Goal: Task Accomplishment & Management: Use online tool/utility

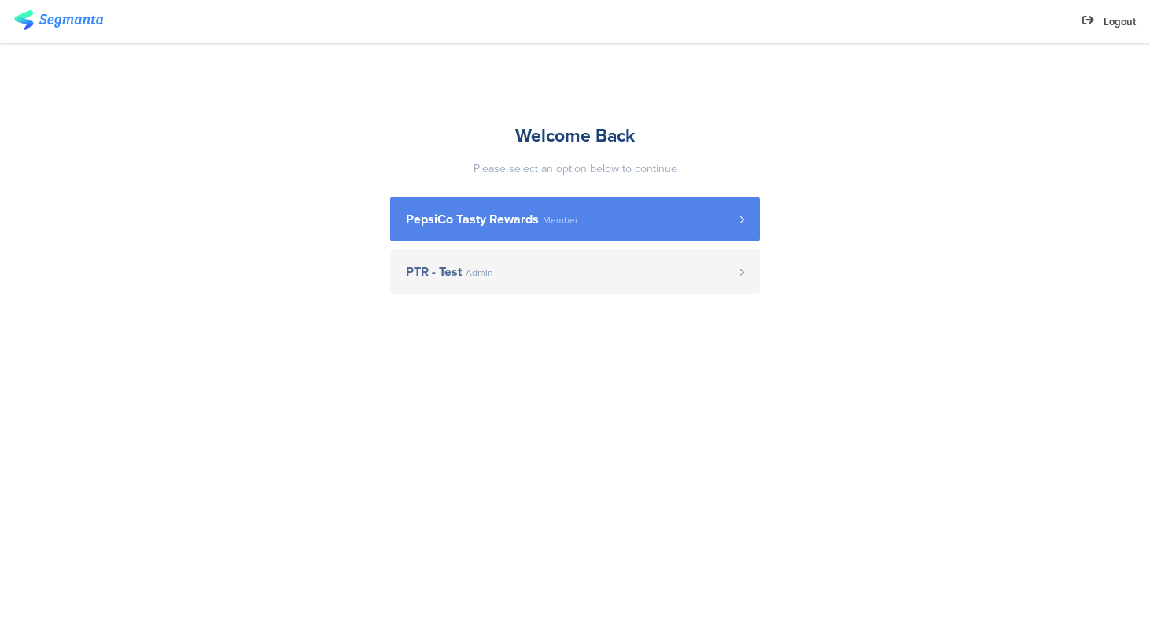
click at [507, 216] on span "PepsiCo Tasty Rewards" at bounding box center [472, 219] width 133 height 13
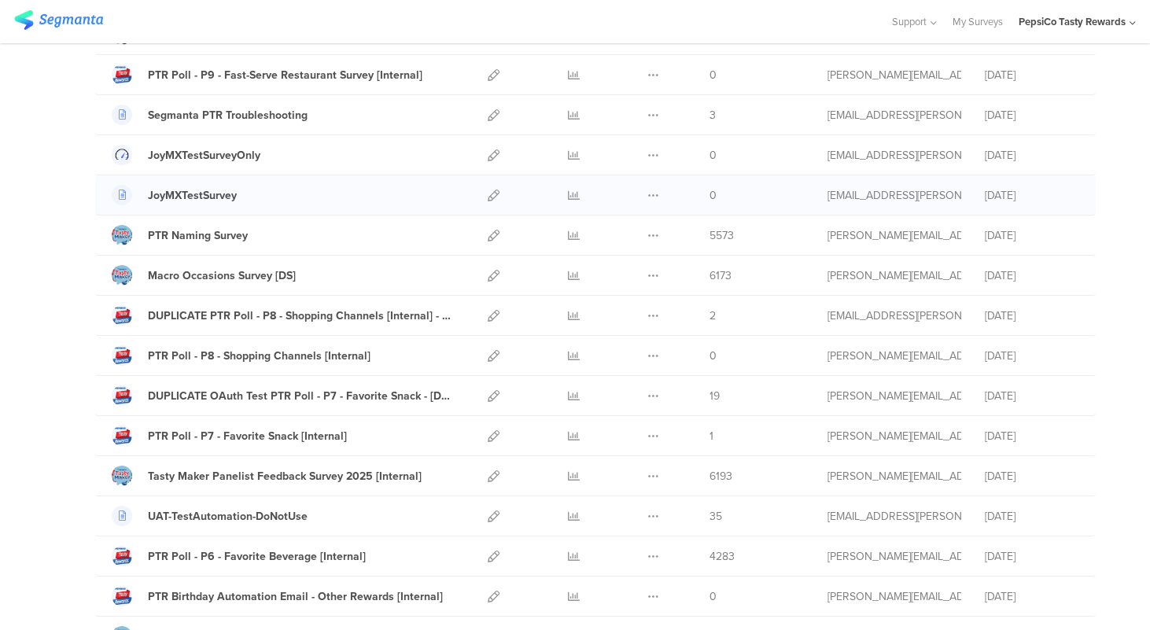
scroll to position [200, 0]
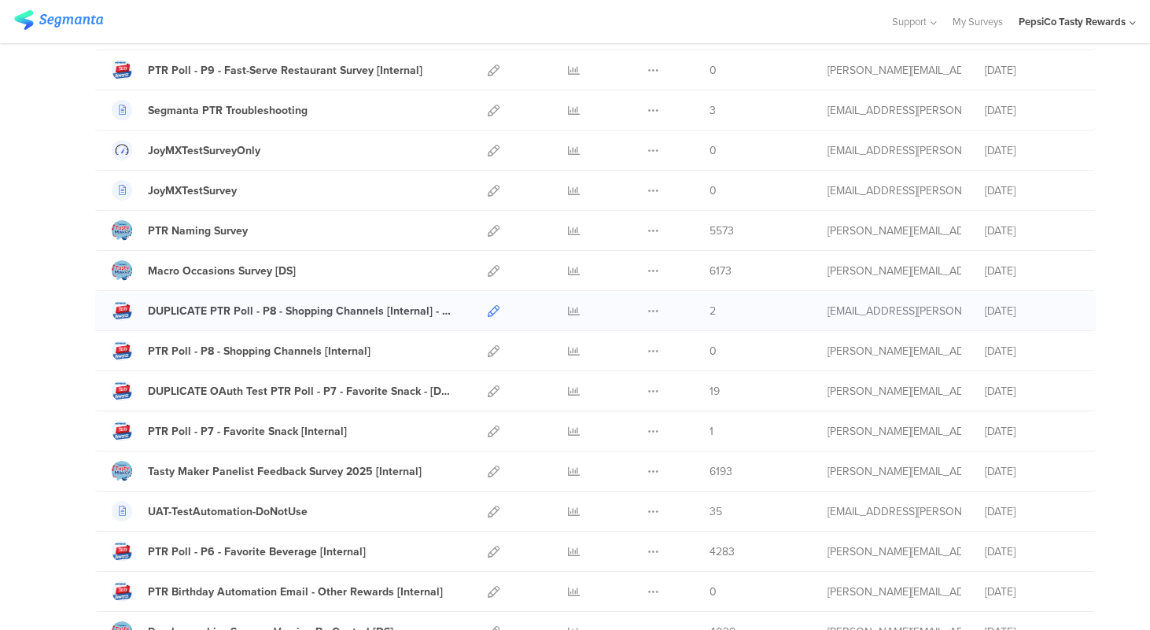
click at [495, 309] on icon at bounding box center [494, 311] width 12 height 12
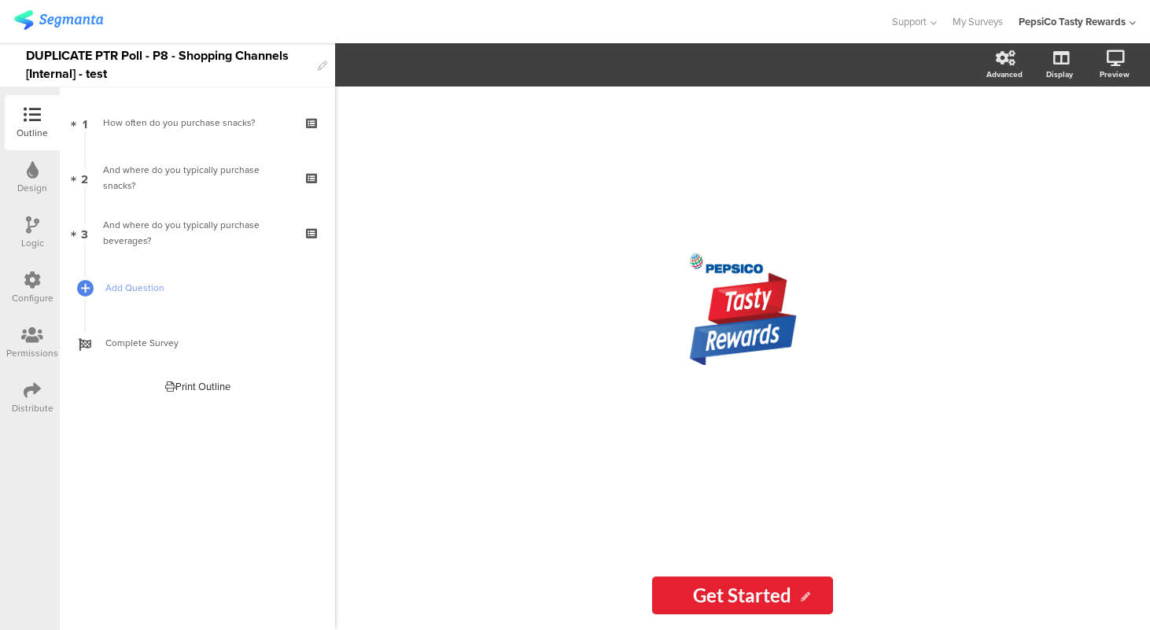
click at [35, 399] on div at bounding box center [32, 392] width 17 height 20
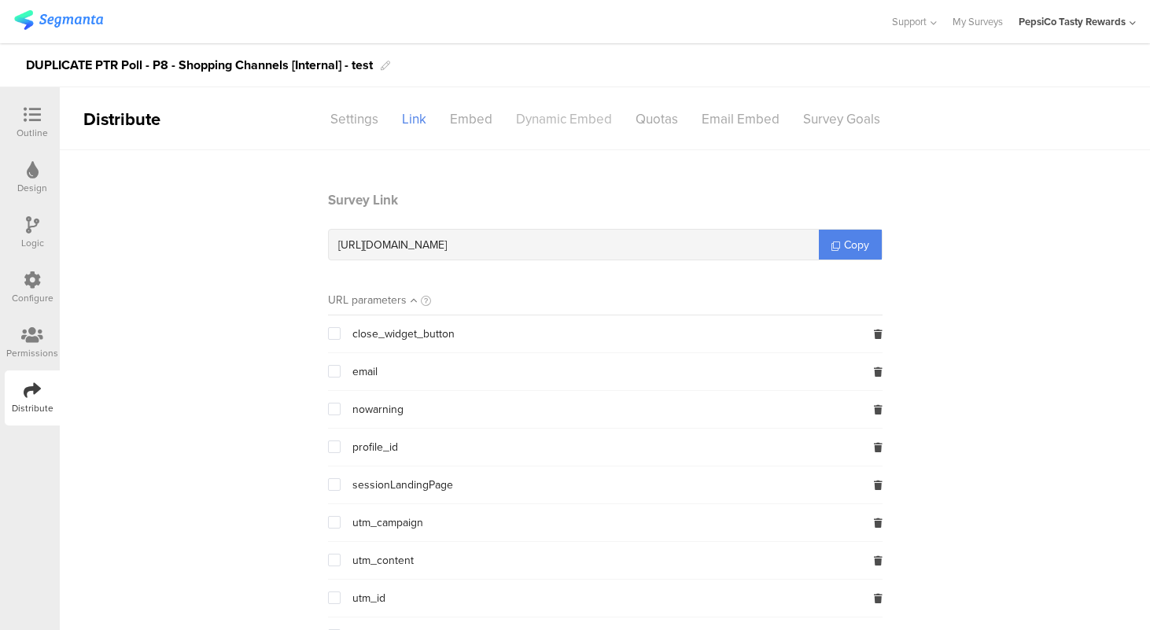
click at [556, 125] on div "Dynamic Embed" at bounding box center [564, 119] width 120 height 28
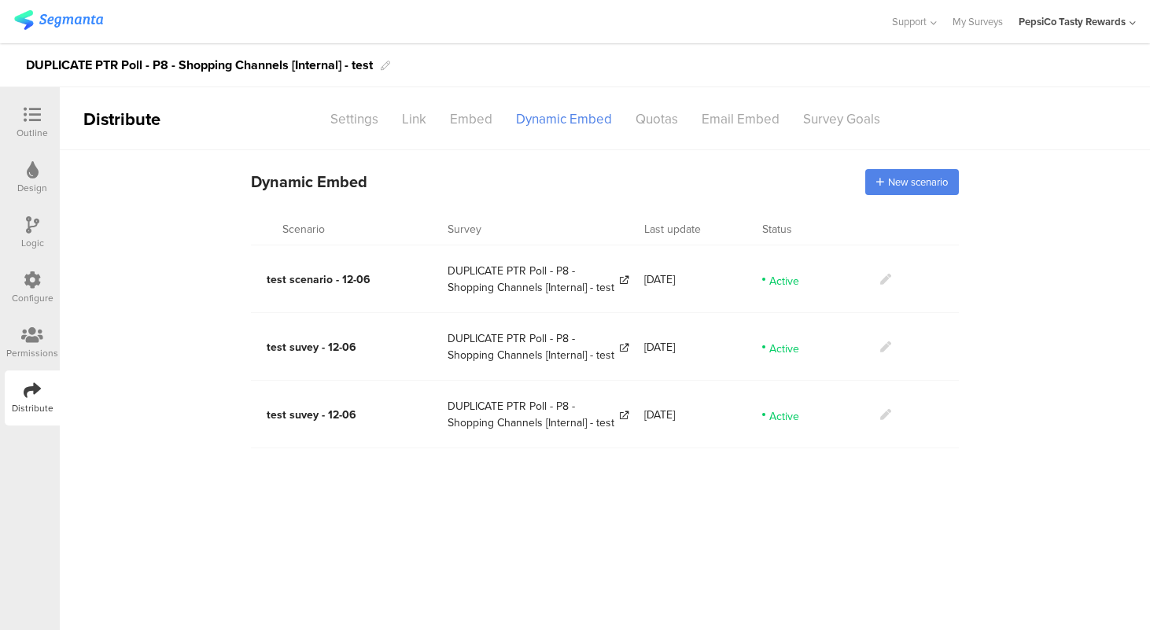
click at [886, 281] on icon at bounding box center [885, 279] width 11 height 11
click at [923, 183] on span "New scenario" at bounding box center [918, 182] width 60 height 15
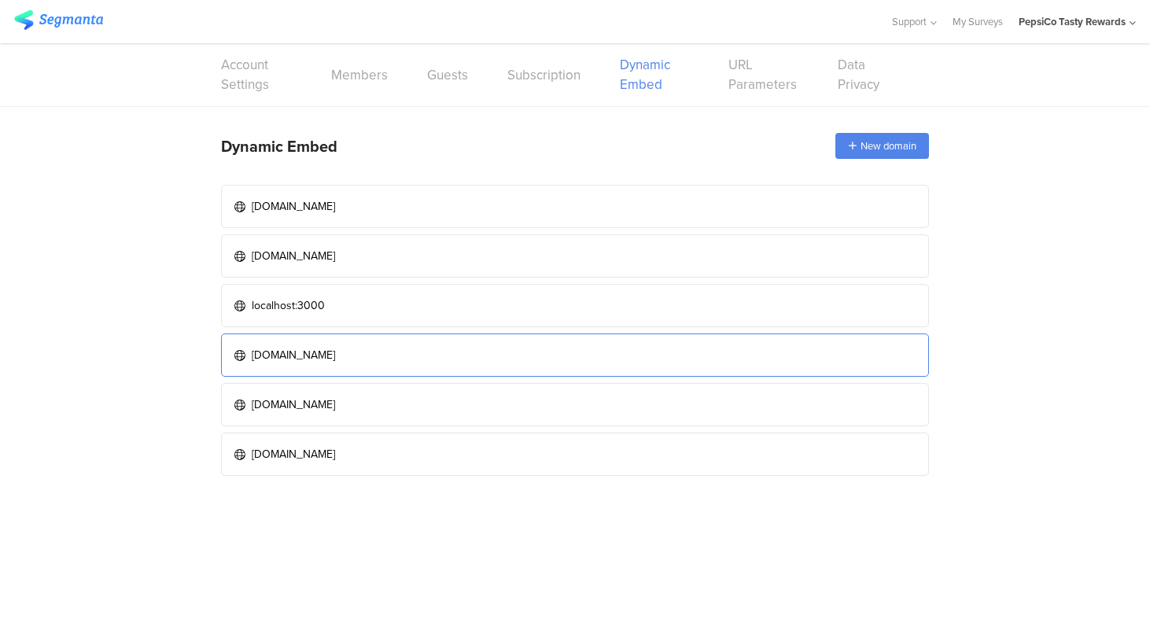
click at [335, 361] on div "tastyrewards-stage.pepextr.com" at bounding box center [293, 355] width 83 height 17
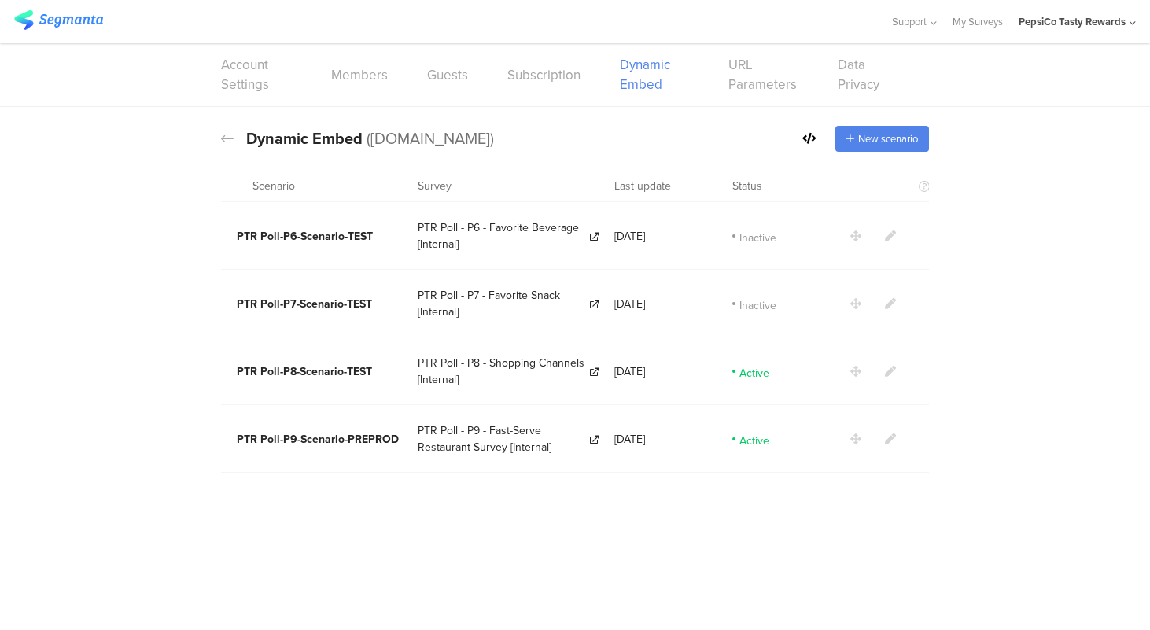
click at [888, 371] on icon at bounding box center [890, 371] width 11 height 11
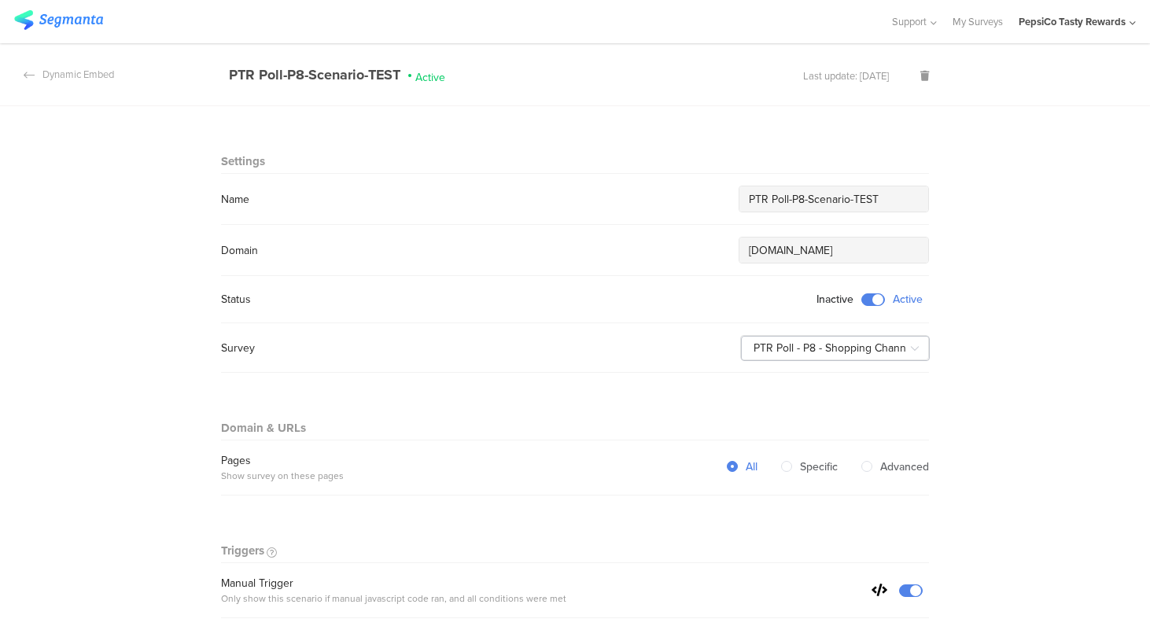
click at [914, 349] on icon at bounding box center [915, 348] width 20 height 31
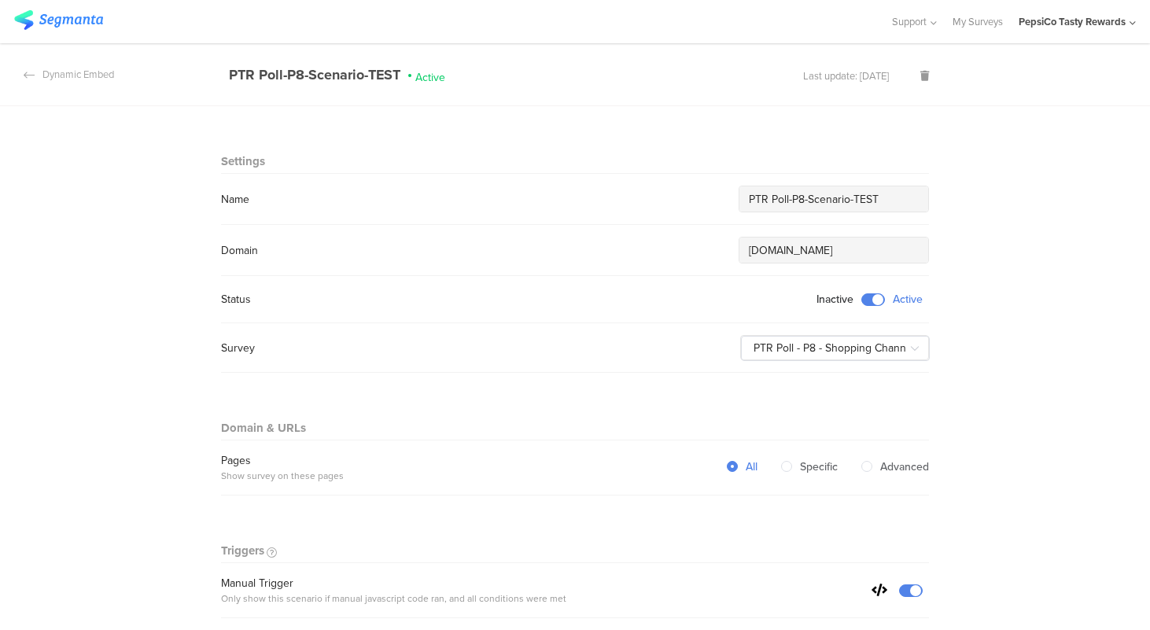
click at [72, 24] on img at bounding box center [58, 20] width 89 height 20
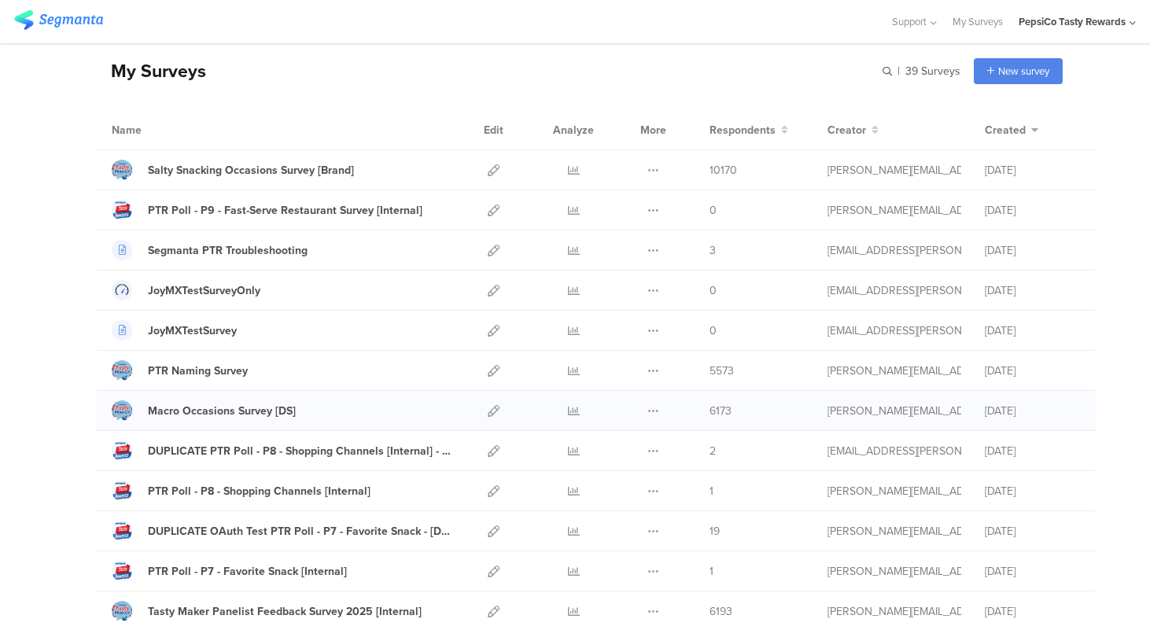
scroll to position [65, 0]
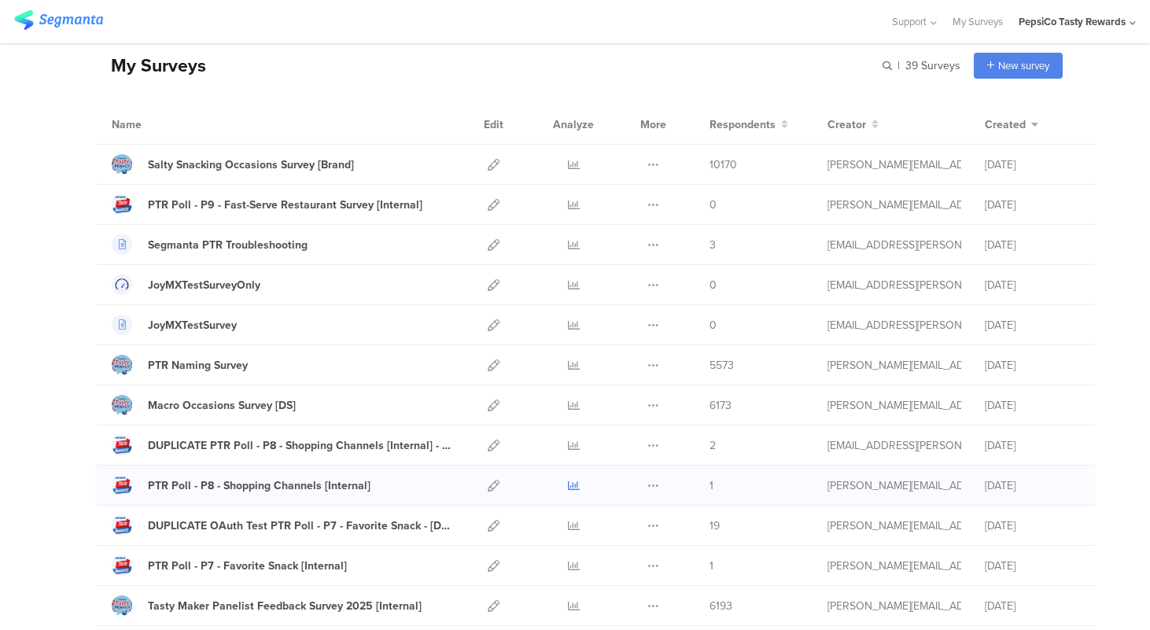
click at [573, 485] on icon at bounding box center [574, 486] width 12 height 12
click at [496, 485] on icon at bounding box center [494, 486] width 12 height 12
click at [575, 444] on icon at bounding box center [574, 446] width 12 height 12
click at [496, 443] on icon at bounding box center [494, 446] width 12 height 12
click at [574, 447] on icon at bounding box center [574, 446] width 12 height 12
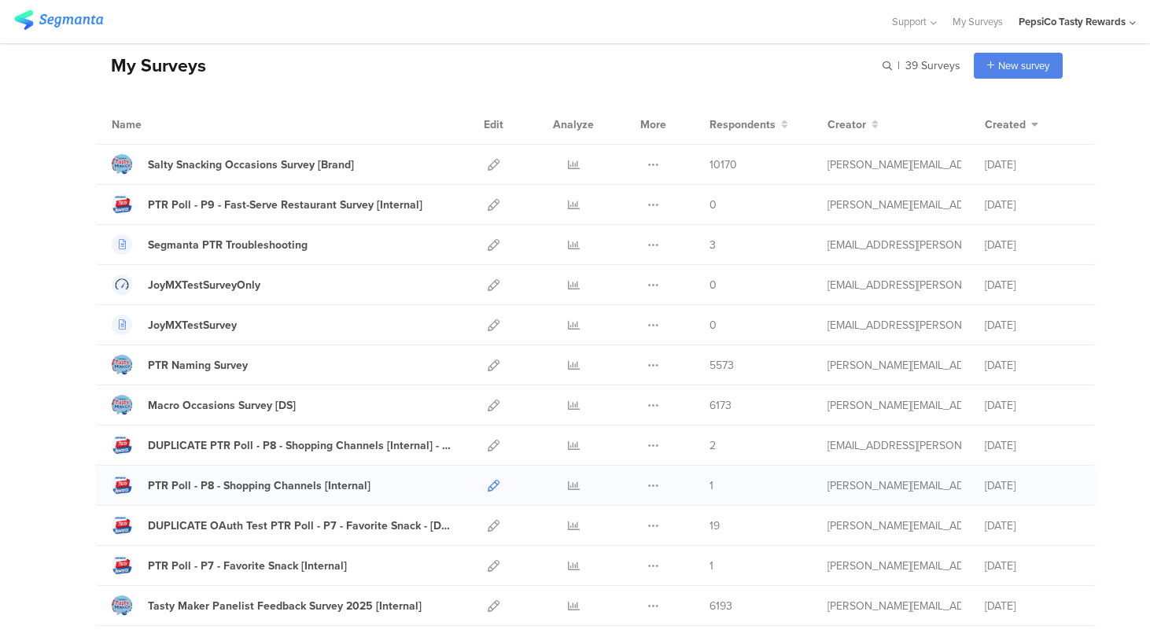
click at [492, 485] on icon at bounding box center [494, 486] width 12 height 12
click at [573, 486] on icon at bounding box center [574, 486] width 12 height 12
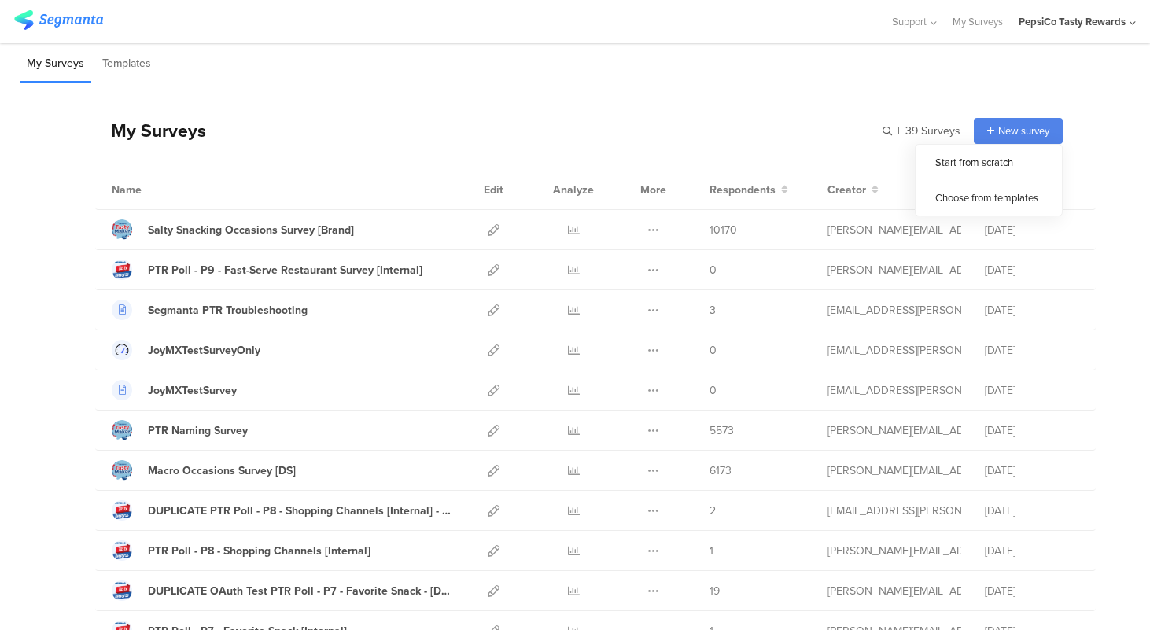
click at [1023, 132] on span "New survey" at bounding box center [1023, 131] width 51 height 15
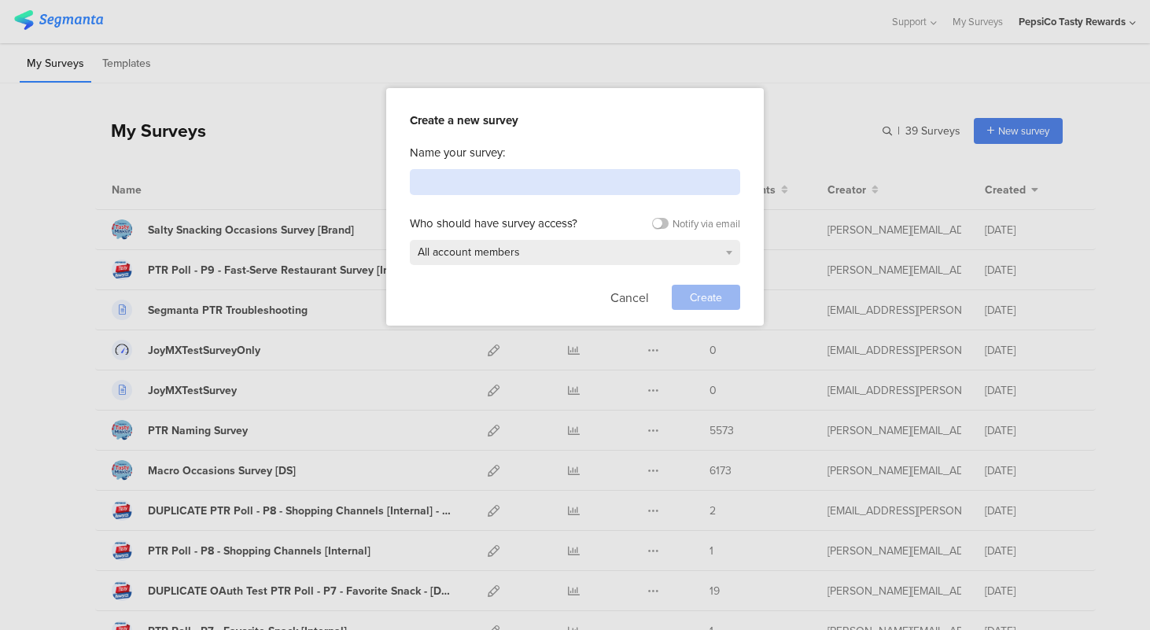
click at [478, 181] on input at bounding box center [575, 182] width 330 height 26
type input "SANITY TEST 0812"
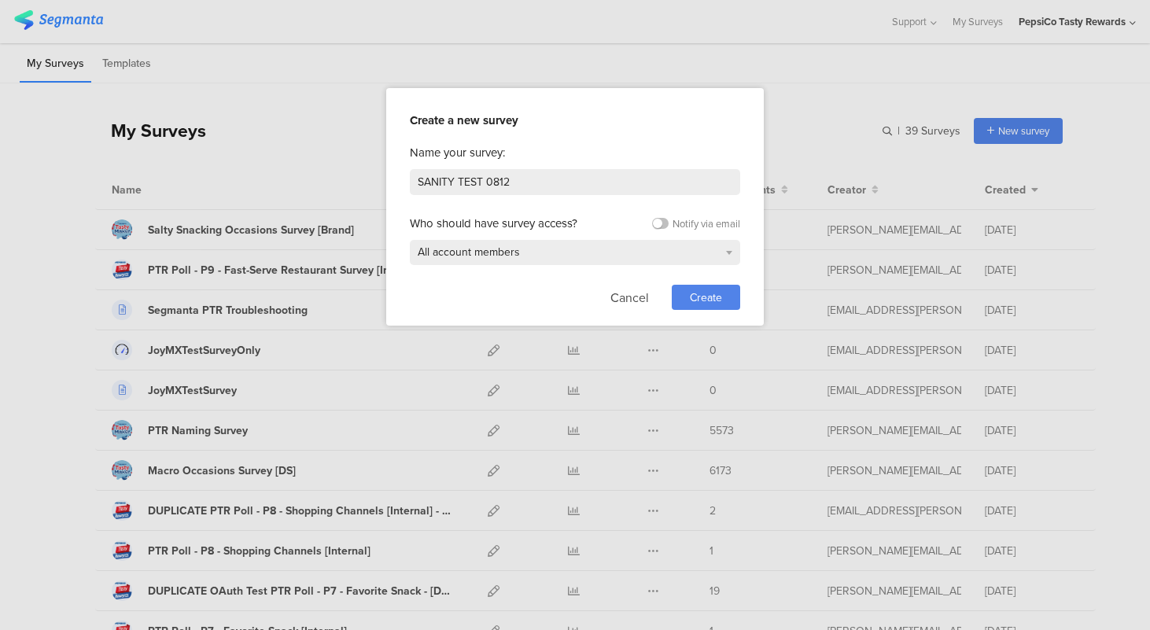
click at [711, 299] on span "Create" at bounding box center [706, 298] width 32 height 17
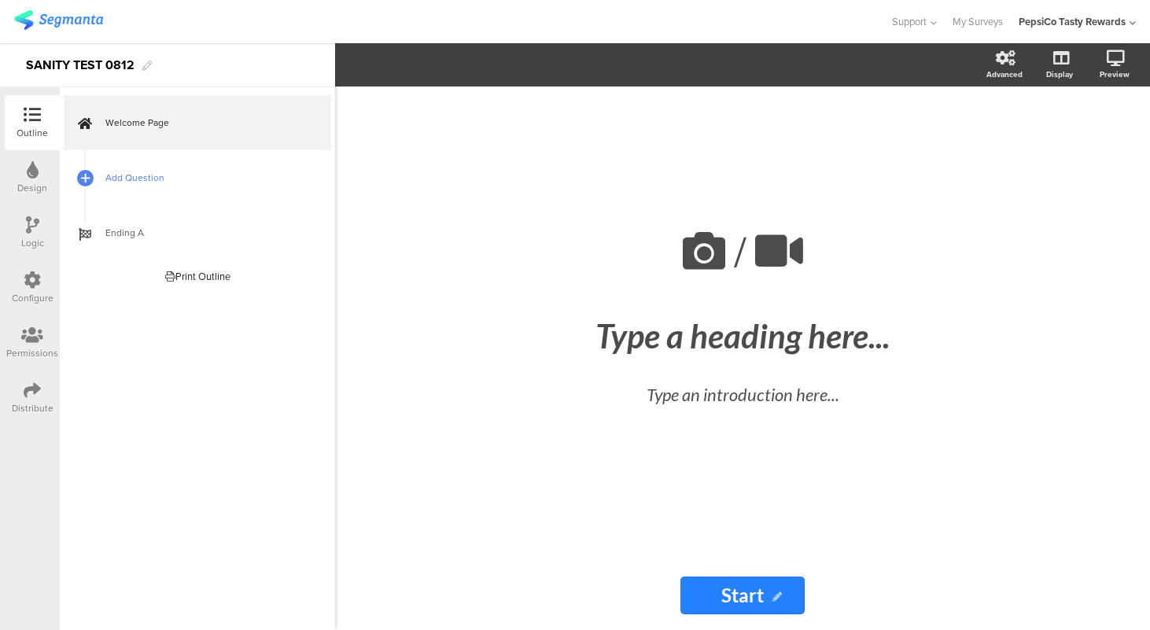
click at [168, 174] on span "Add Question" at bounding box center [205, 178] width 201 height 16
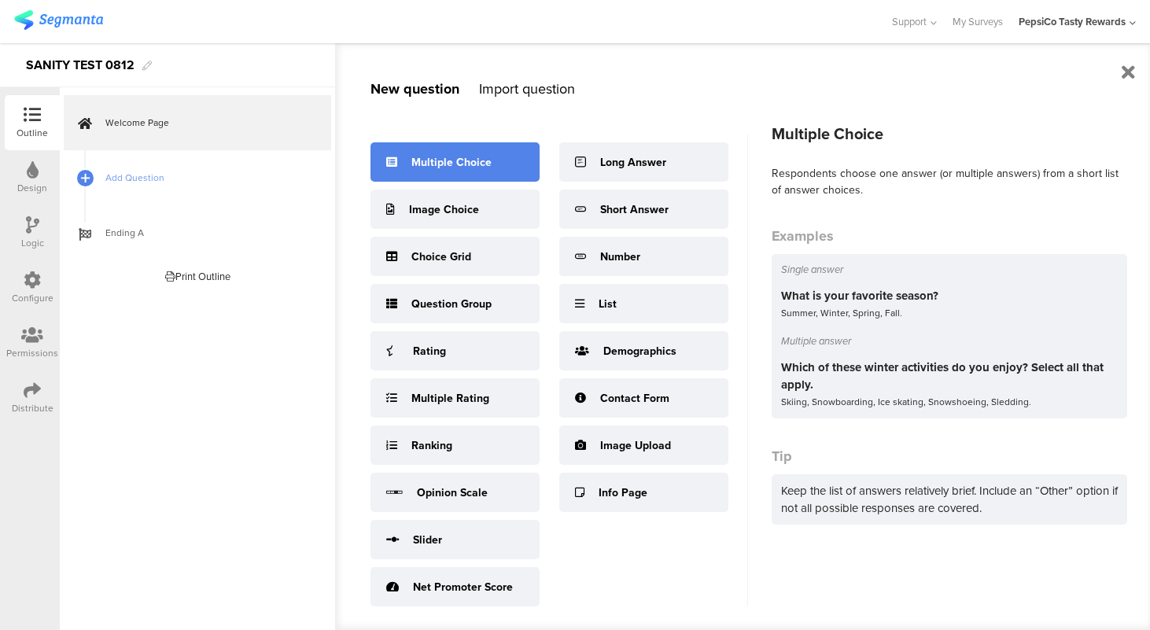
click at [439, 160] on div "Multiple Choice" at bounding box center [451, 162] width 80 height 17
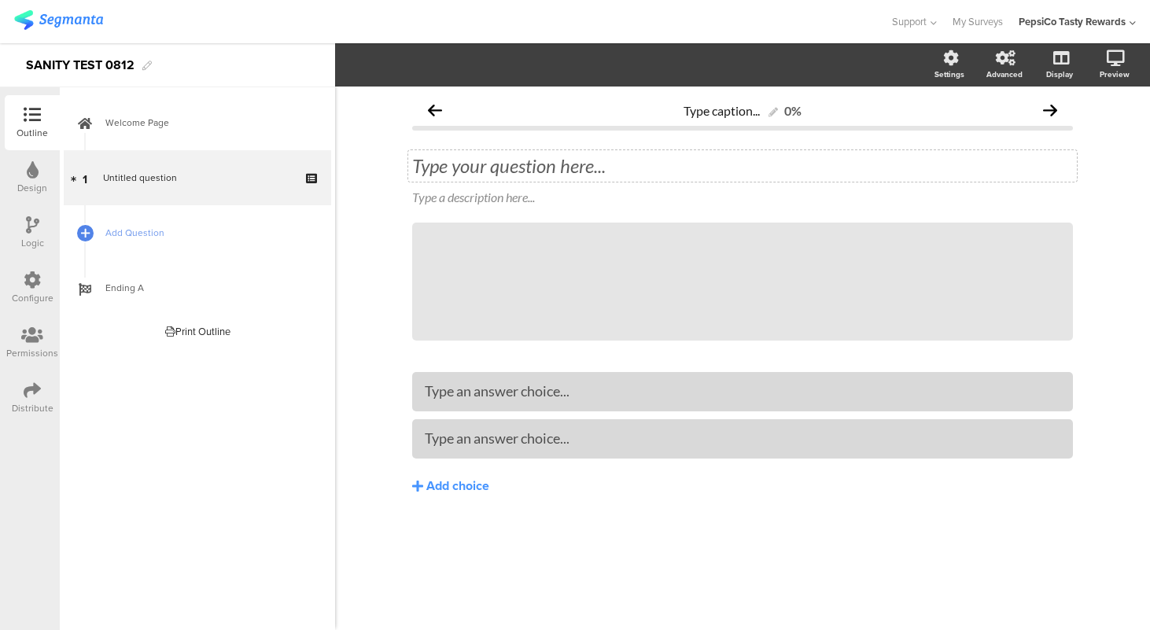
click at [492, 166] on div "Type your question here..." at bounding box center [742, 165] width 669 height 31
click at [1076, 220] on icon at bounding box center [1073, 222] width 9 height 9
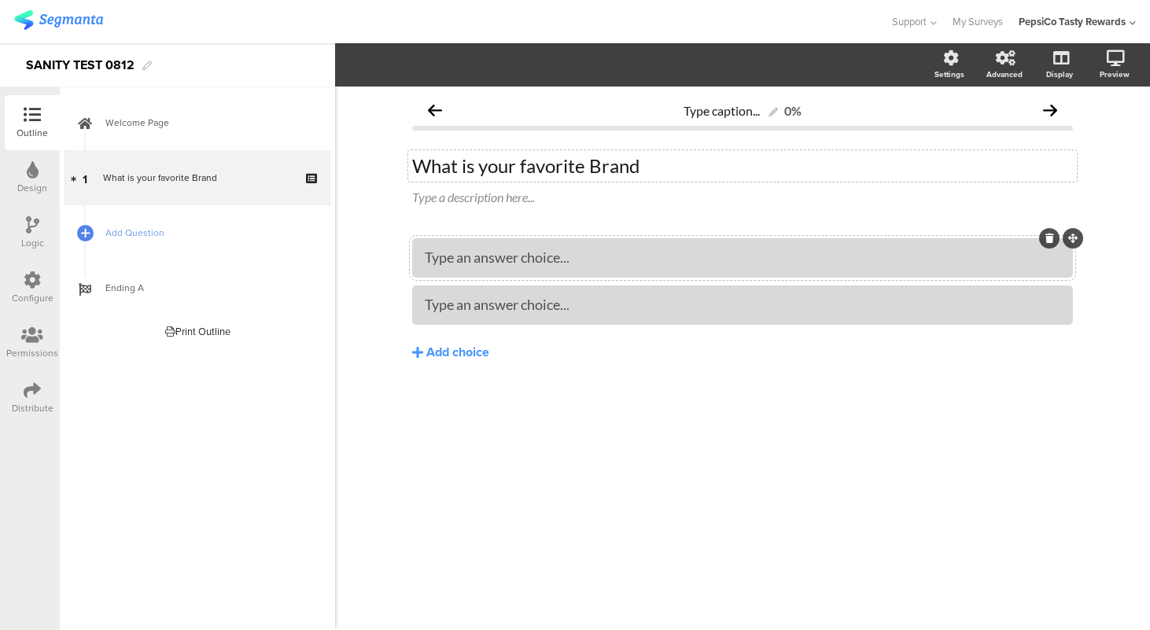
click at [534, 268] on div "Type an answer choice..." at bounding box center [743, 258] width 636 height 26
click at [496, 348] on button "Add choice" at bounding box center [742, 352] width 661 height 39
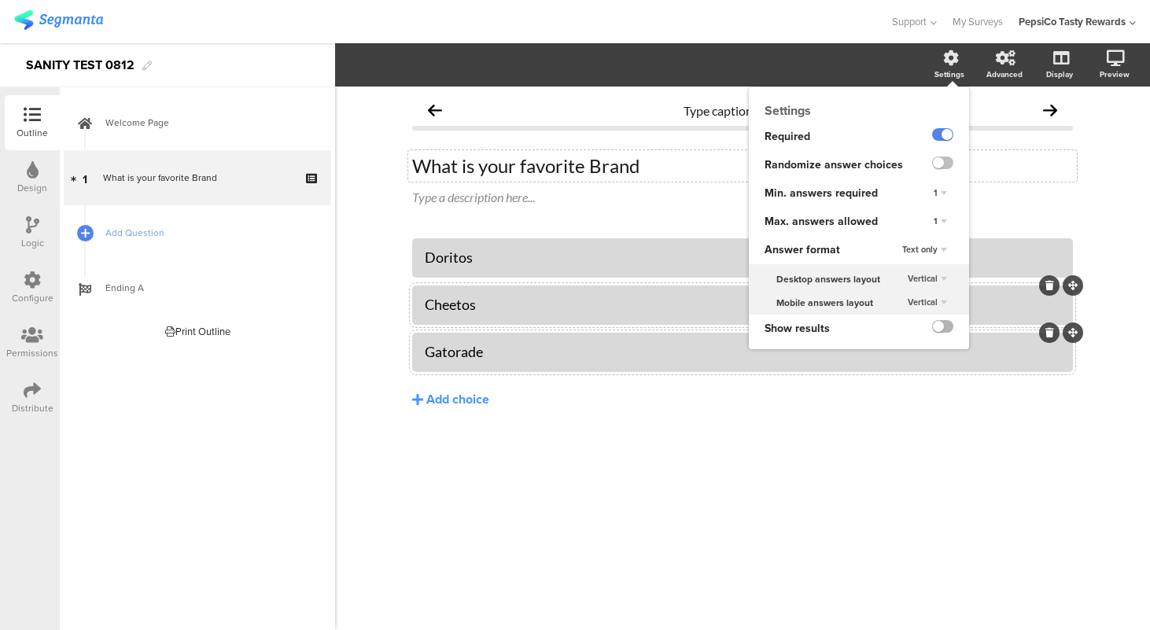
click at [943, 326] on label at bounding box center [942, 326] width 21 height 13
click at [0, 0] on input "checkbox" at bounding box center [0, 0] width 0 height 0
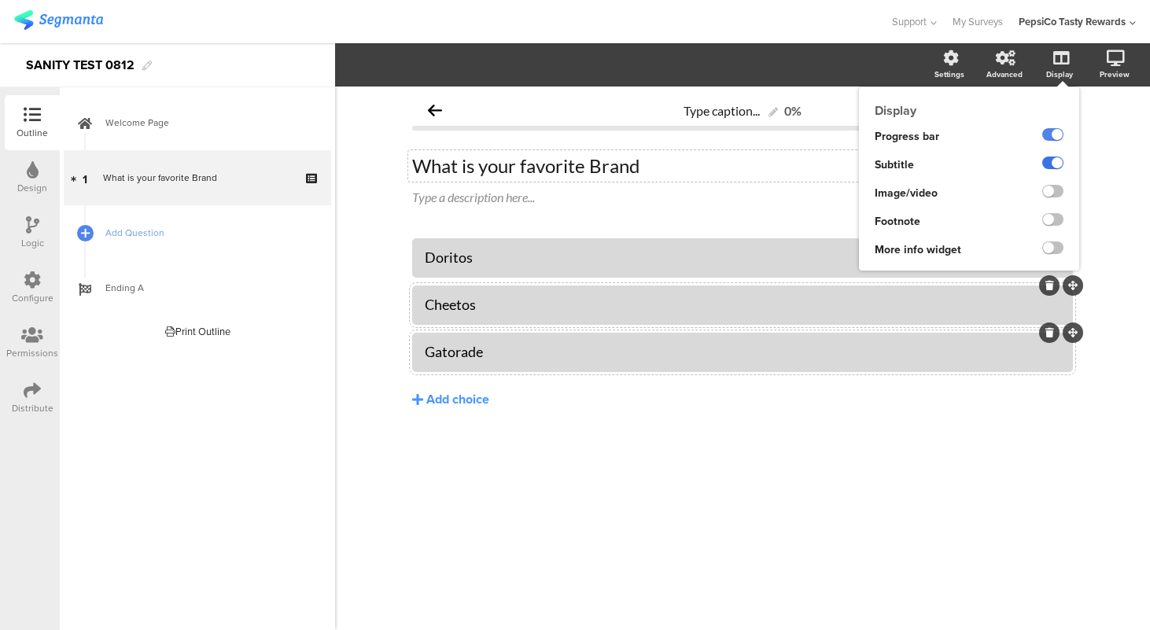
click at [1057, 161] on label at bounding box center [1052, 163] width 21 height 13
click at [0, 0] on input "checkbox" at bounding box center [0, 0] width 0 height 0
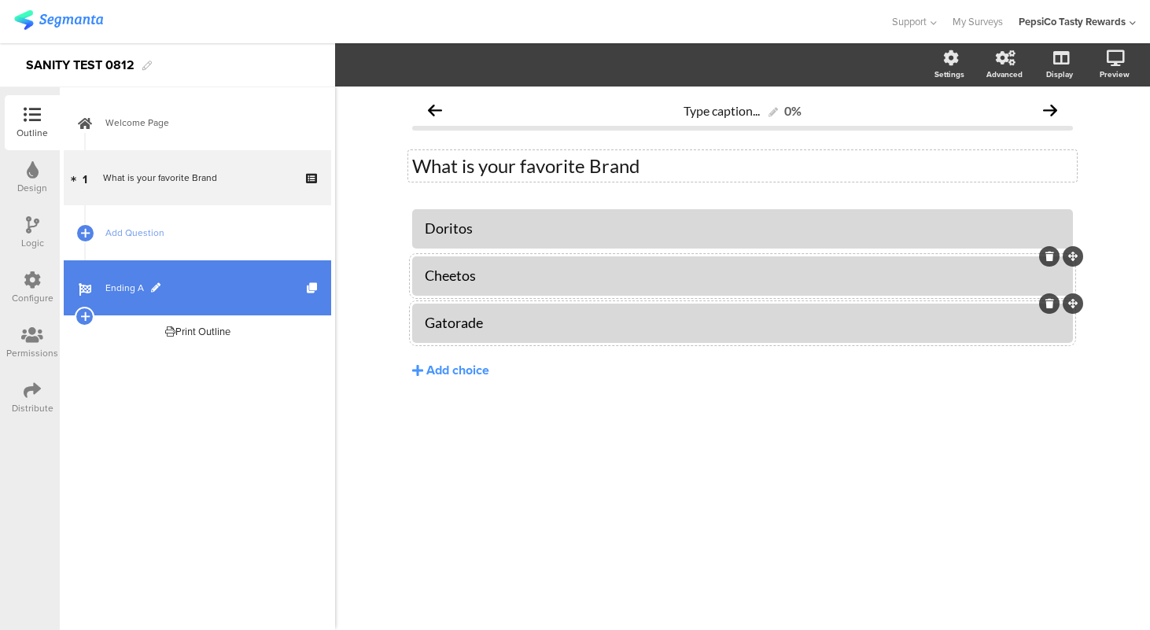
click at [124, 286] on span "Ending A" at bounding box center [205, 288] width 201 height 16
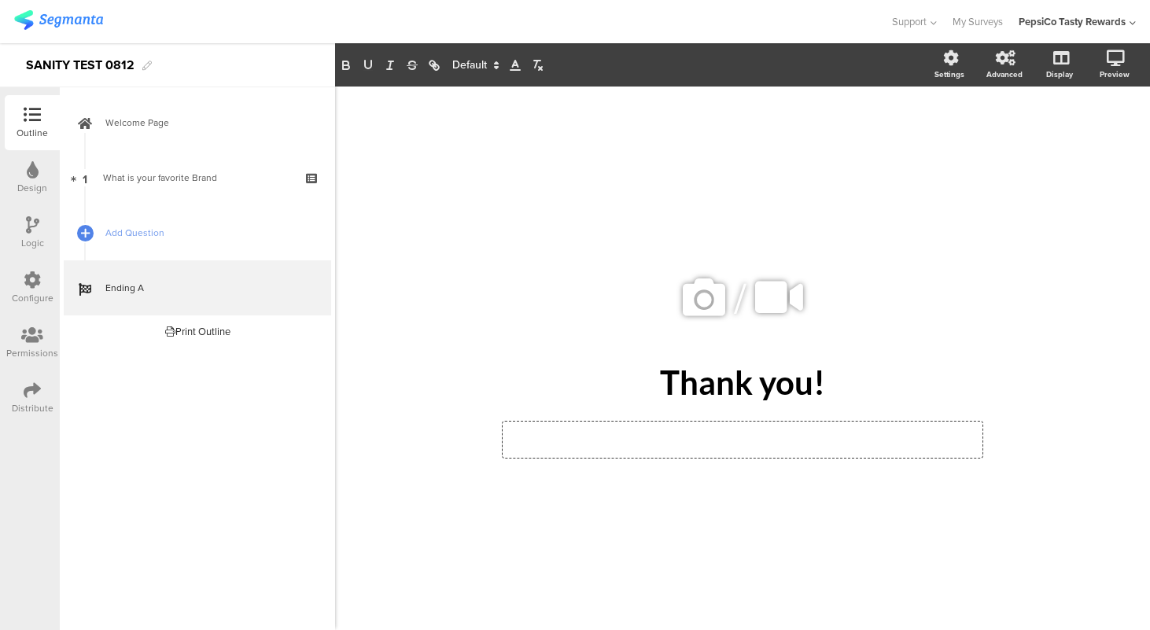
click at [732, 447] on div "Type closing text here..." at bounding box center [743, 440] width 480 height 36
click at [688, 491] on div "/ Thank you! Thank you! Type closing text here..." at bounding box center [742, 351] width 661 height 528
click at [729, 437] on div "Type closing text here..." at bounding box center [743, 440] width 480 height 36
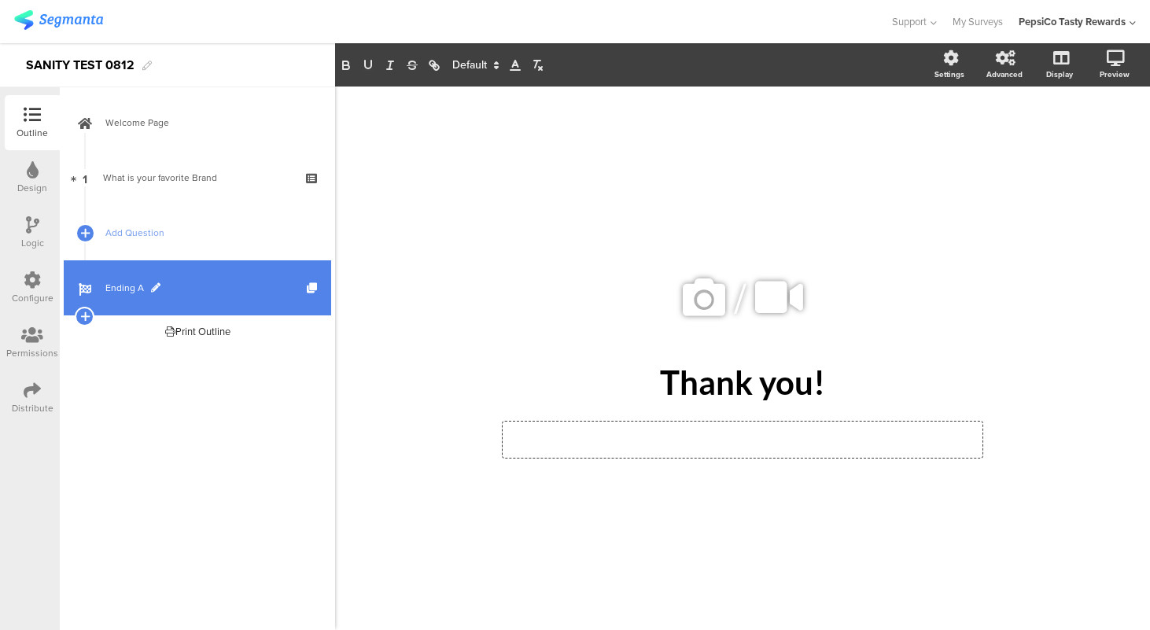
click at [156, 286] on span at bounding box center [155, 287] width 9 height 9
click at [515, 390] on div "Thank you! Thank you!" at bounding box center [743, 382] width 590 height 47
click at [456, 511] on div "/ Thank you! Thank you! Type closing text here..." at bounding box center [742, 351] width 661 height 528
click at [39, 407] on div "Distribute" at bounding box center [33, 408] width 42 height 14
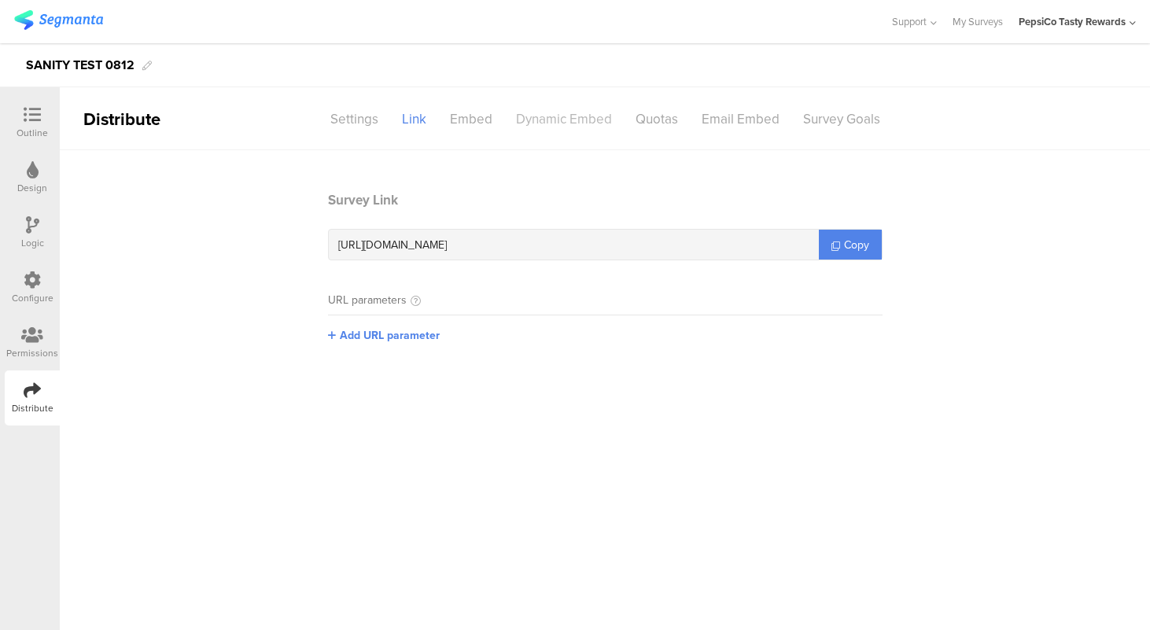
click at [568, 117] on div "Dynamic Embed" at bounding box center [564, 119] width 120 height 28
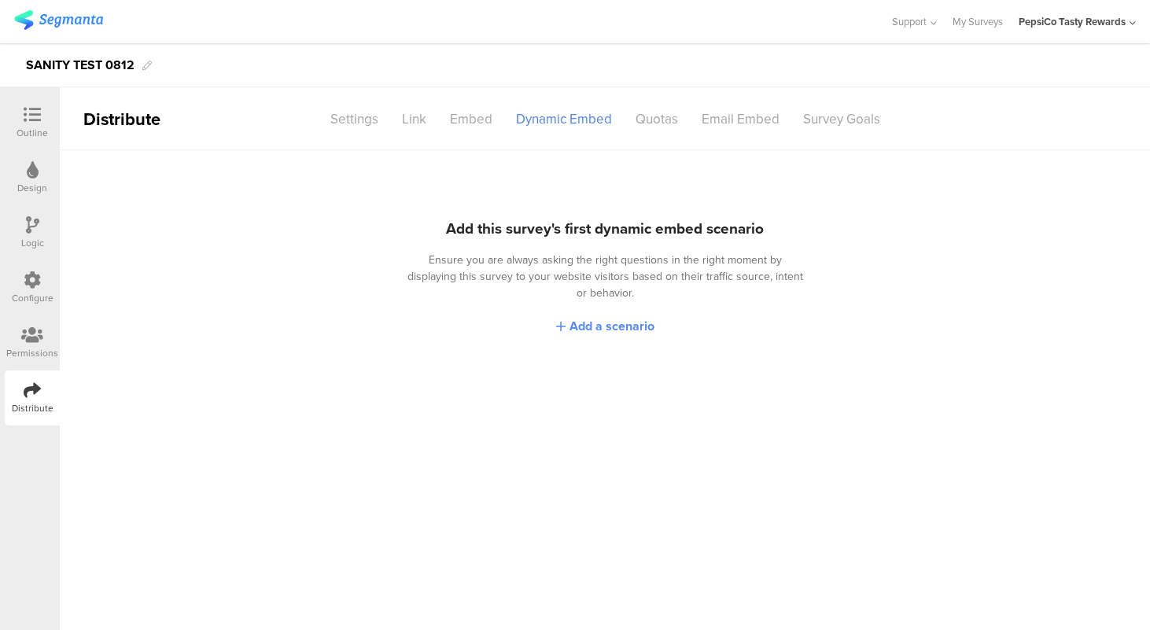
click at [608, 317] on span "Add a scenario" at bounding box center [612, 326] width 85 height 18
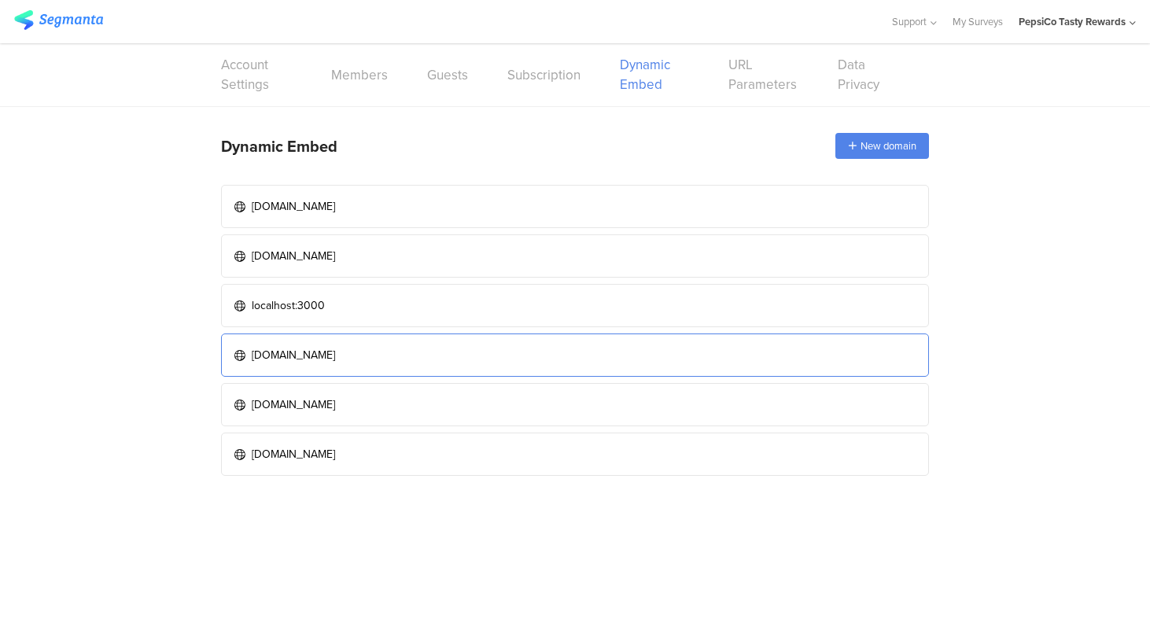
click at [335, 355] on div "tastyrewards-stage.pepextr.com" at bounding box center [293, 355] width 83 height 17
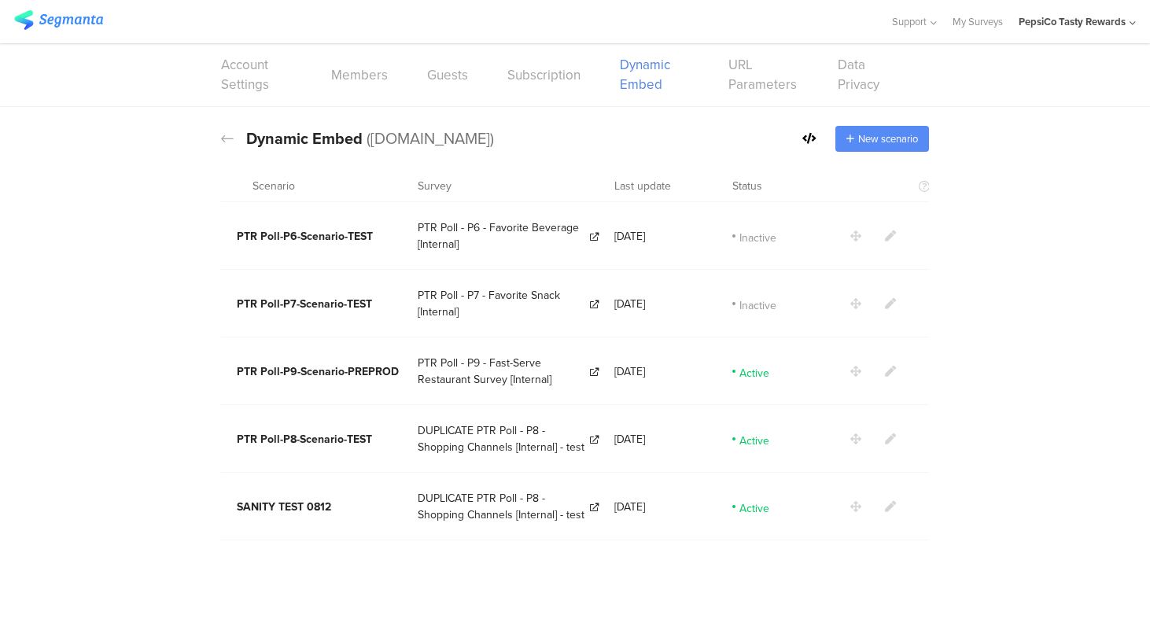
click at [892, 138] on span "New scenario" at bounding box center [888, 138] width 60 height 15
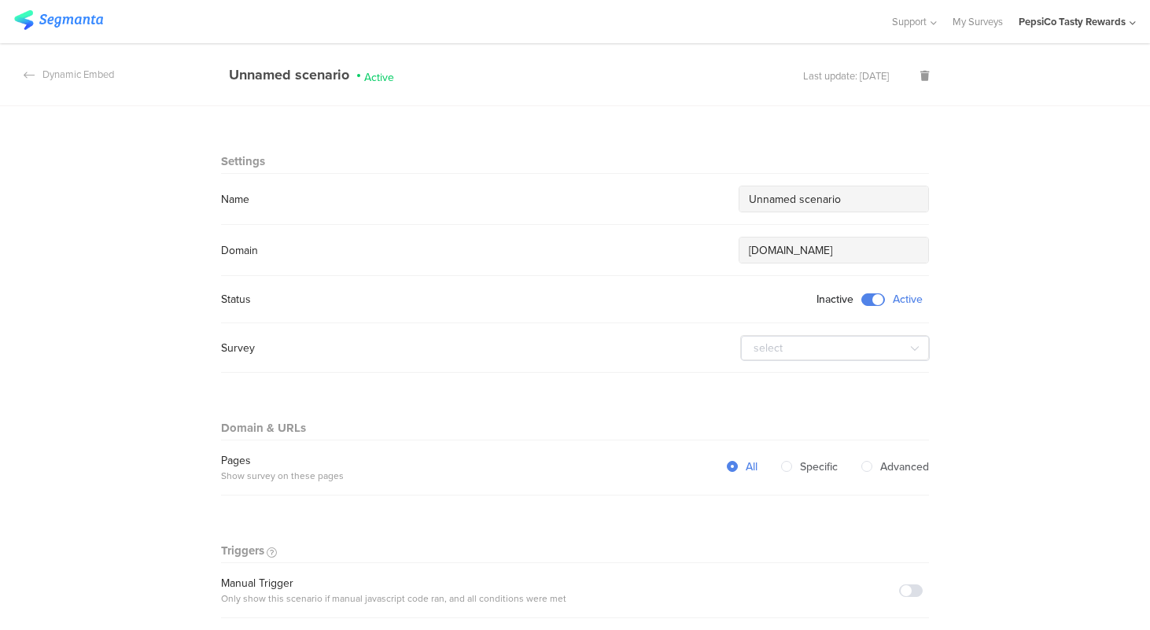
click at [776, 194] on input "Unnamed scenario" at bounding box center [834, 199] width 170 height 17
drag, startPoint x: 857, startPoint y: 200, endPoint x: 737, endPoint y: 200, distance: 119.6
click at [737, 200] on div "Name Unnamed scenario" at bounding box center [575, 199] width 708 height 27
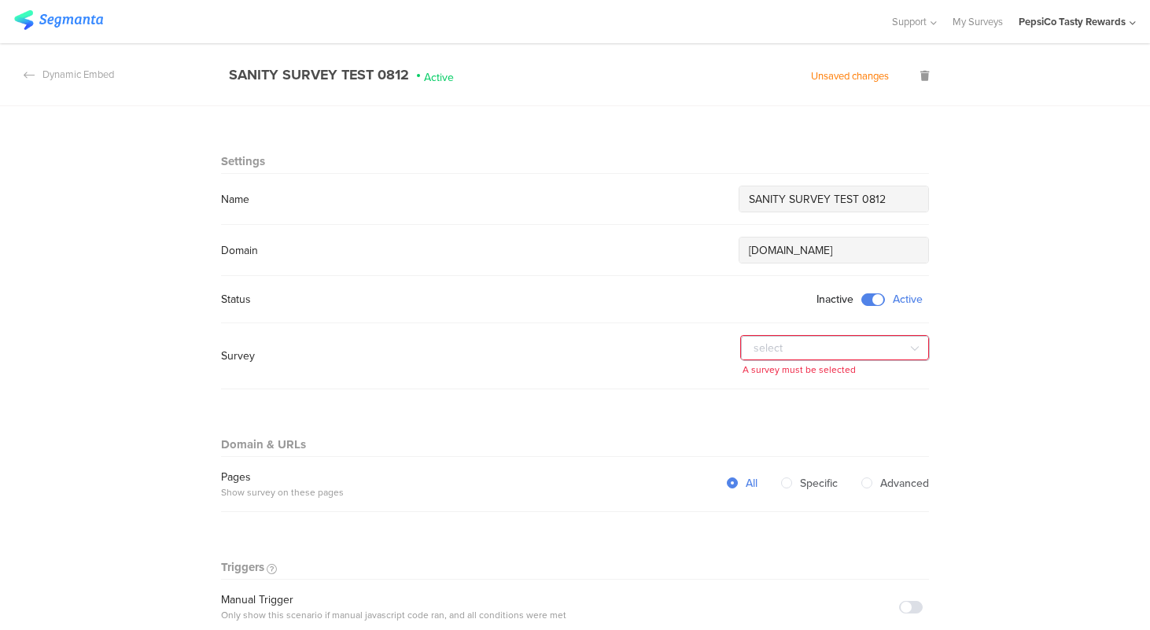
type input "SANITY SURVEY TEST 0812"
click at [828, 345] on input "text" at bounding box center [835, 348] width 189 height 25
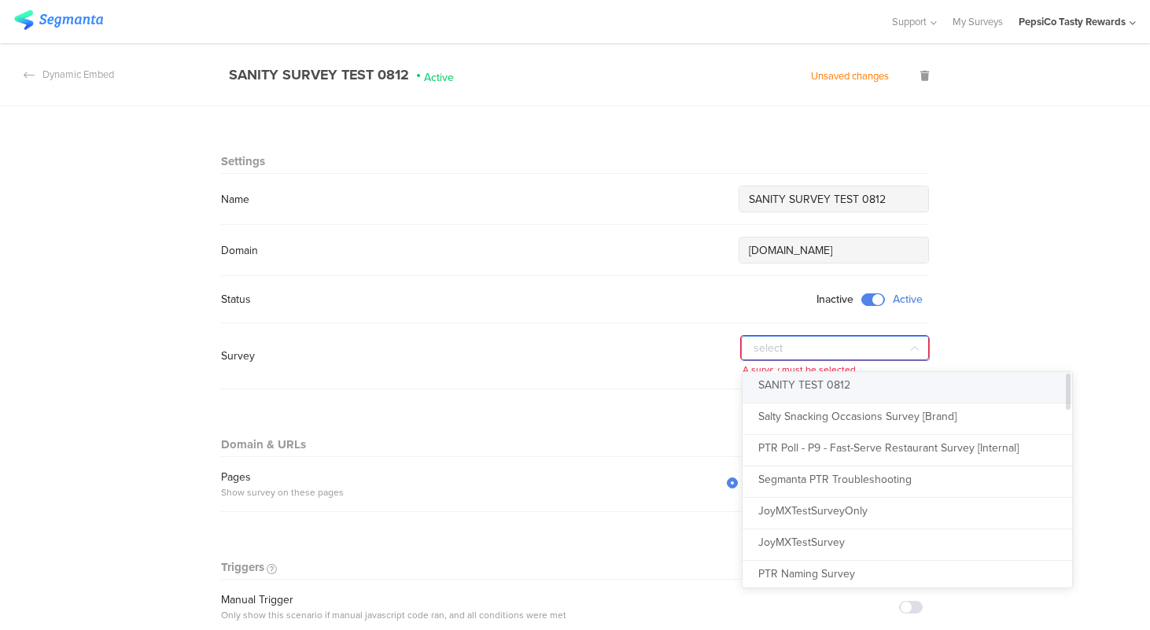
click at [816, 389] on span "SANITY TEST 0812" at bounding box center [804, 385] width 92 height 17
type input "SANITY TEST 0812"
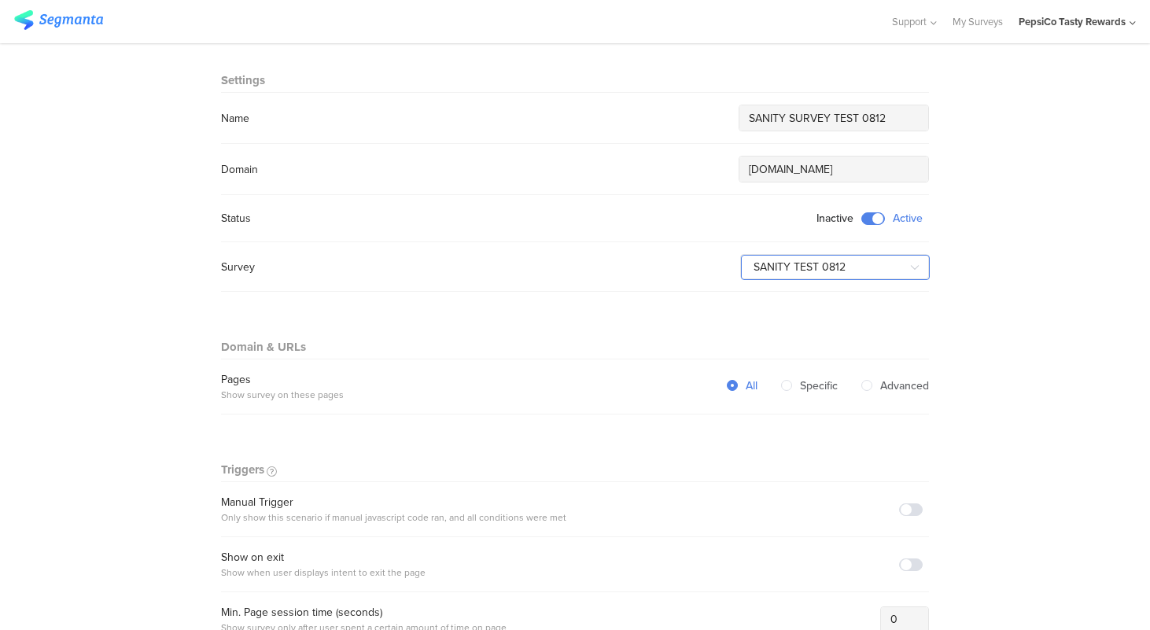
scroll to position [105, 0]
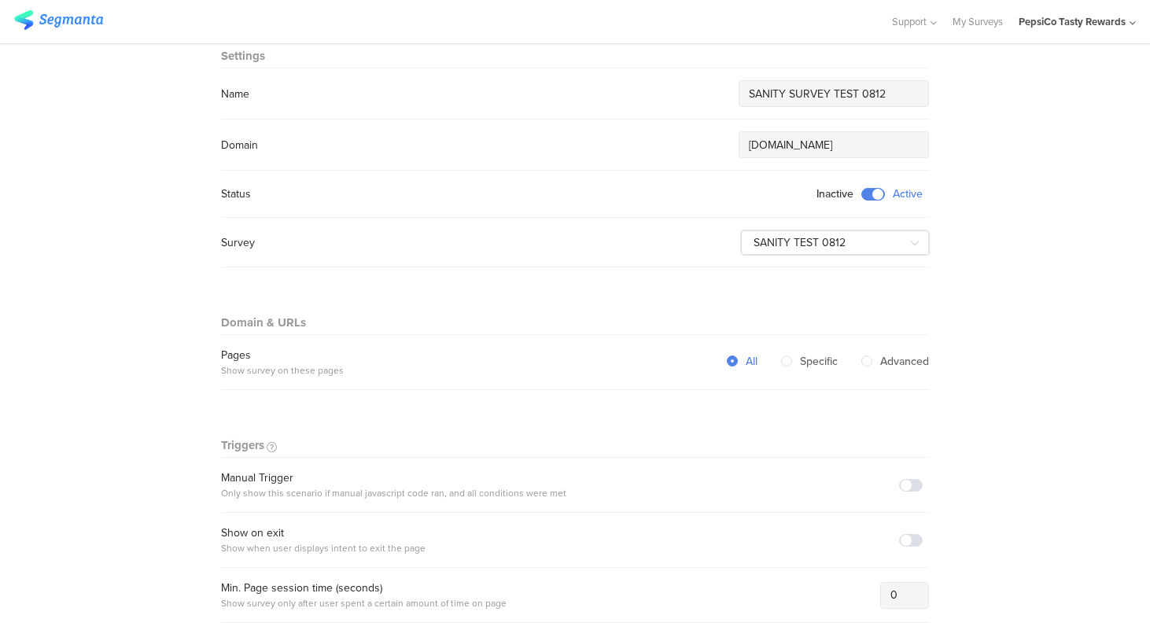
click at [908, 482] on span at bounding box center [911, 485] width 24 height 13
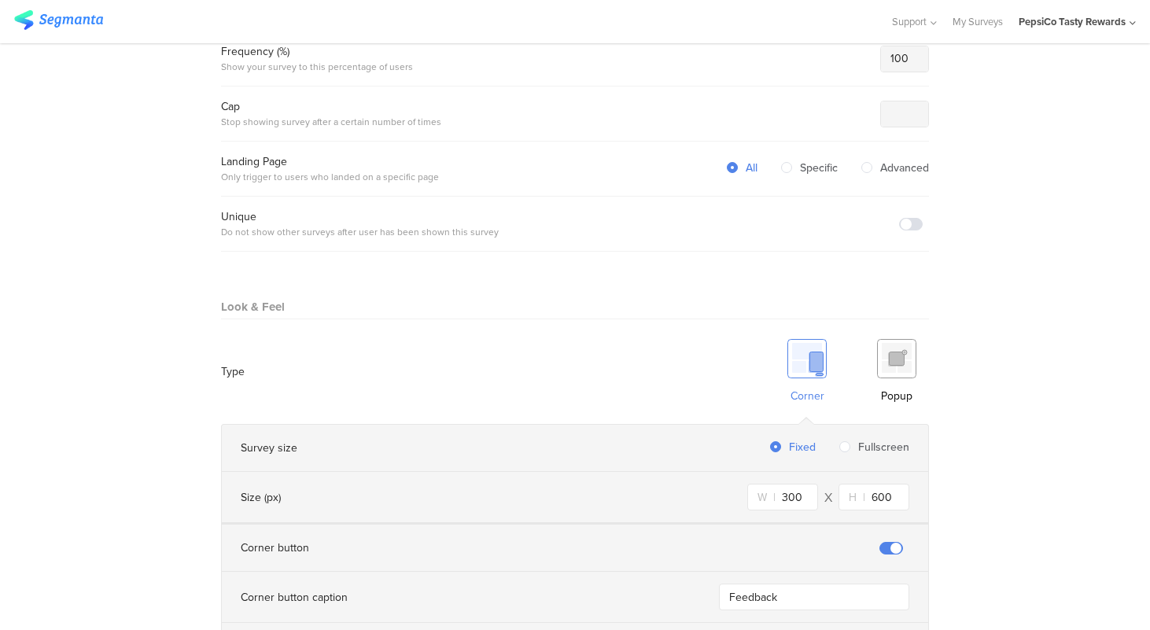
scroll to position [733, 0]
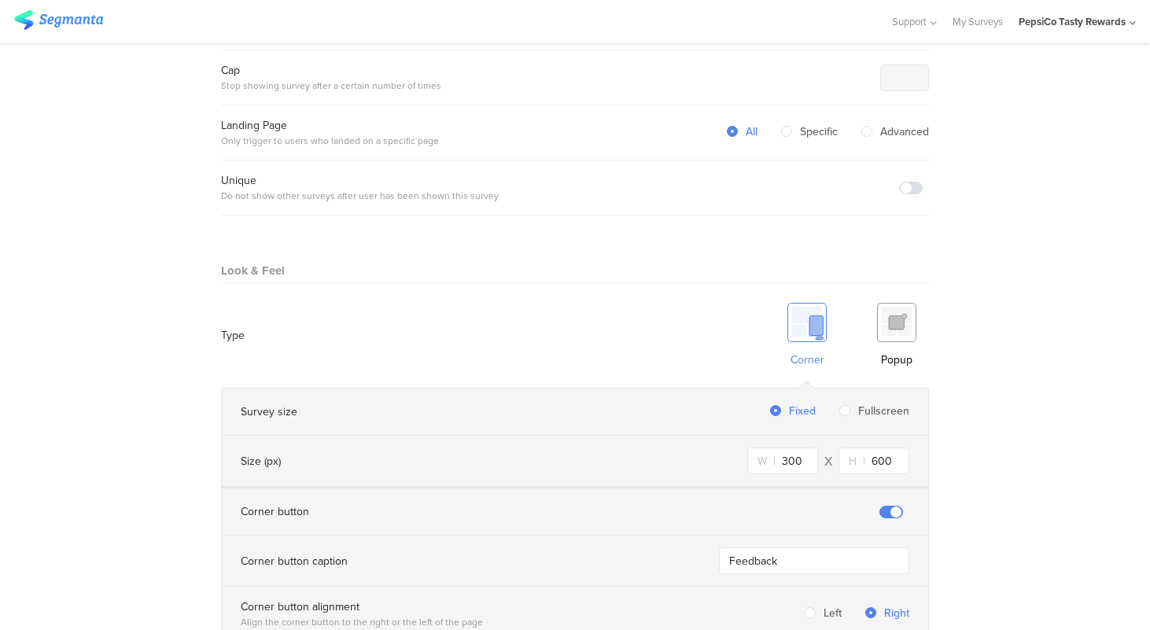
click at [892, 329] on img at bounding box center [896, 322] width 39 height 39
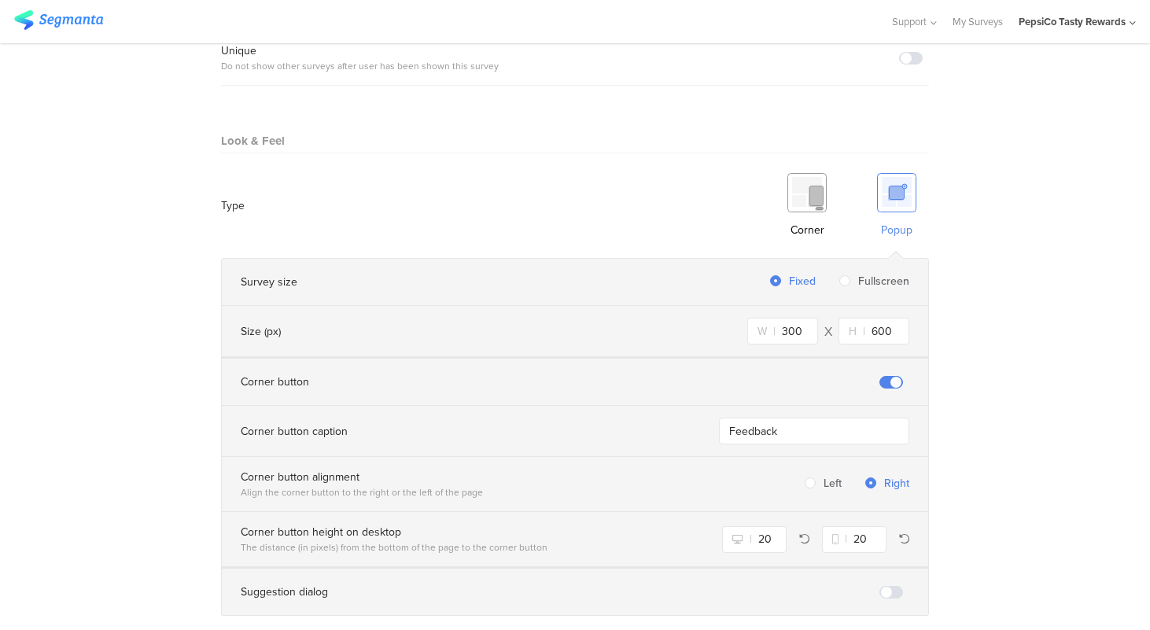
scroll to position [864, 0]
click at [895, 380] on span at bounding box center [892, 381] width 24 height 13
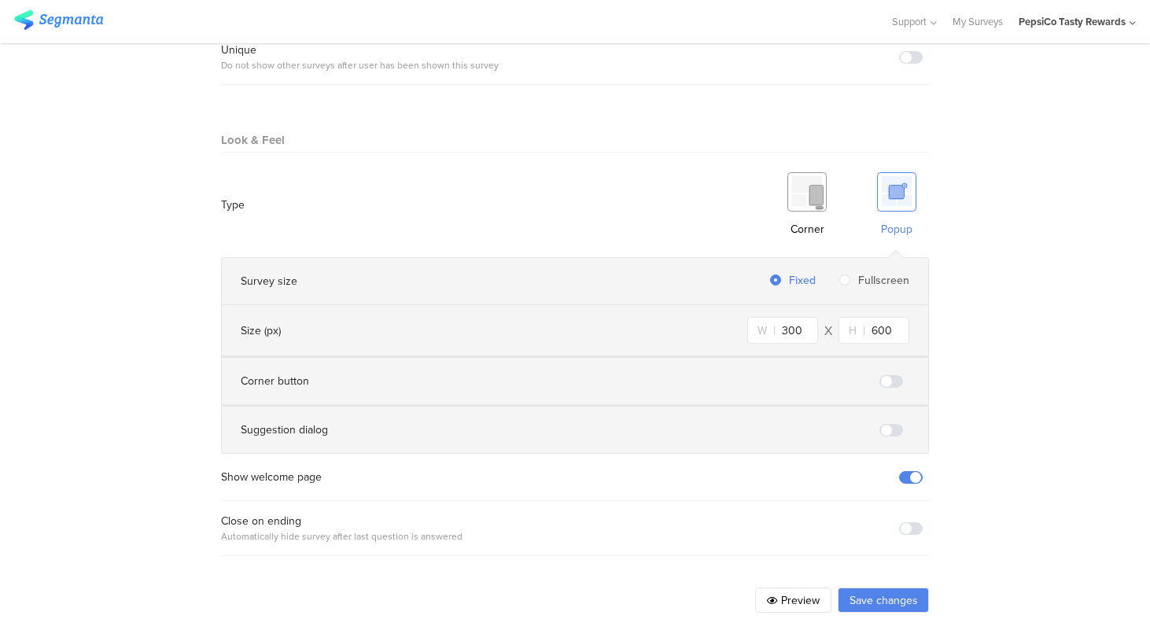
scroll to position [874, 0]
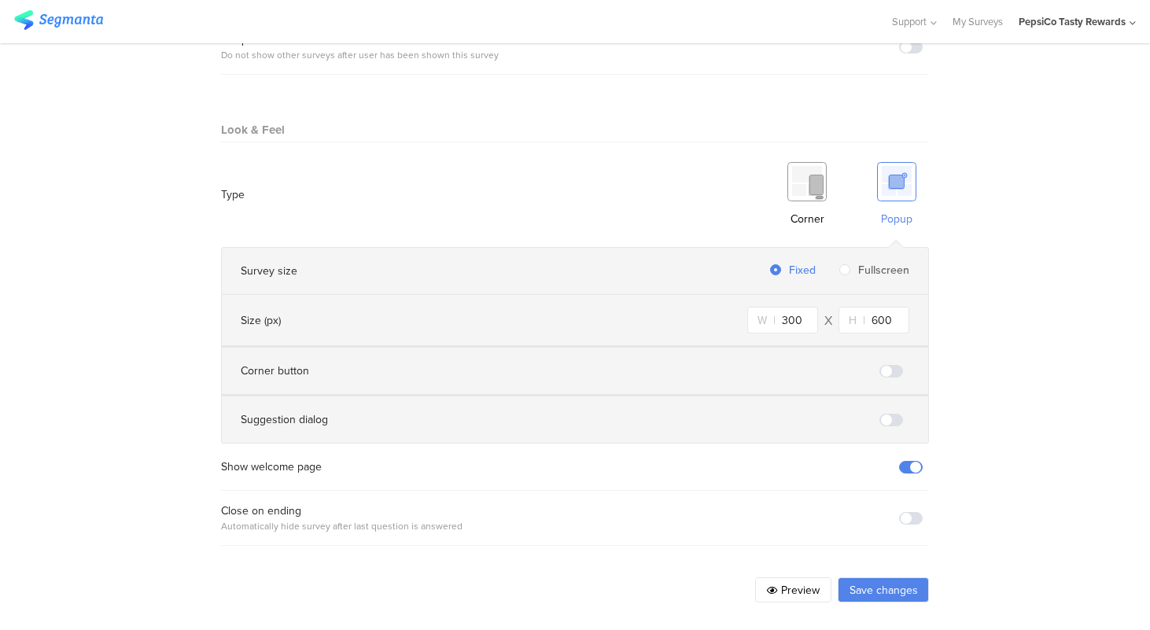
click at [920, 461] on span at bounding box center [911, 467] width 24 height 13
click at [878, 587] on button "Save changes" at bounding box center [883, 589] width 91 height 25
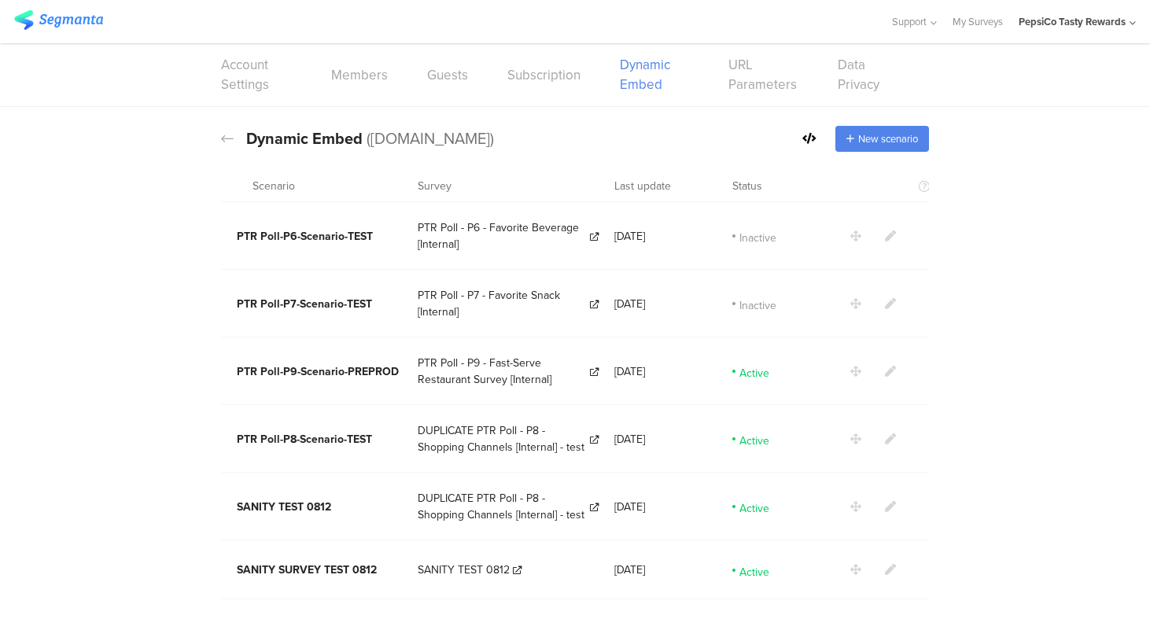
click at [891, 564] on icon at bounding box center [890, 569] width 11 height 11
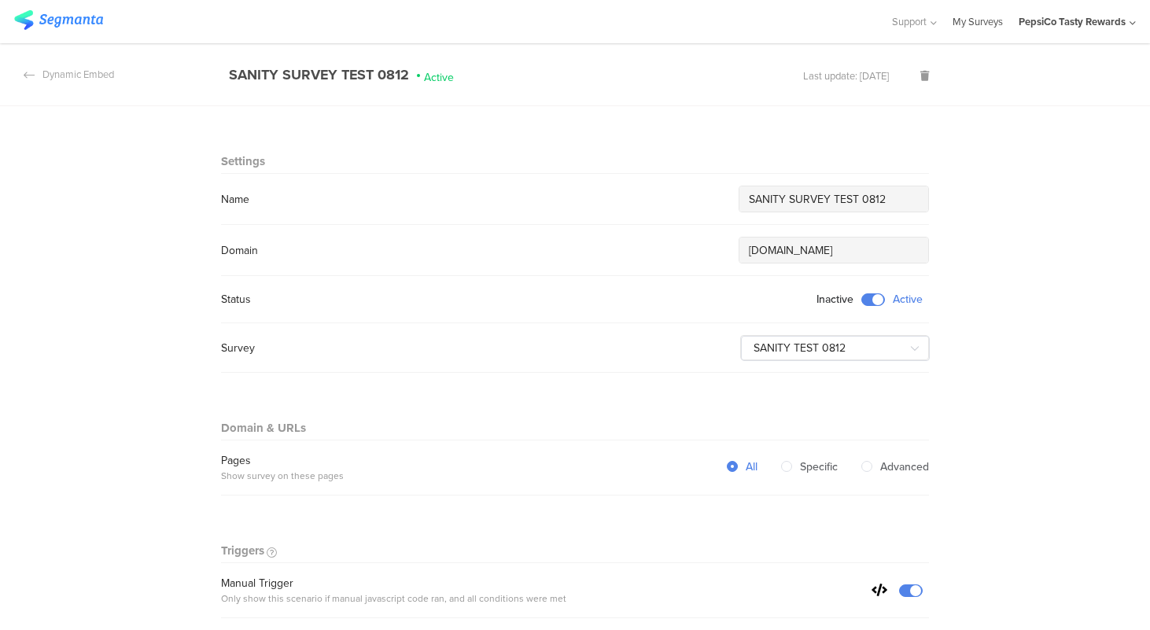
click at [962, 20] on link "My Surveys" at bounding box center [978, 21] width 50 height 43
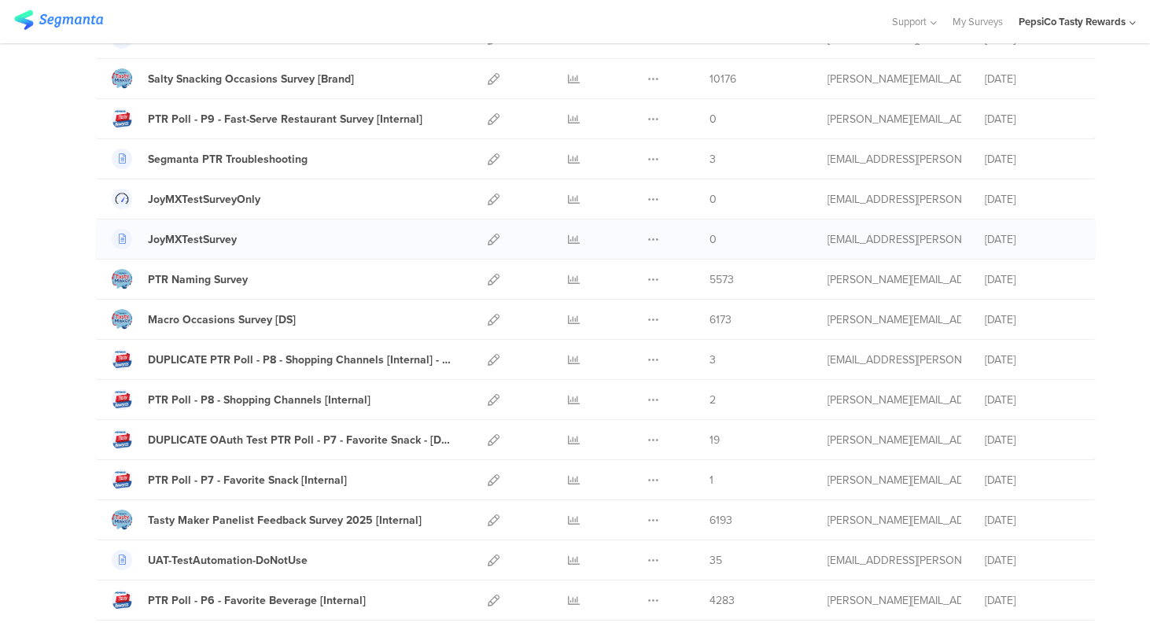
scroll to position [192, 0]
click at [492, 397] on icon at bounding box center [494, 399] width 12 height 12
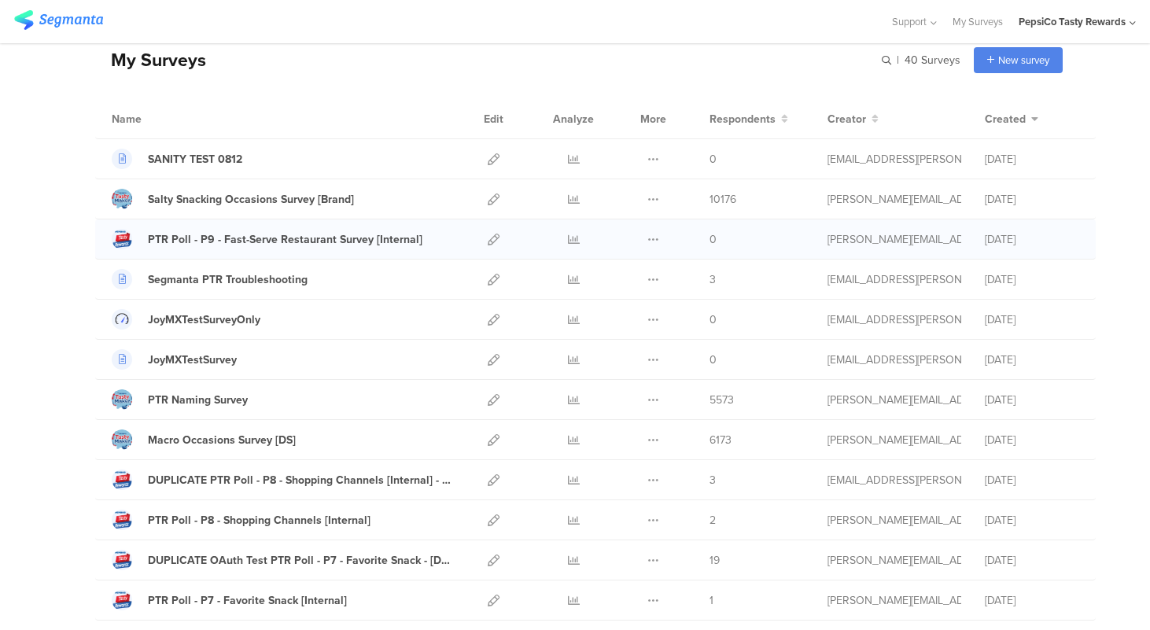
scroll to position [65, 0]
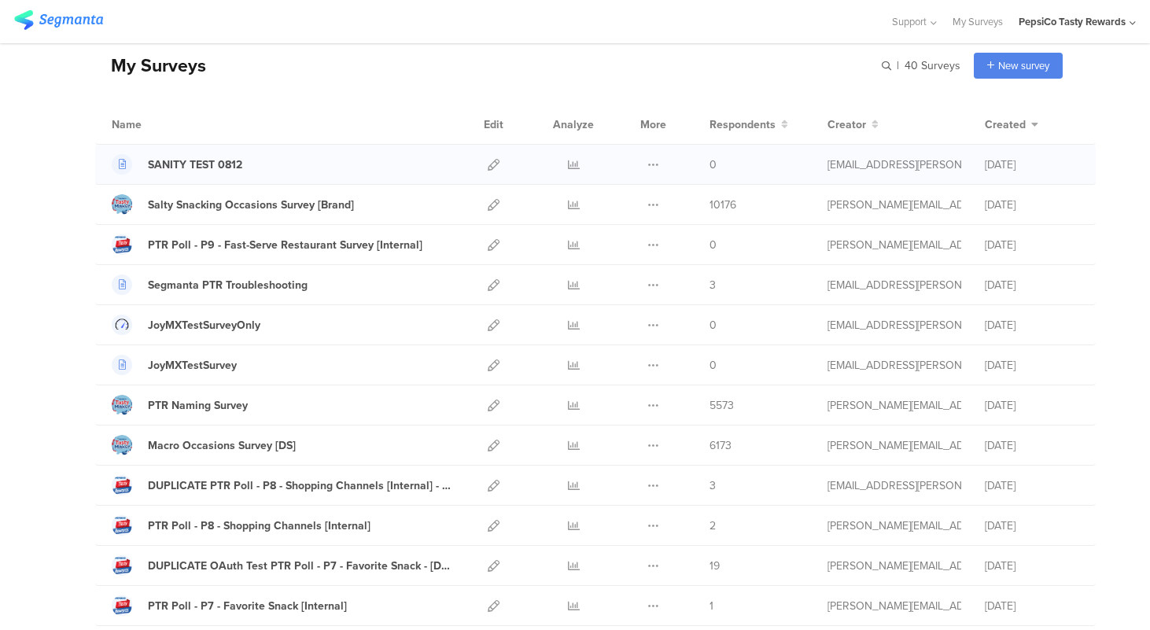
click at [500, 157] on div at bounding box center [494, 164] width 34 height 39
click at [494, 164] on icon at bounding box center [494, 165] width 12 height 12
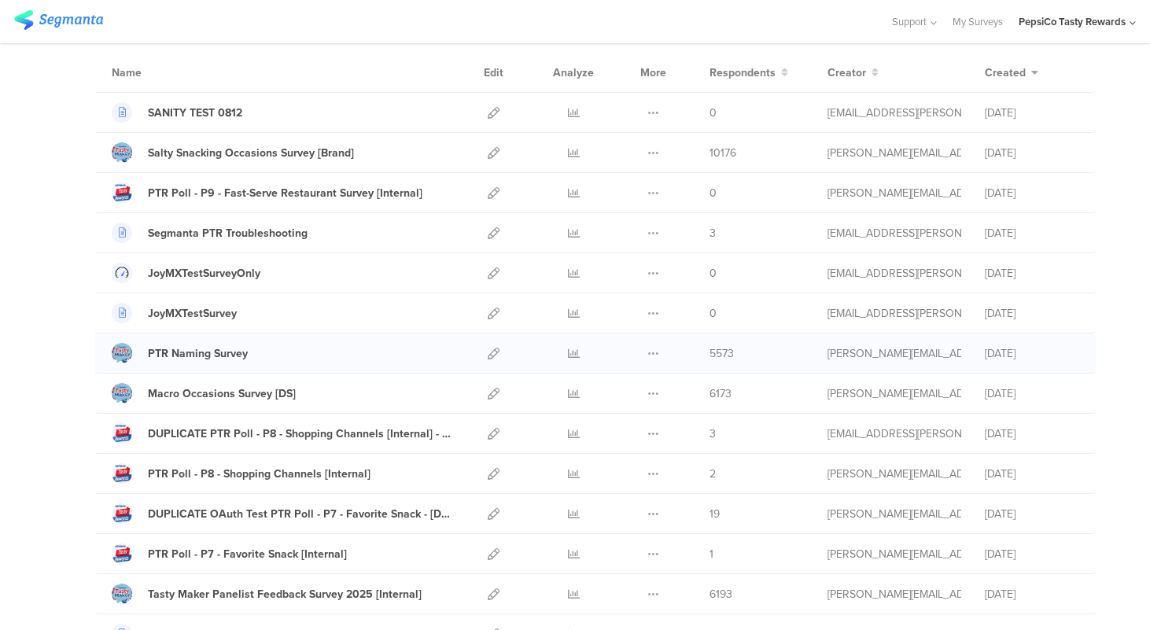
scroll to position [133, 0]
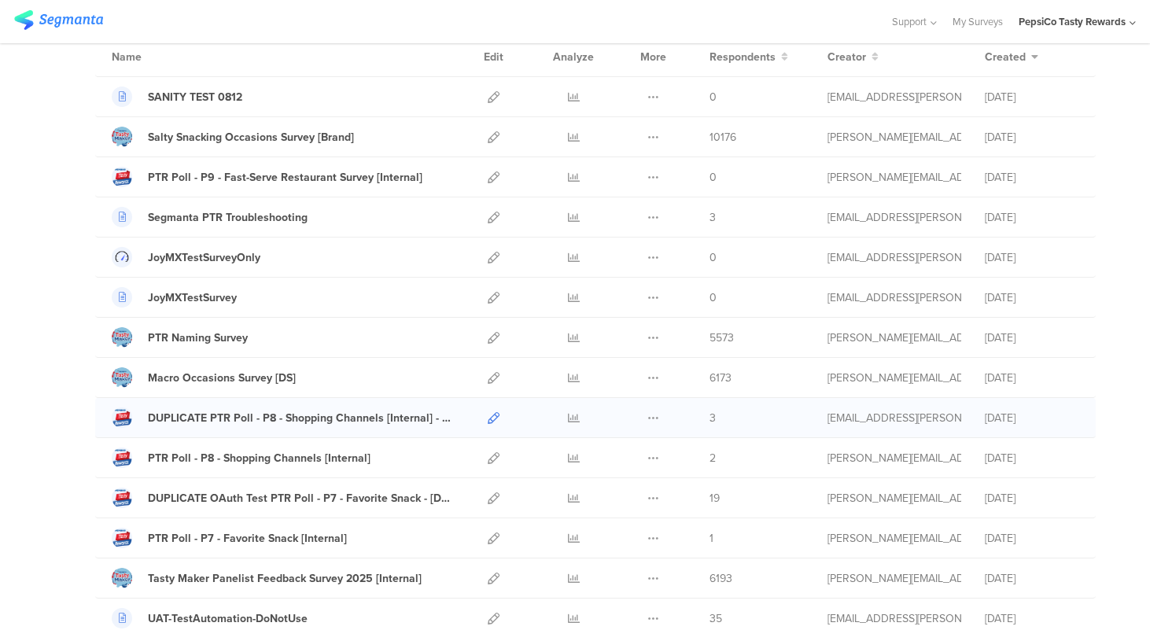
click at [492, 417] on icon at bounding box center [494, 418] width 12 height 12
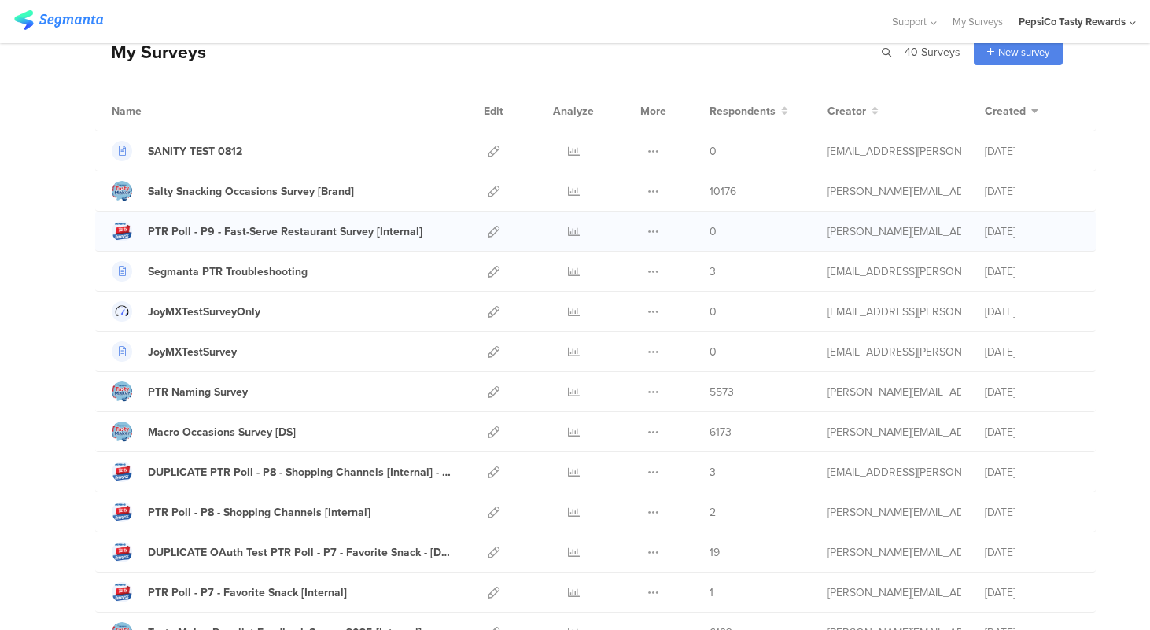
scroll to position [0, 0]
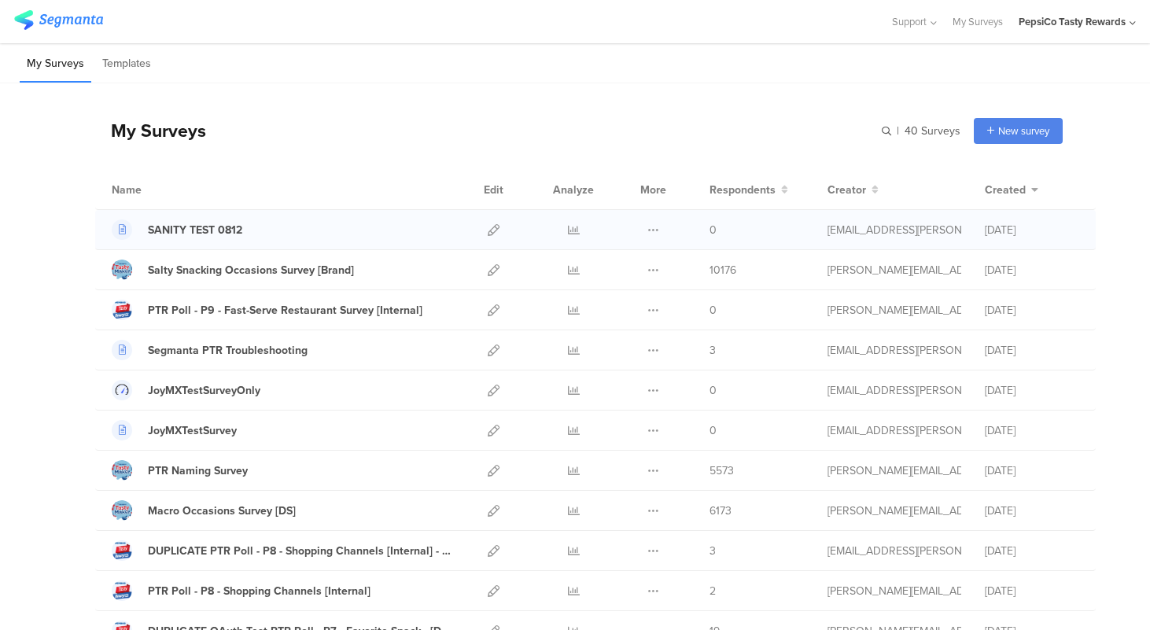
click at [485, 224] on div at bounding box center [494, 229] width 34 height 39
click at [495, 229] on icon at bounding box center [494, 230] width 12 height 12
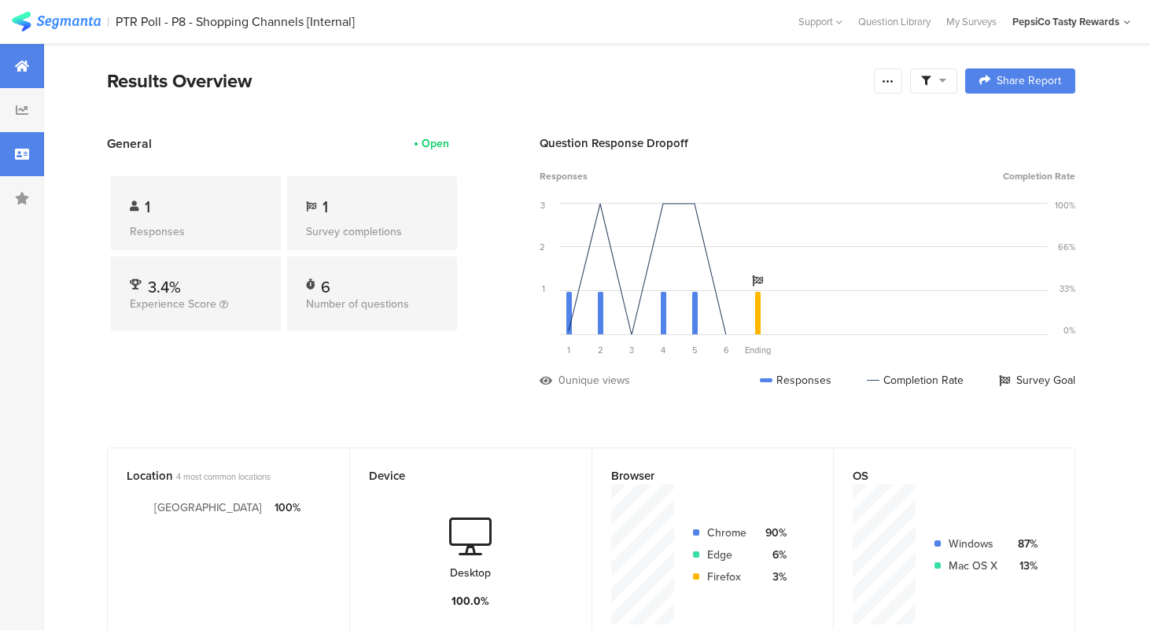
click at [21, 149] on icon at bounding box center [22, 154] width 14 height 13
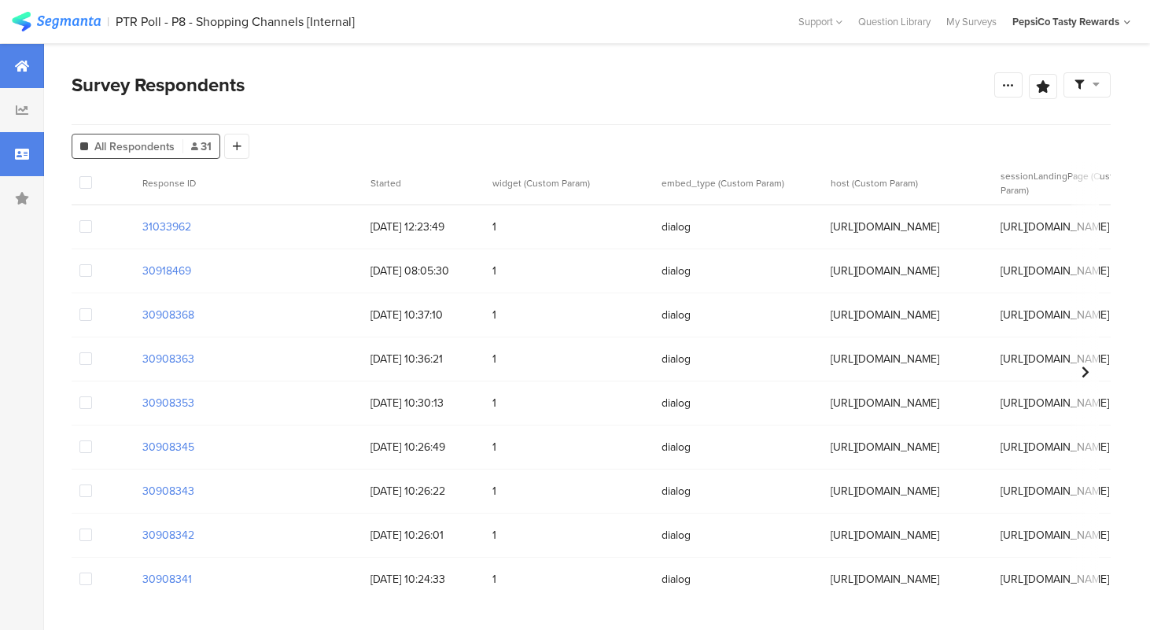
click at [20, 74] on div at bounding box center [22, 66] width 44 height 44
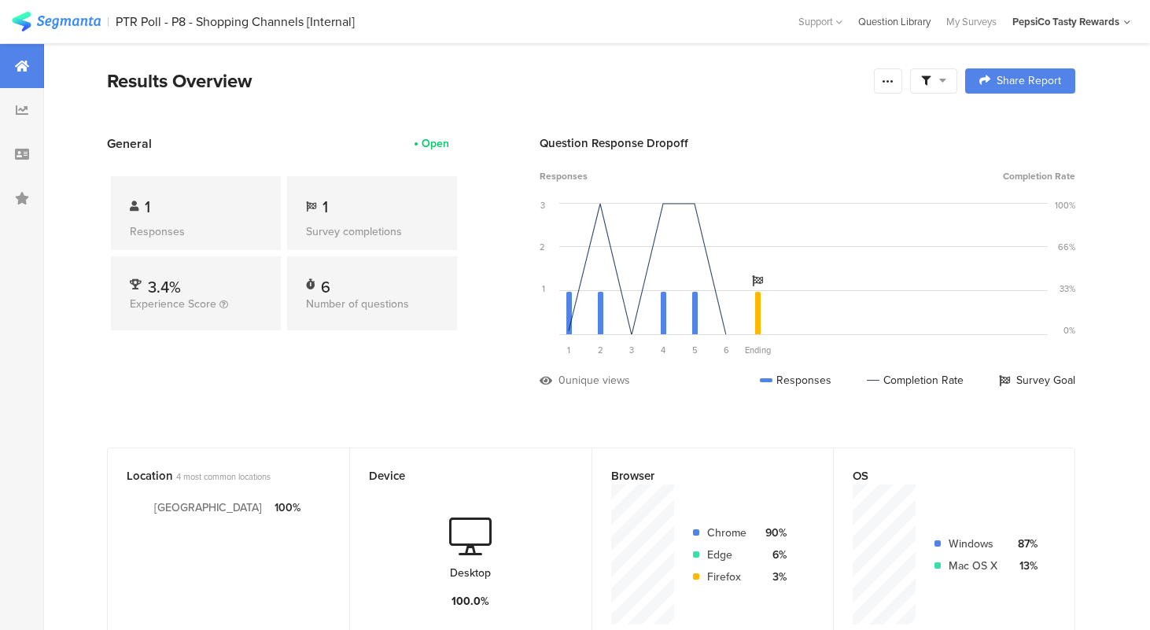
click at [898, 20] on div "Question Library" at bounding box center [894, 21] width 88 height 15
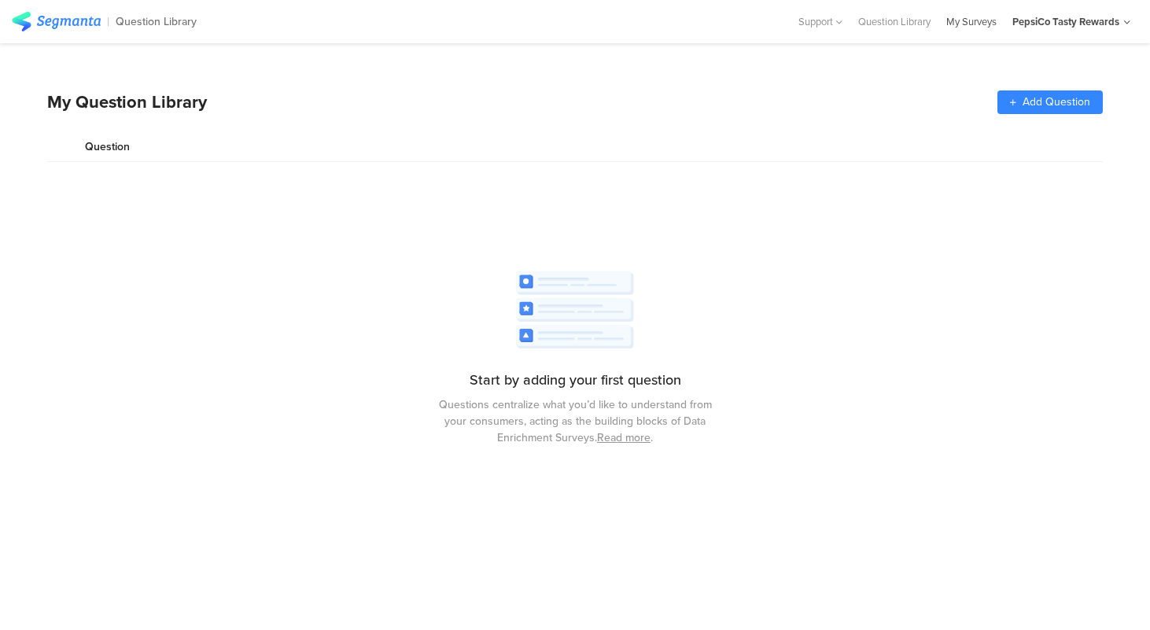
click at [980, 18] on div "My Surveys" at bounding box center [972, 21] width 66 height 15
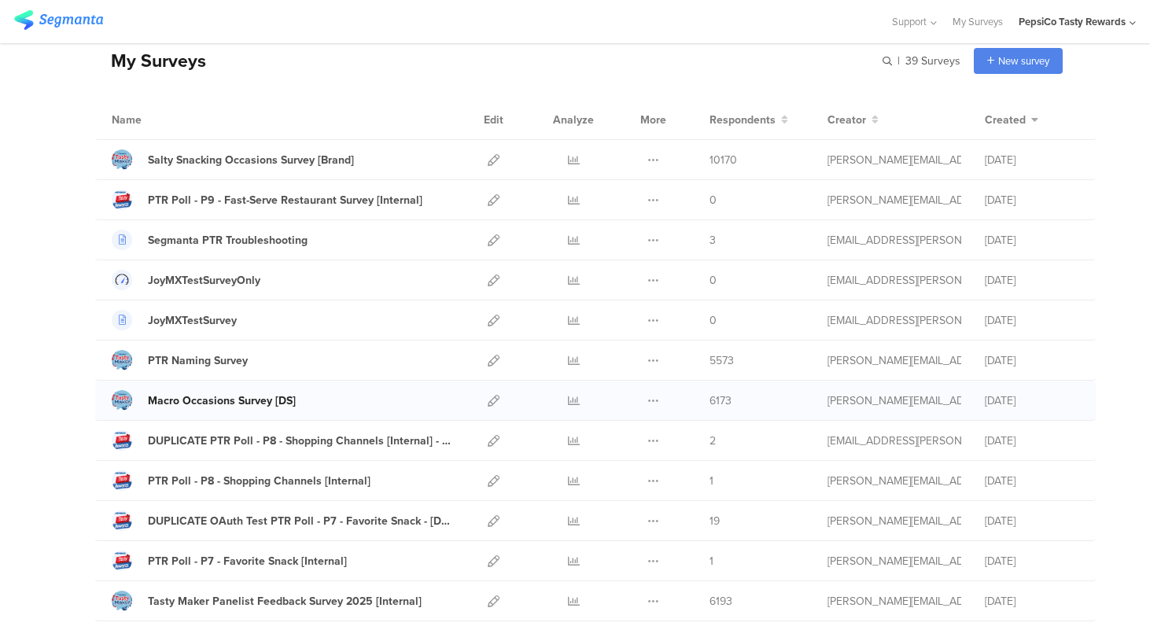
scroll to position [72, 0]
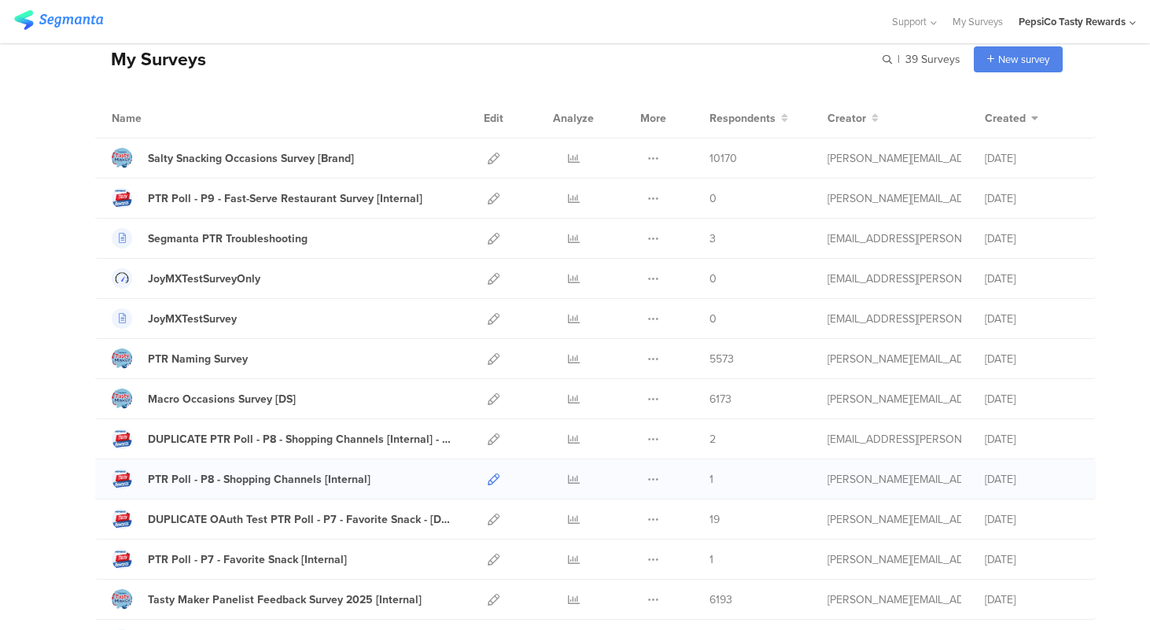
click at [493, 481] on icon at bounding box center [494, 480] width 12 height 12
click at [492, 438] on icon at bounding box center [494, 439] width 12 height 12
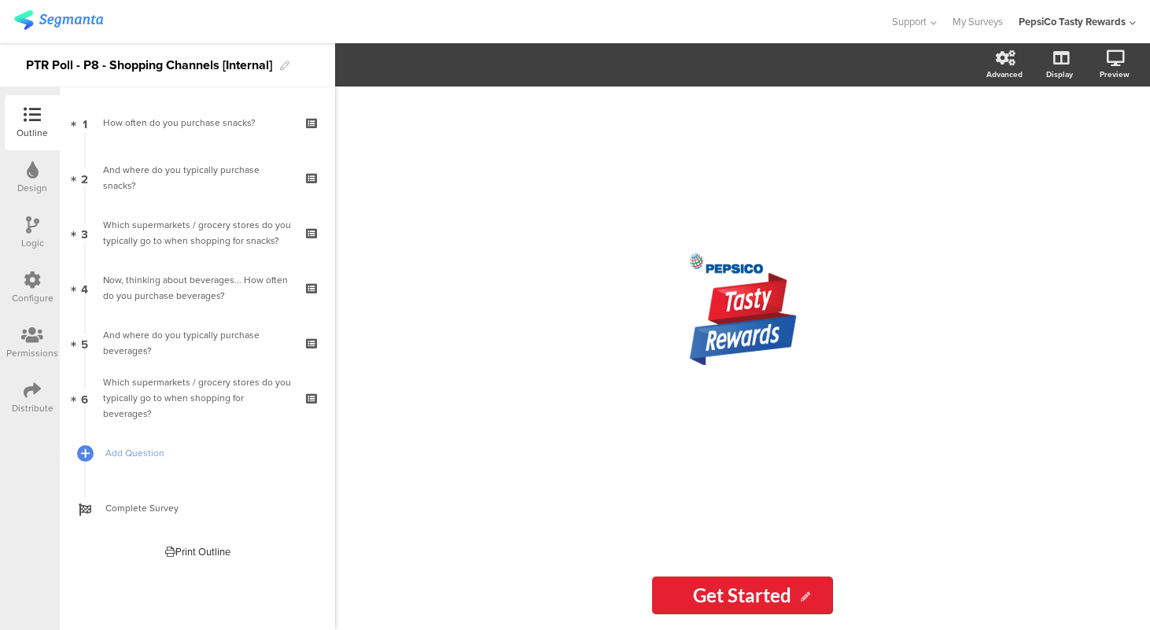
click at [484, 408] on div "/" at bounding box center [742, 324] width 629 height 474
click at [27, 405] on div "Distribute" at bounding box center [33, 408] width 42 height 14
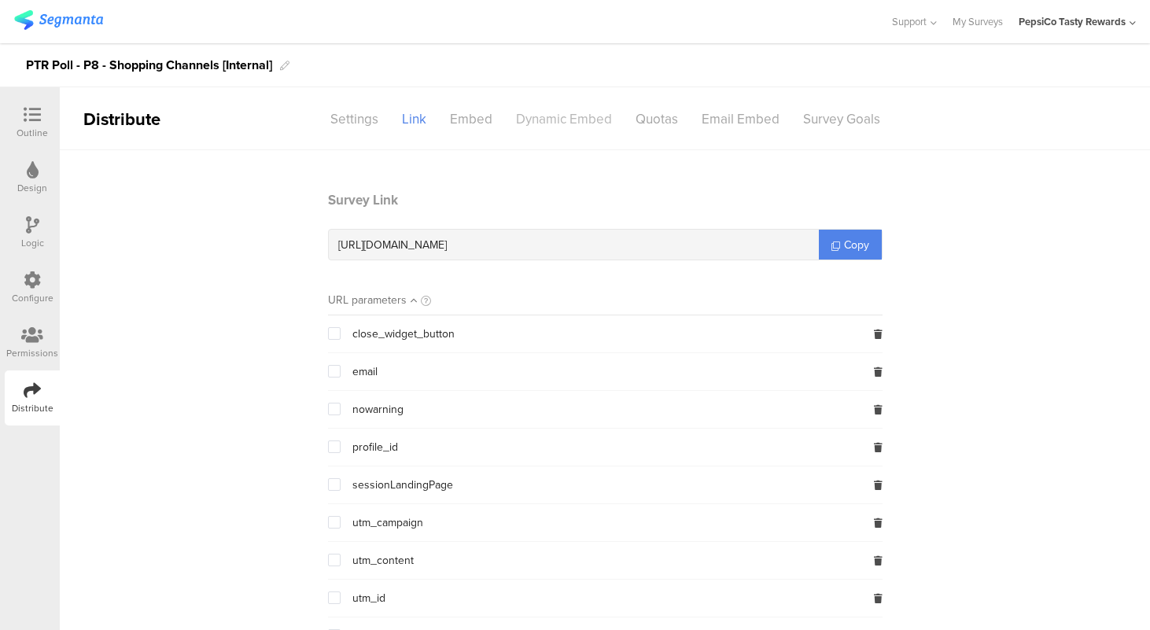
click at [563, 120] on div "Dynamic Embed" at bounding box center [564, 119] width 120 height 28
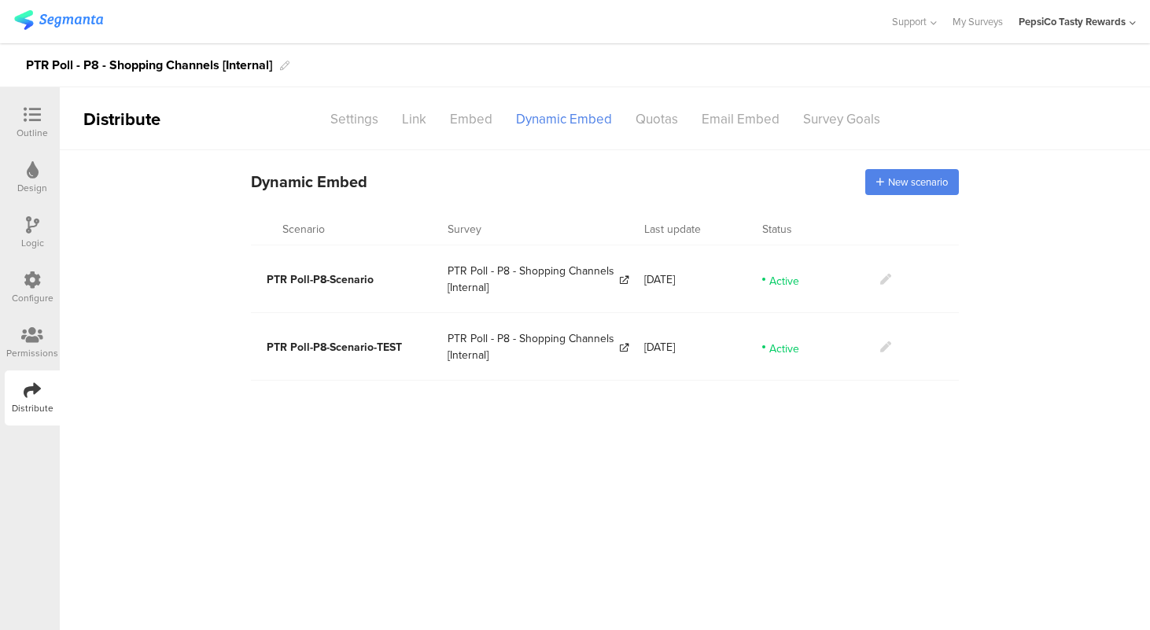
click at [884, 348] on icon at bounding box center [885, 346] width 11 height 11
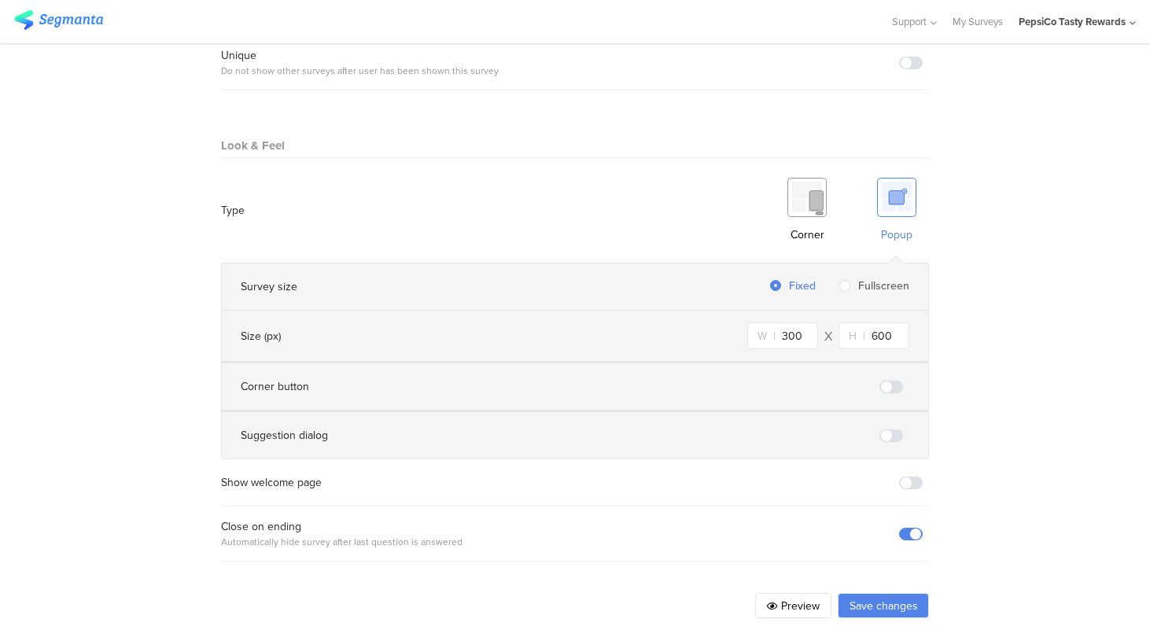
scroll to position [924, 0]
click at [895, 603] on button "Save changes" at bounding box center [883, 604] width 91 height 25
click at [873, 600] on button "Save changes" at bounding box center [883, 604] width 91 height 25
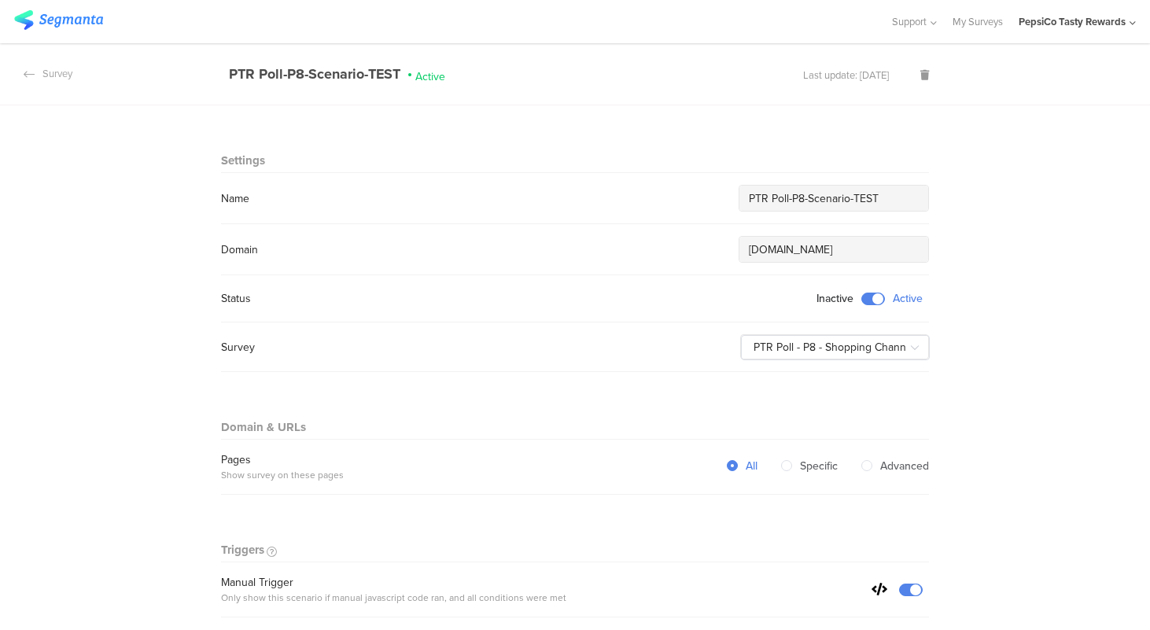
scroll to position [43, 0]
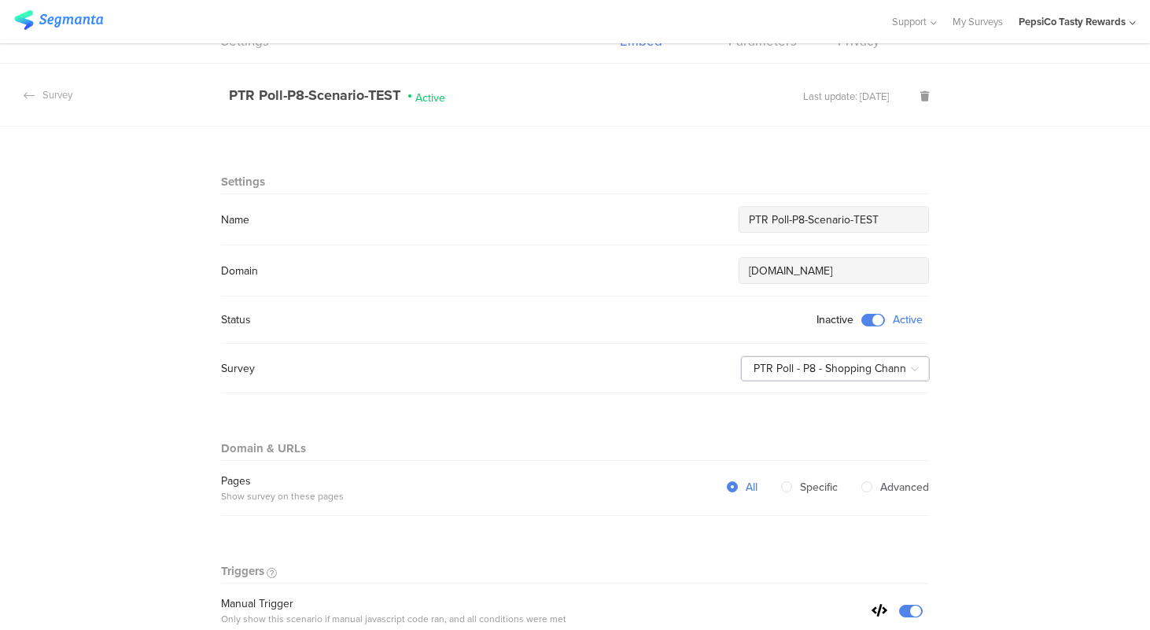
click at [915, 369] on icon at bounding box center [915, 368] width 20 height 31
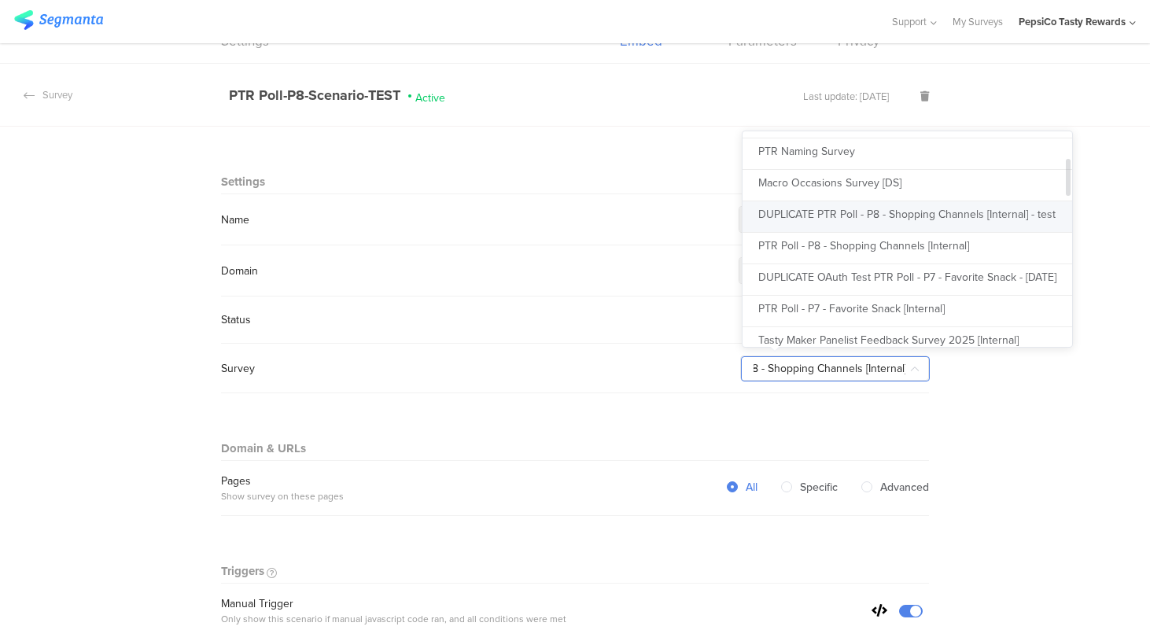
scroll to position [0, 0]
click at [872, 213] on span "DUPLICATE PTR Poll - P8 - Shopping Channels [Internal] - test" at bounding box center [906, 214] width 297 height 17
type input "DUPLICATE PTR Poll - P8 - Shopping Channels [Internal] - test"
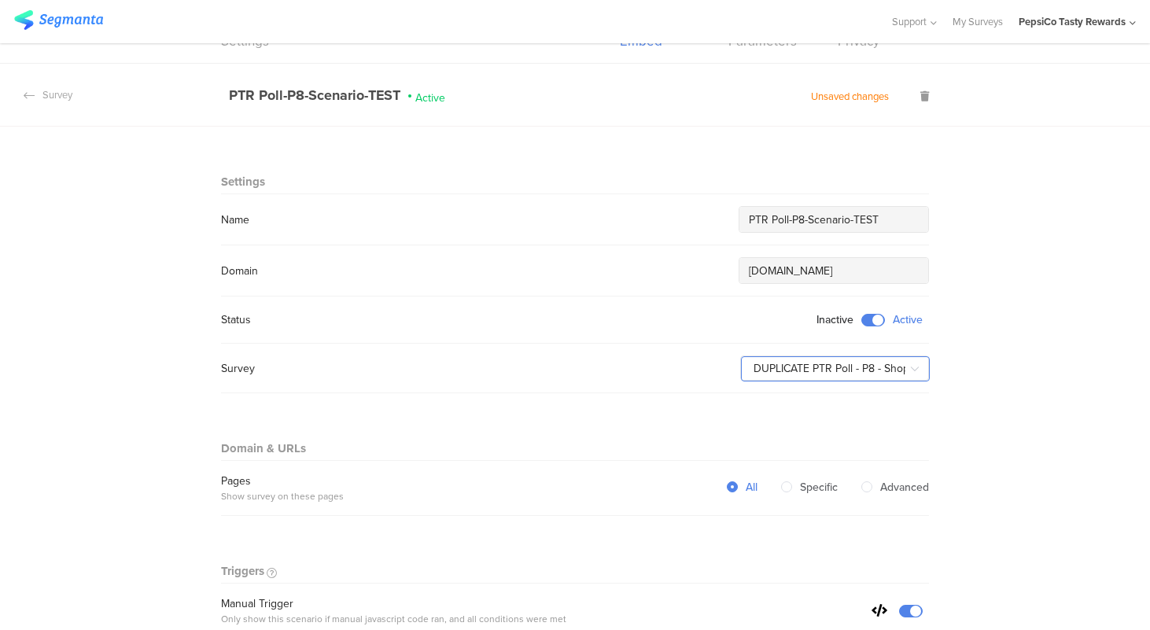
scroll to position [0, 57]
click at [915, 371] on icon at bounding box center [915, 368] width 20 height 31
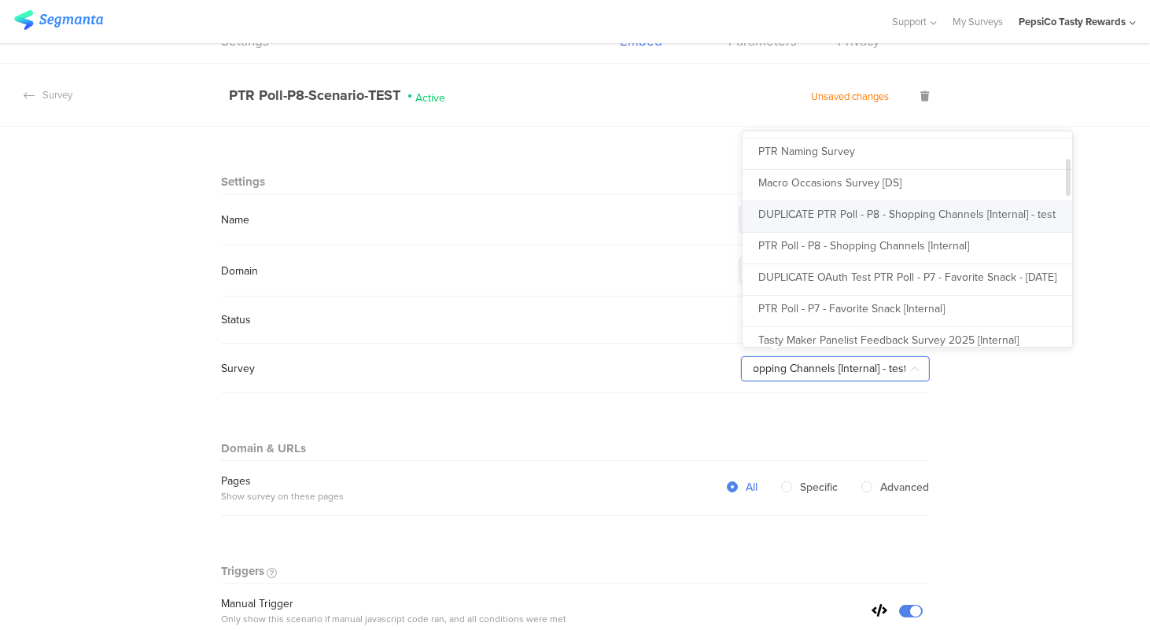
scroll to position [0, 144]
click at [909, 217] on span "DUPLICATE PTR Poll - P8 - Shopping Channels [Internal] - test" at bounding box center [906, 214] width 297 height 17
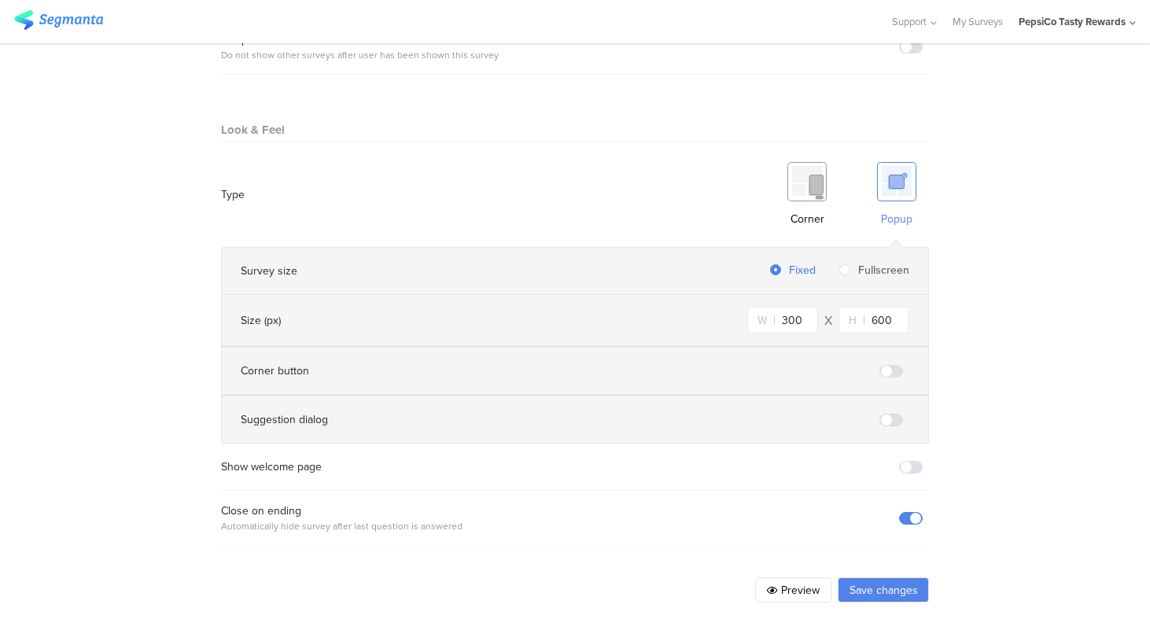
scroll to position [0, 0]
click at [875, 587] on button "Save changes" at bounding box center [883, 589] width 91 height 25
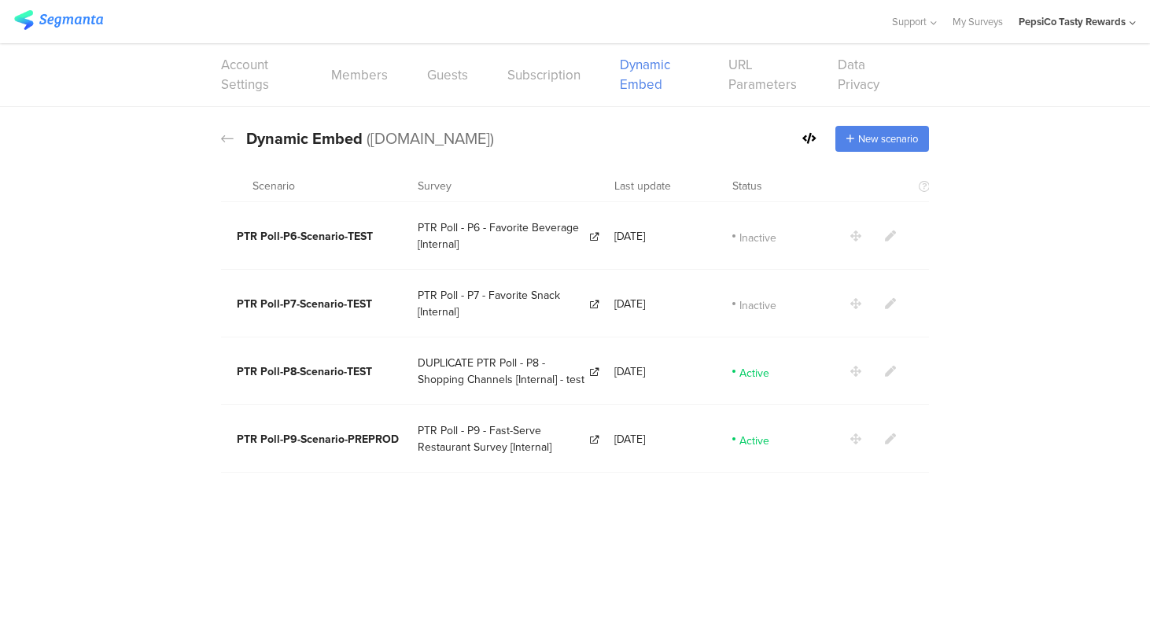
click at [893, 370] on icon at bounding box center [890, 371] width 11 height 11
click at [889, 140] on span "New scenario" at bounding box center [888, 138] width 60 height 15
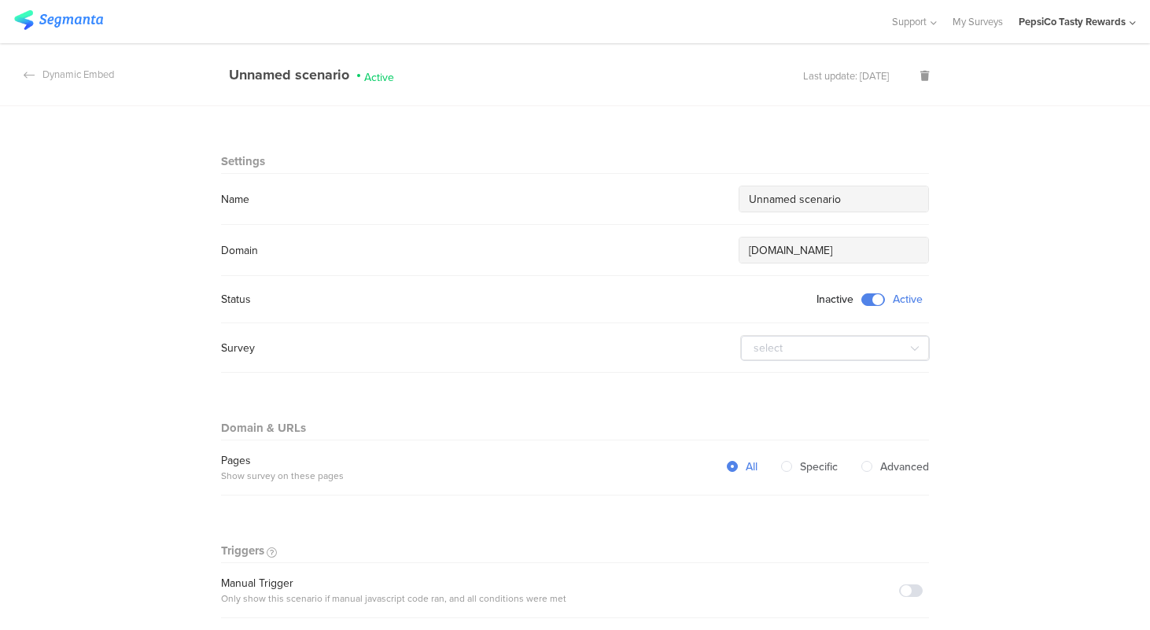
click at [823, 203] on input "Unnamed scenario" at bounding box center [834, 199] width 170 height 17
drag, startPoint x: 869, startPoint y: 199, endPoint x: 742, endPoint y: 197, distance: 127.5
click at [742, 197] on div "Unnamed scenario" at bounding box center [834, 198] width 189 height 25
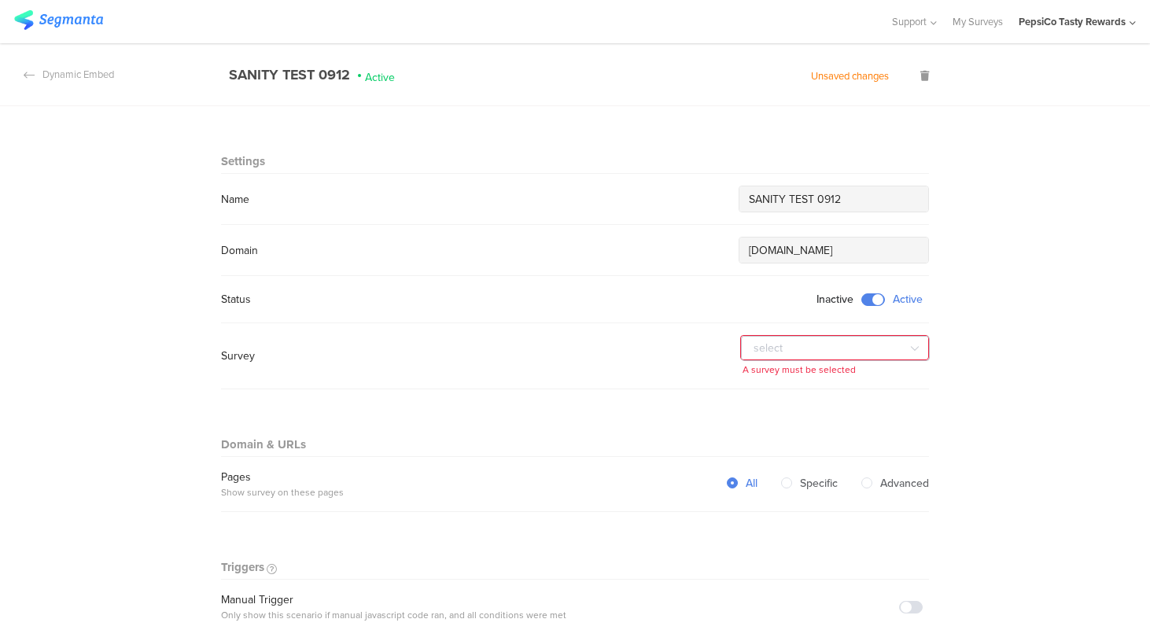
type input "SANITY TEST 0912"
click at [861, 342] on input "text" at bounding box center [835, 348] width 189 height 25
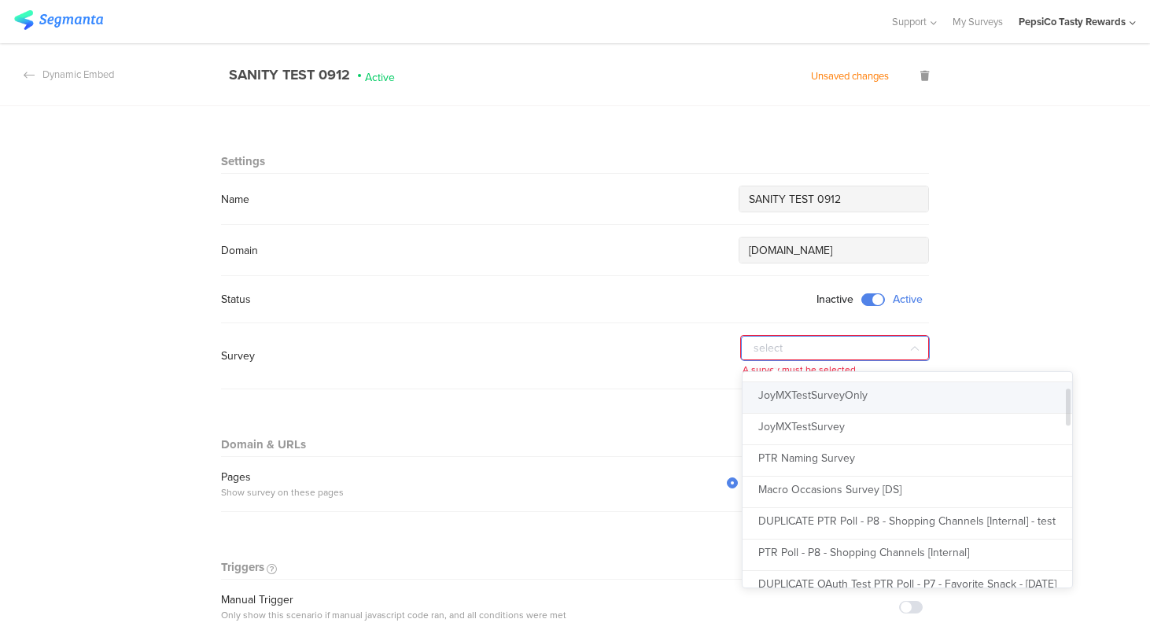
scroll to position [98, 0]
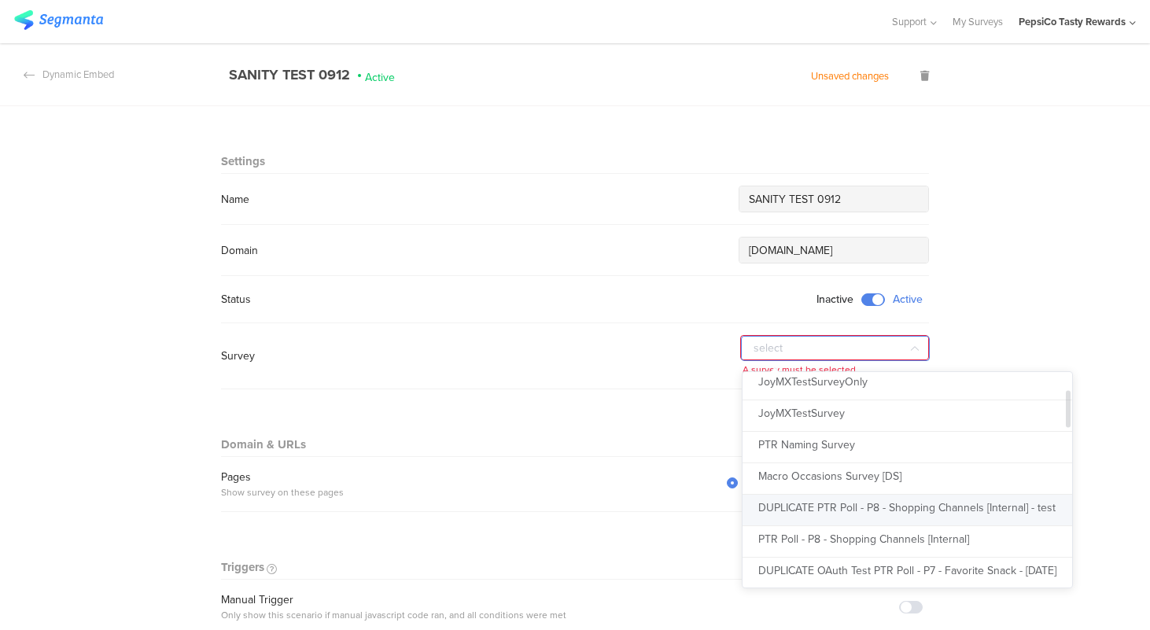
click at [842, 504] on span "DUPLICATE PTR Poll - P8 - Shopping Channels [Internal] - test" at bounding box center [906, 508] width 297 height 17
type input "DUPLICATE PTR Poll - P8 - Shopping Channels [Internal] - test"
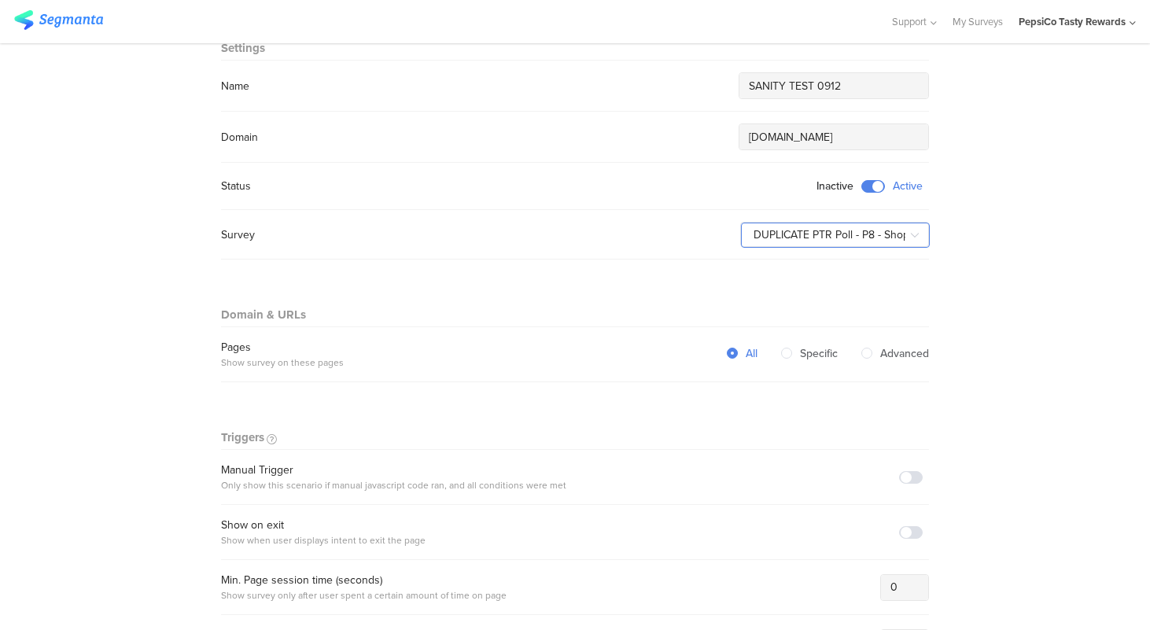
scroll to position [125, 0]
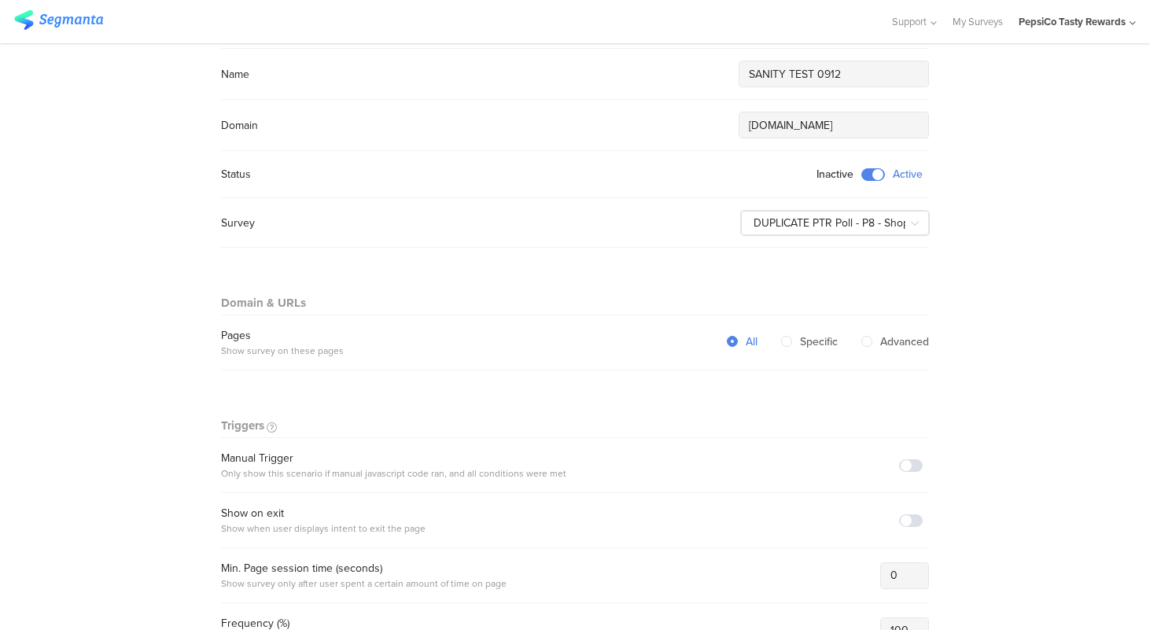
click at [906, 462] on span at bounding box center [911, 465] width 24 height 13
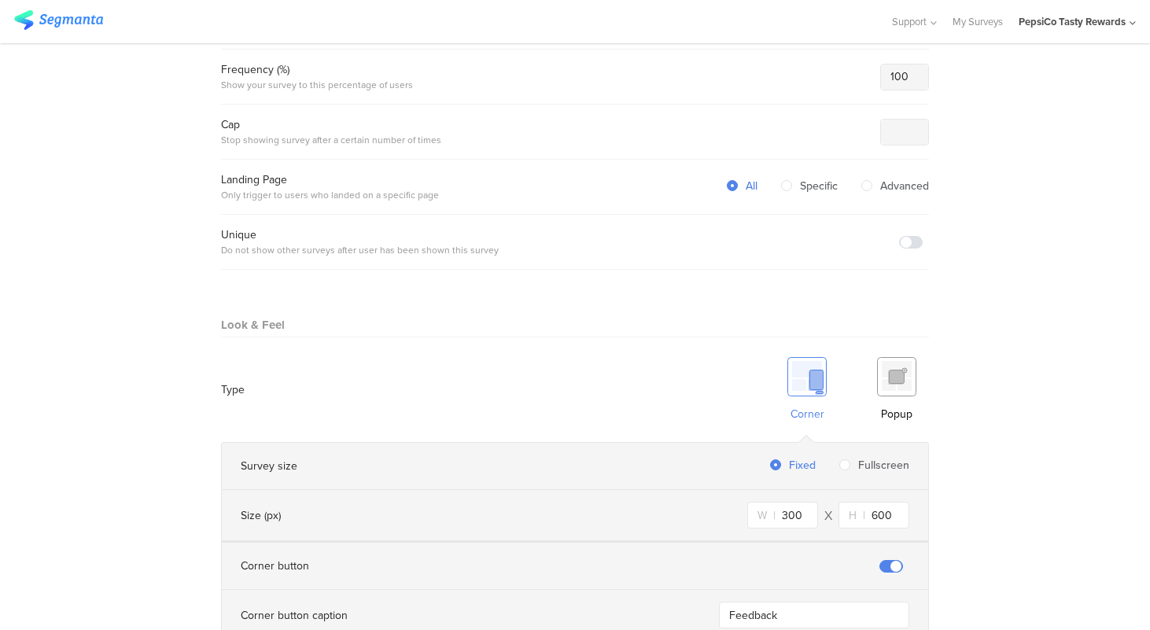
scroll to position [688, 0]
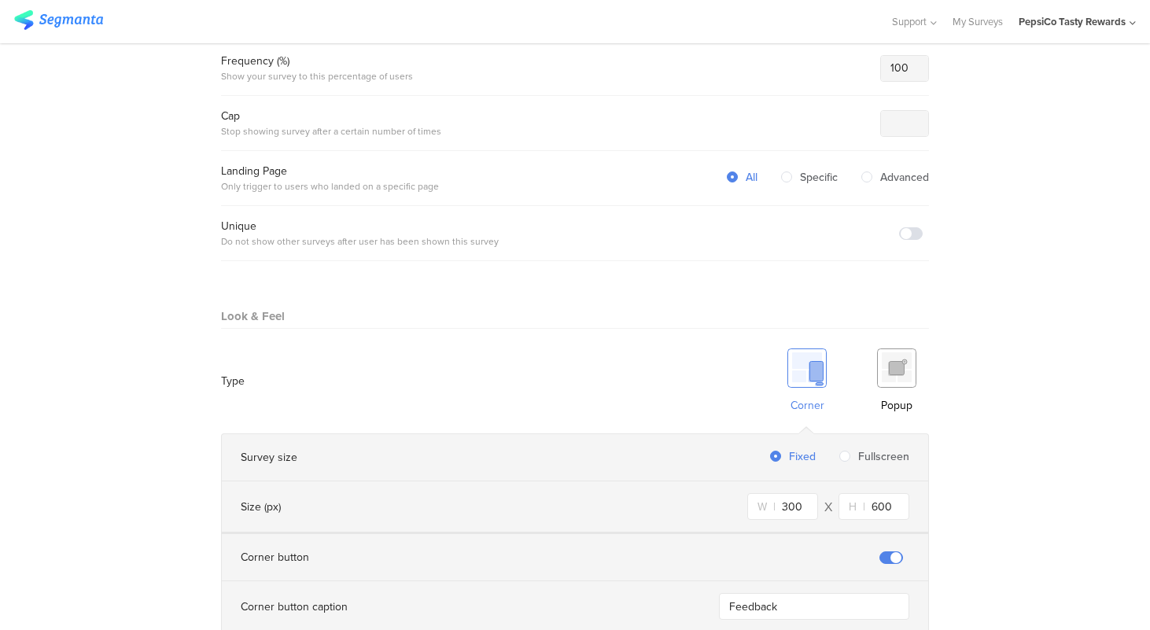
click at [897, 367] on img at bounding box center [896, 368] width 39 height 39
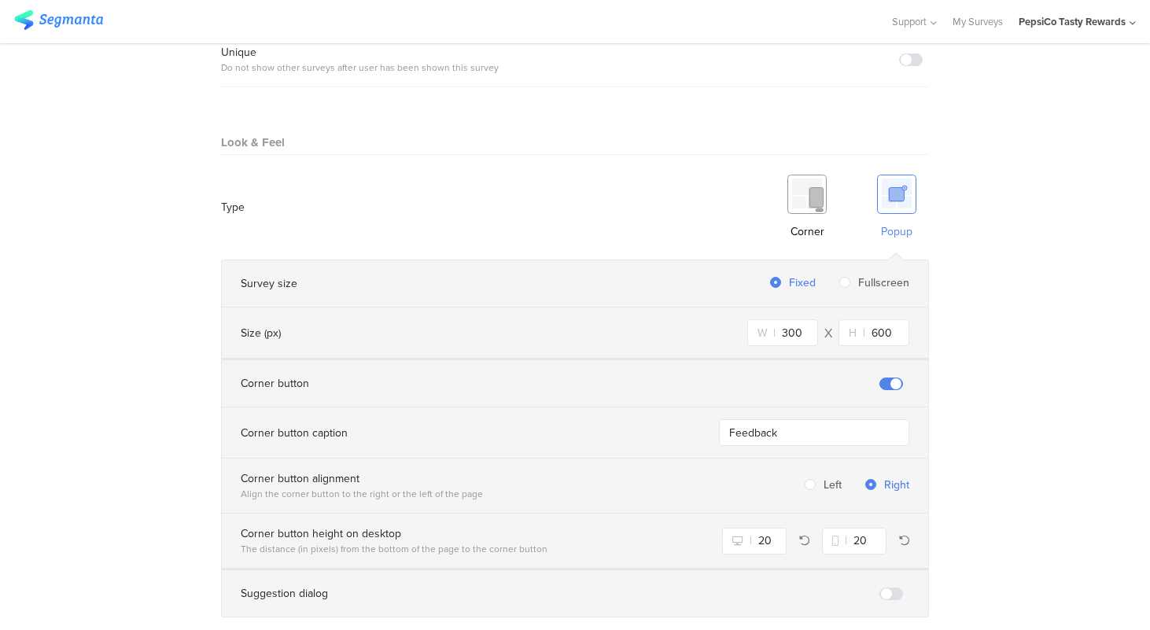
scroll to position [866, 0]
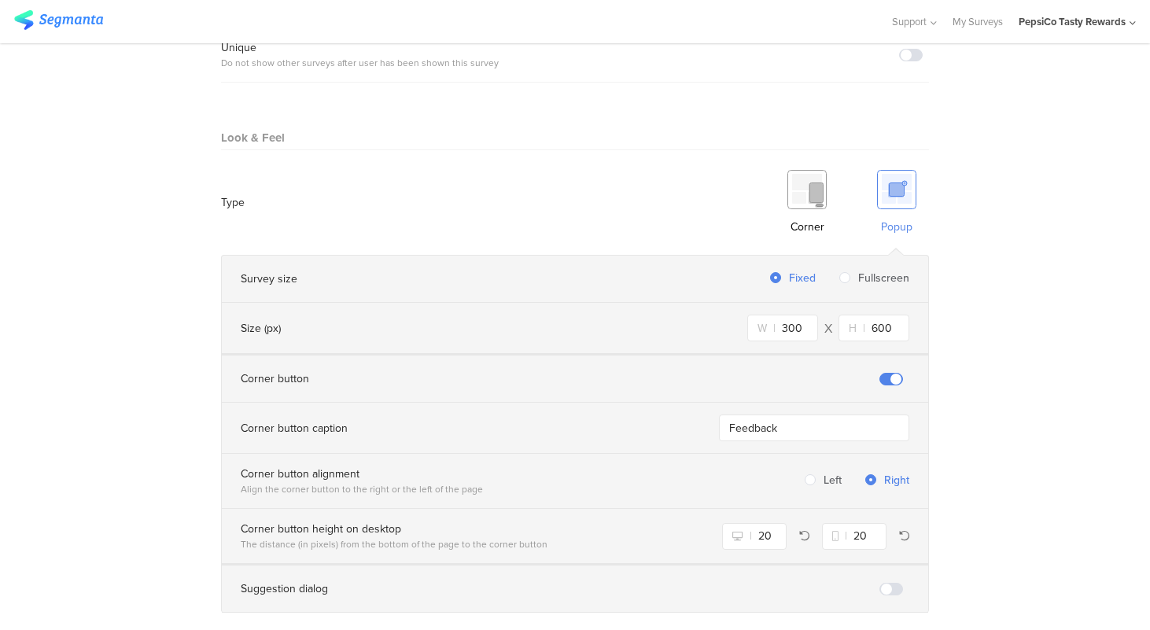
click at [895, 374] on span at bounding box center [892, 379] width 24 height 13
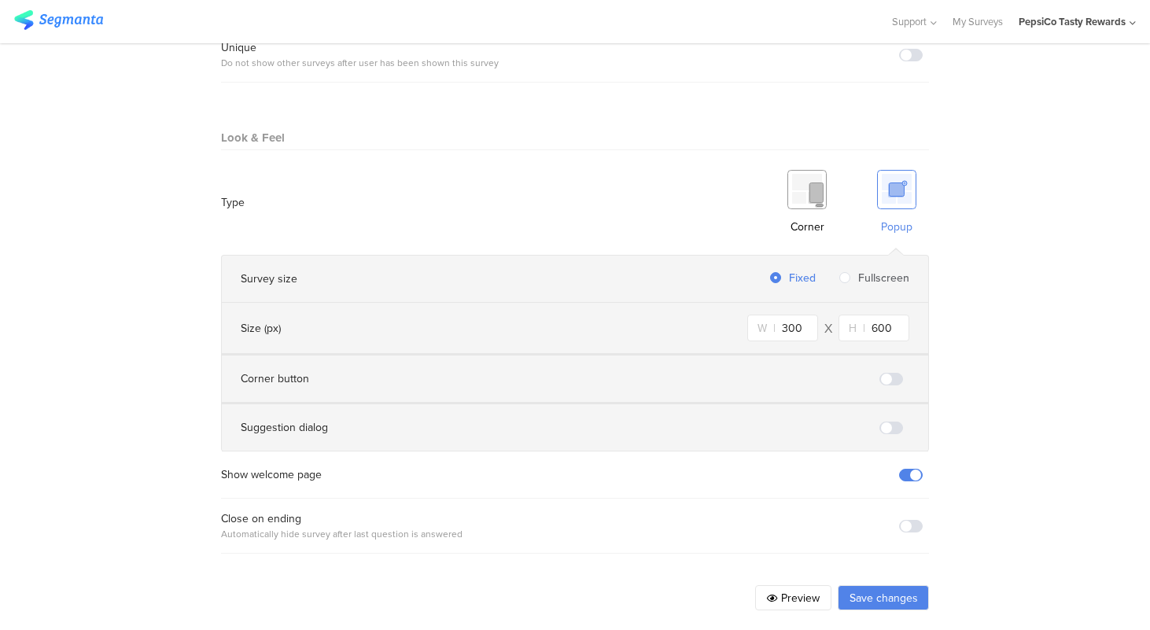
scroll to position [874, 0]
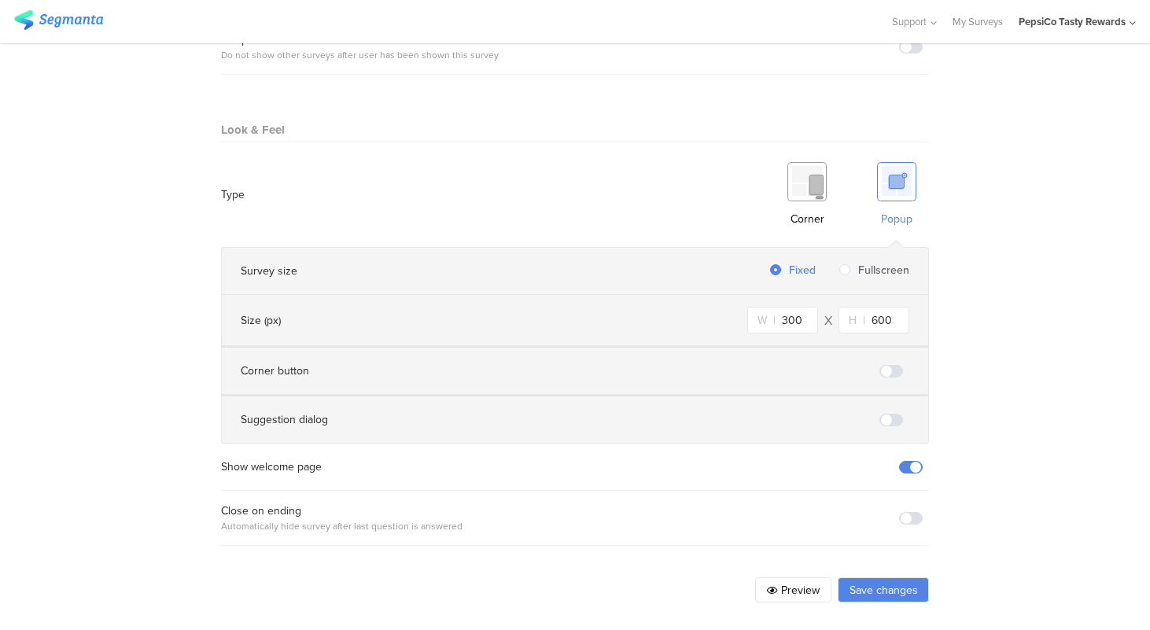
click at [912, 467] on span at bounding box center [911, 467] width 24 height 13
click at [905, 515] on span at bounding box center [911, 518] width 24 height 13
click at [883, 581] on button "Save changes" at bounding box center [883, 589] width 91 height 25
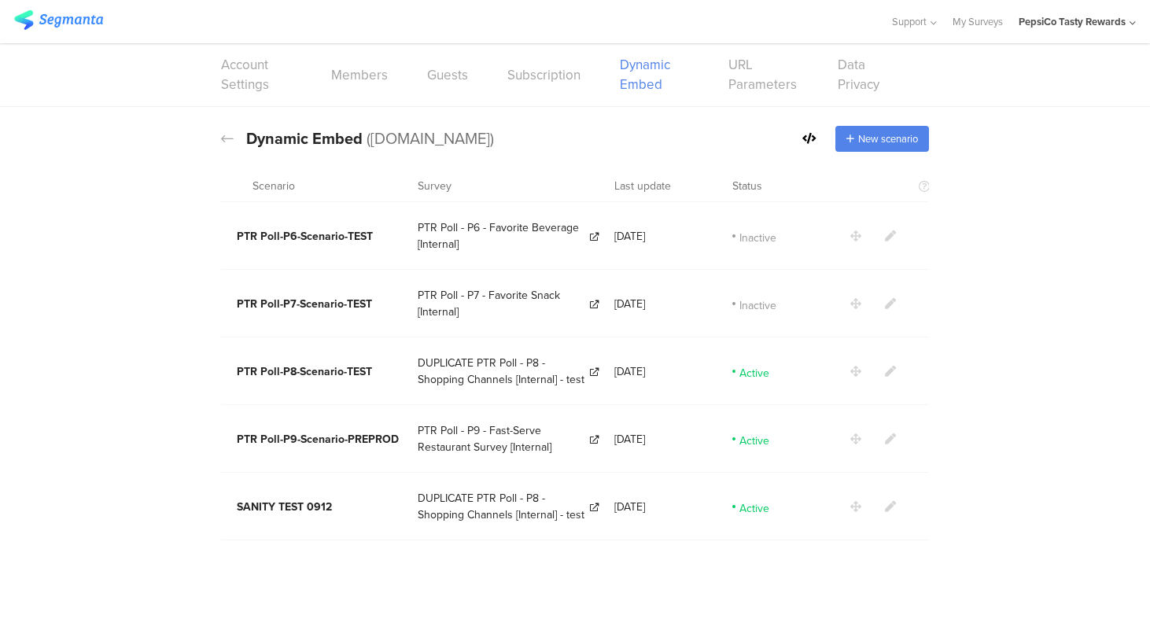
click at [891, 504] on icon at bounding box center [890, 506] width 11 height 11
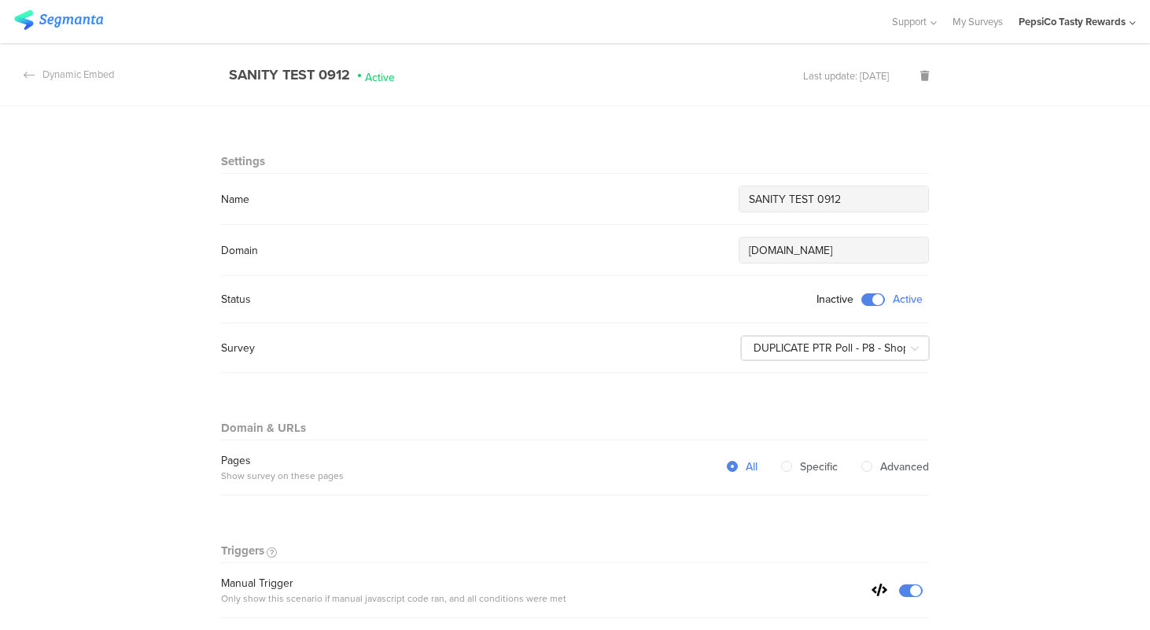
click at [824, 200] on input "SANITY TEST 0912" at bounding box center [834, 199] width 170 height 17
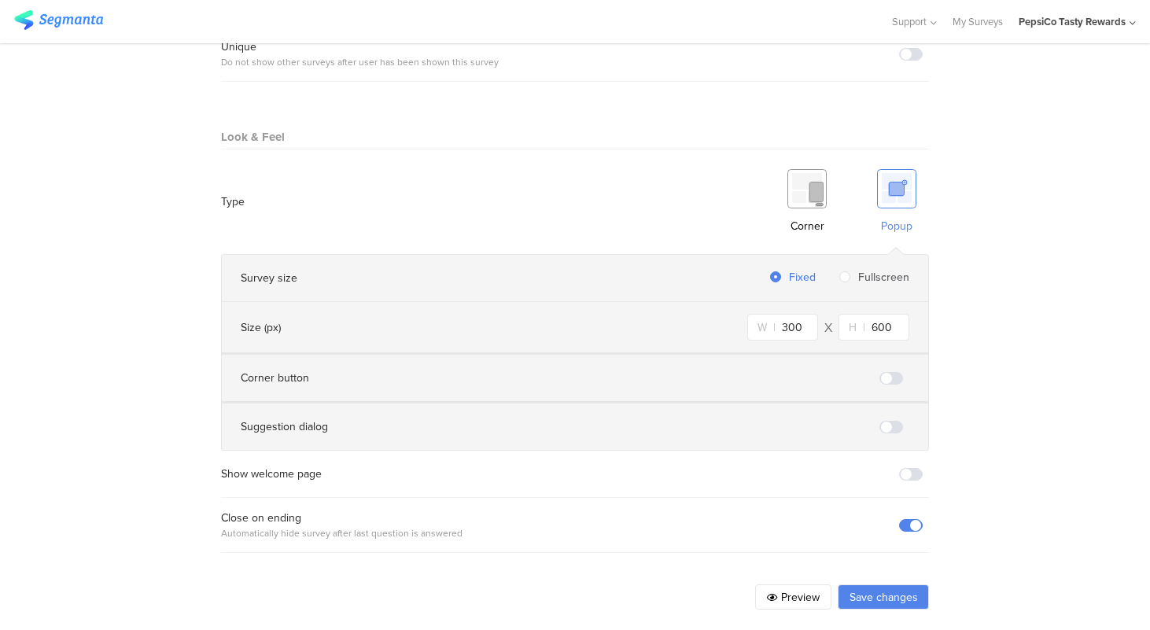
scroll to position [874, 0]
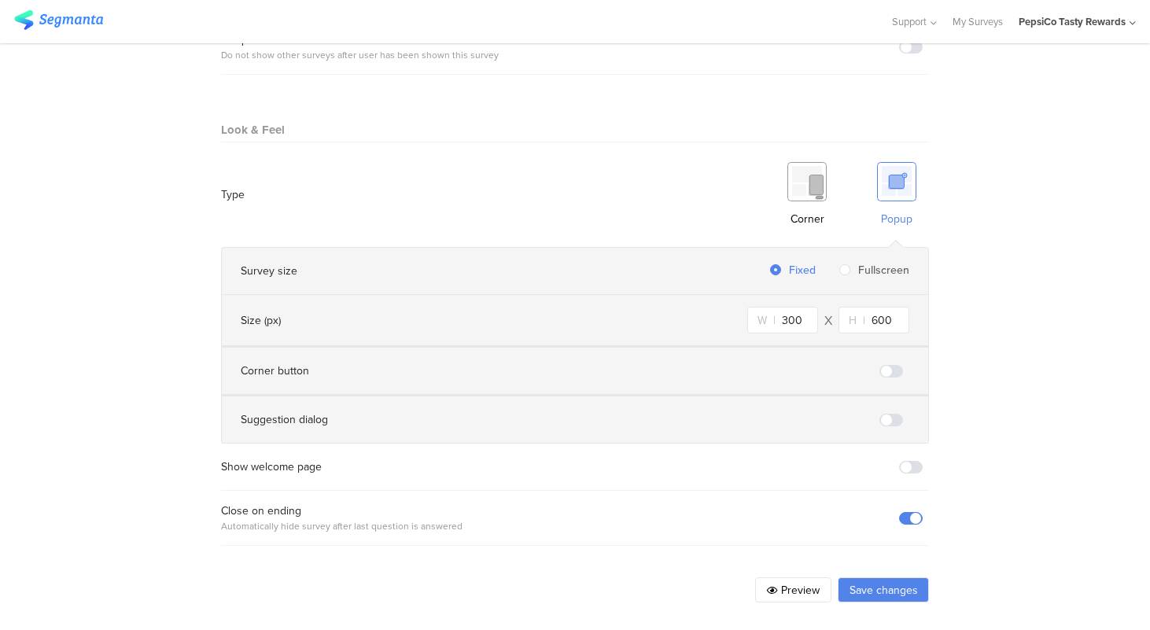
type input "SANITY TEST 0812"
click at [892, 585] on button "Save changes" at bounding box center [883, 589] width 91 height 25
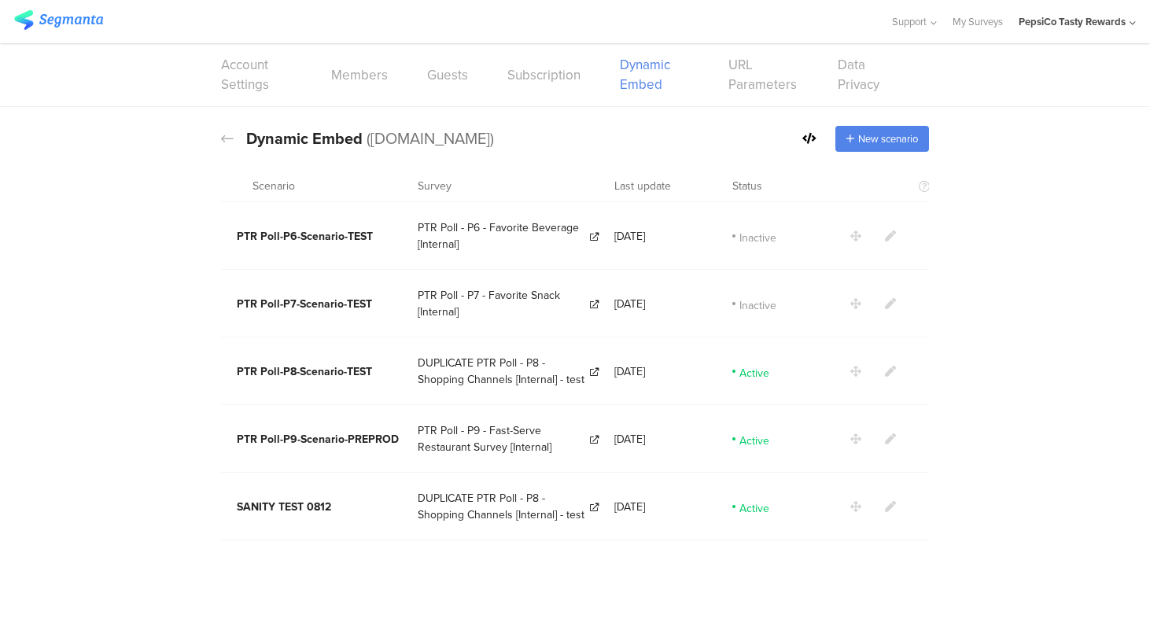
click at [888, 501] on icon at bounding box center [890, 506] width 11 height 11
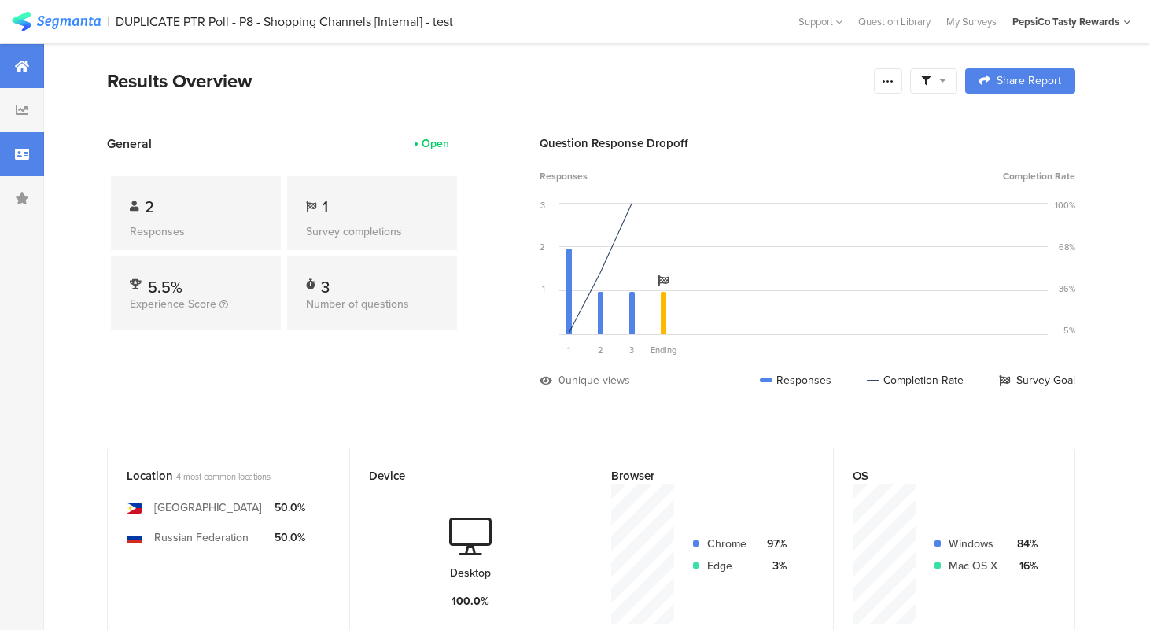
click at [19, 146] on div at bounding box center [22, 154] width 44 height 44
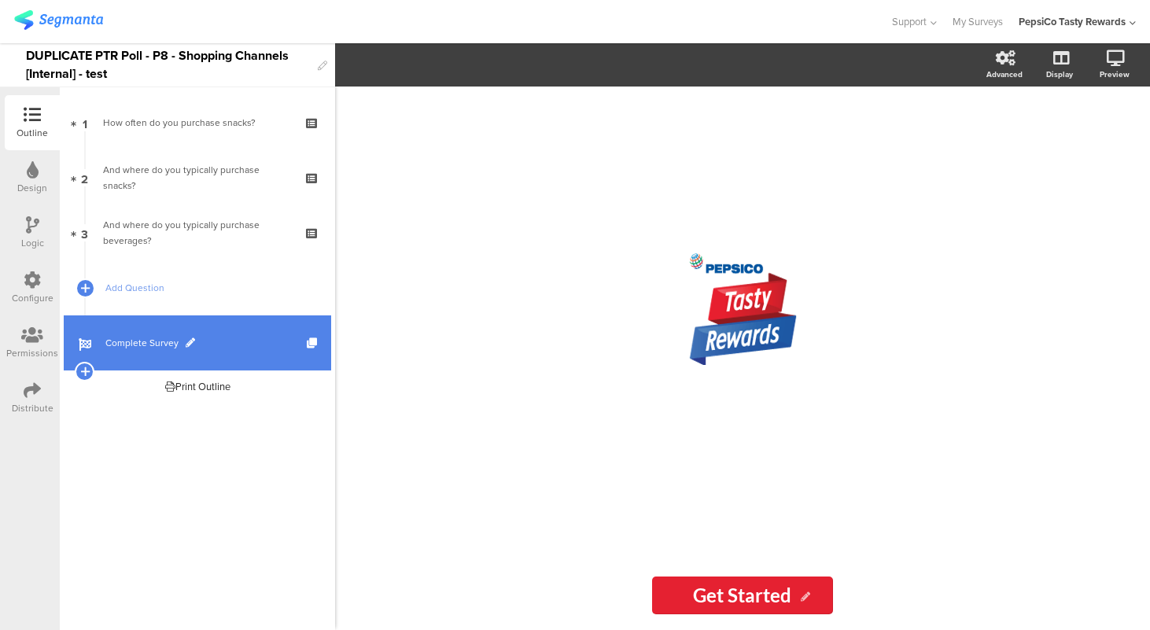
click at [147, 343] on span "Complete Survey" at bounding box center [205, 343] width 201 height 16
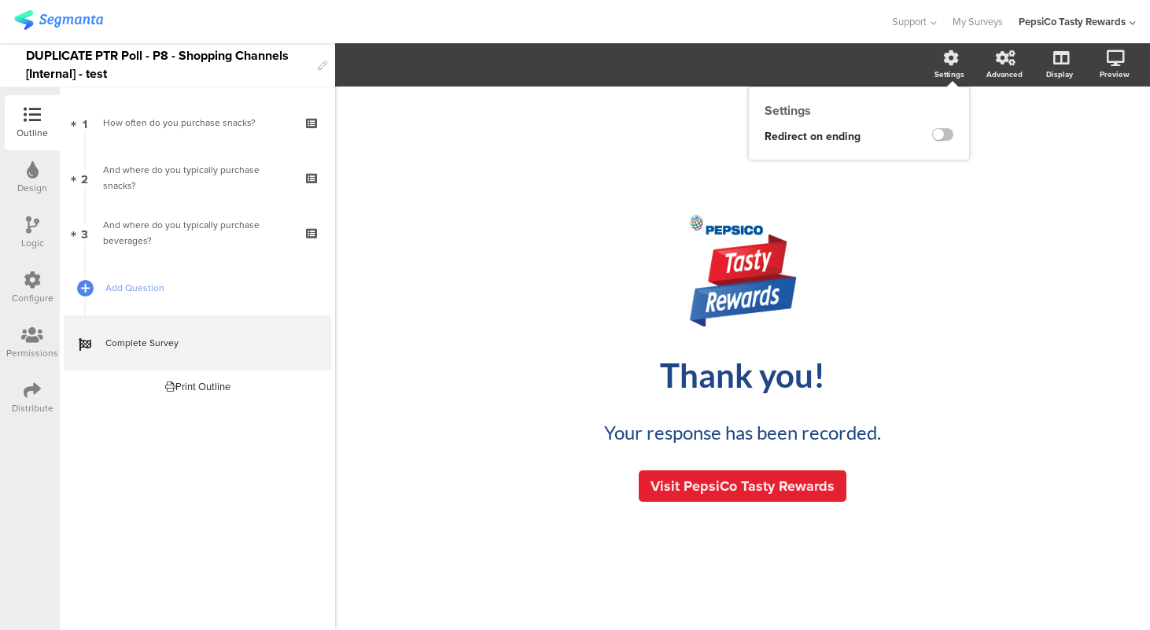
click at [942, 68] on div "Settings" at bounding box center [950, 74] width 30 height 12
click at [943, 135] on label at bounding box center [942, 134] width 21 height 13
click at [0, 0] on input "checkbox" at bounding box center [0, 0] width 0 height 0
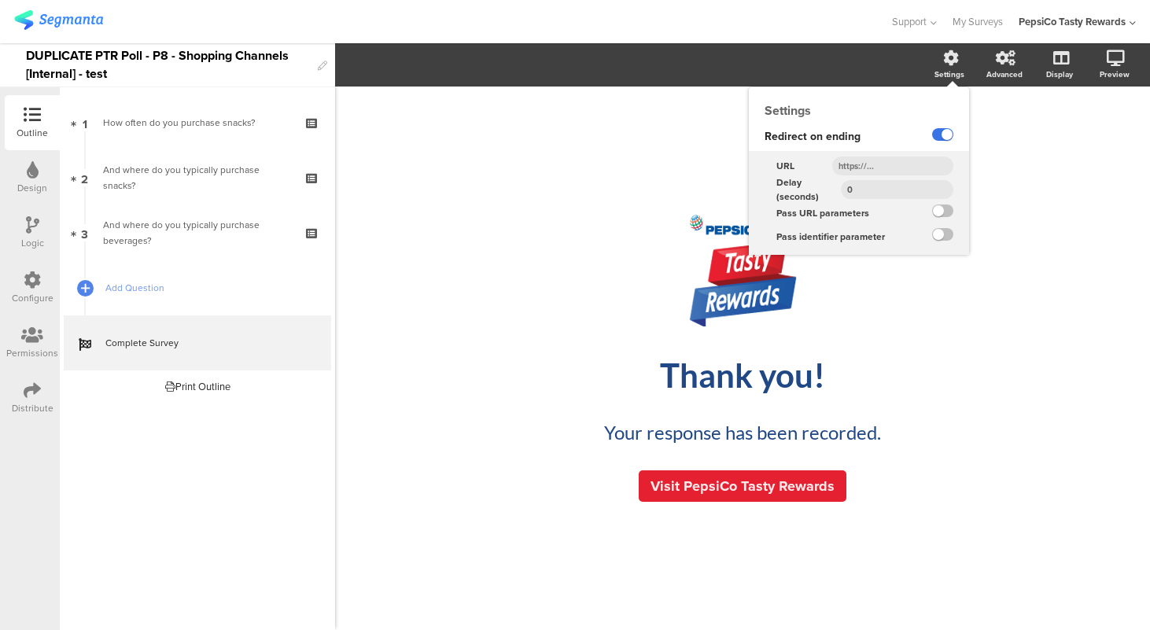
click at [946, 138] on label at bounding box center [942, 134] width 21 height 13
click at [0, 0] on input "checkbox" at bounding box center [0, 0] width 0 height 0
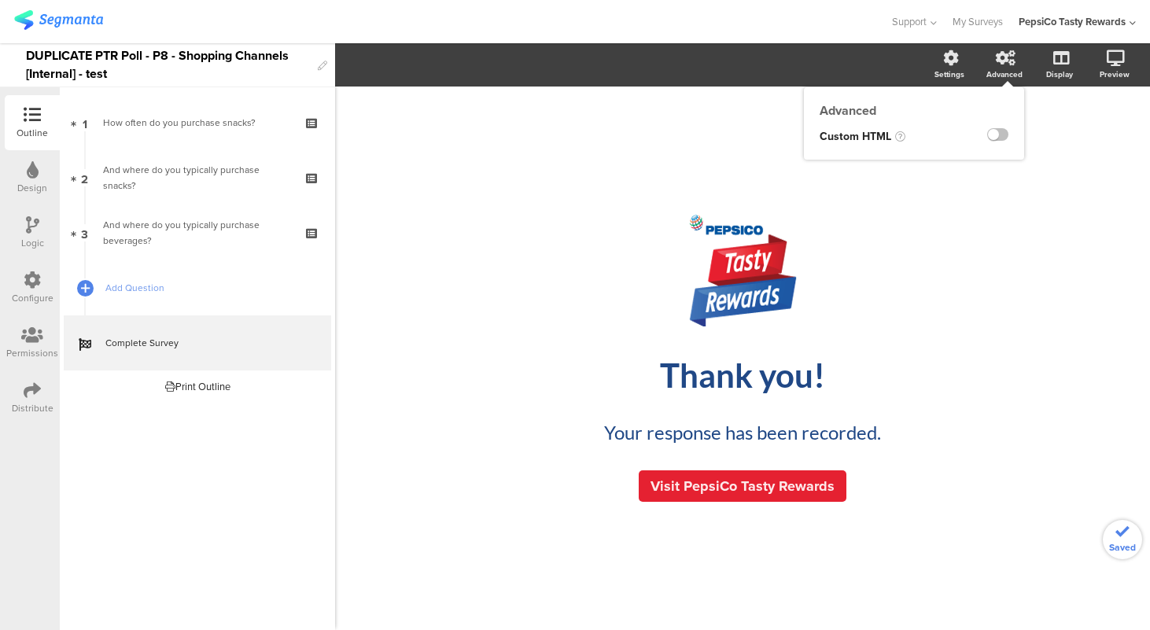
click at [1005, 62] on icon at bounding box center [1006, 58] width 20 height 16
click at [939, 163] on div "/ Thank you! Thank you! Your response has been recorded. Your response has been…" at bounding box center [742, 351] width 661 height 528
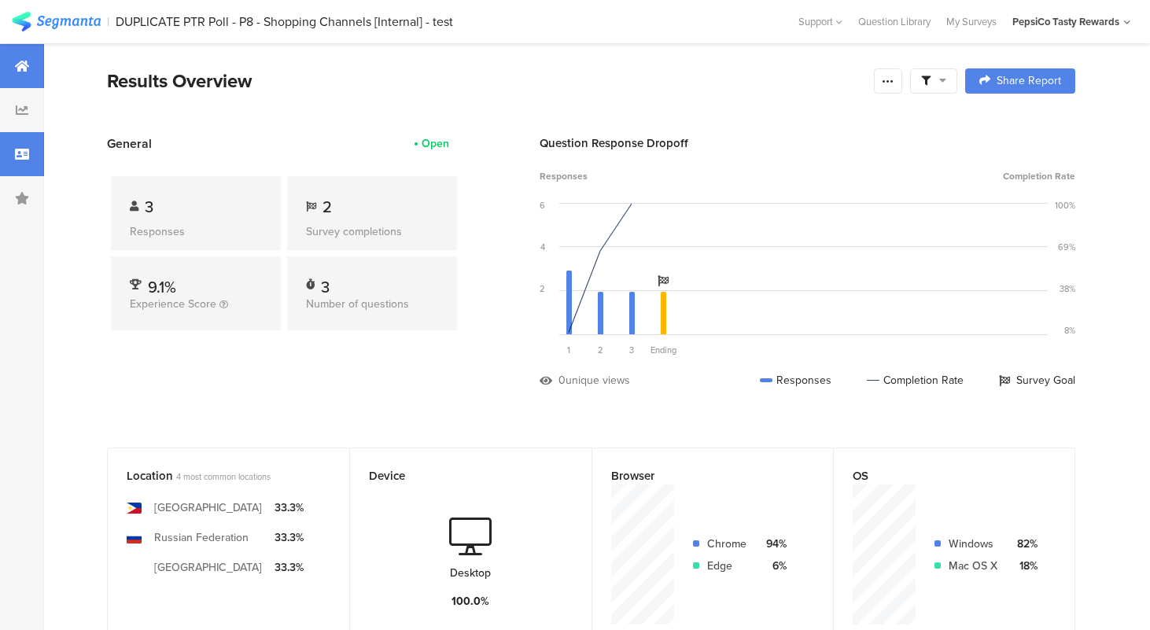
click at [20, 157] on icon at bounding box center [22, 154] width 14 height 13
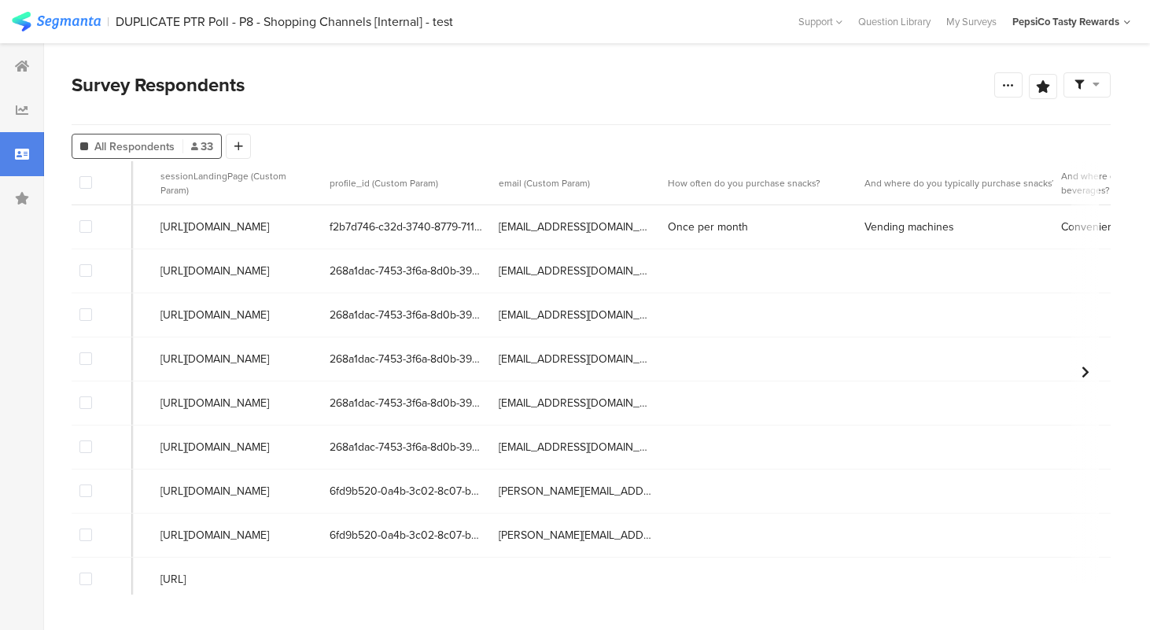
scroll to position [0, 842]
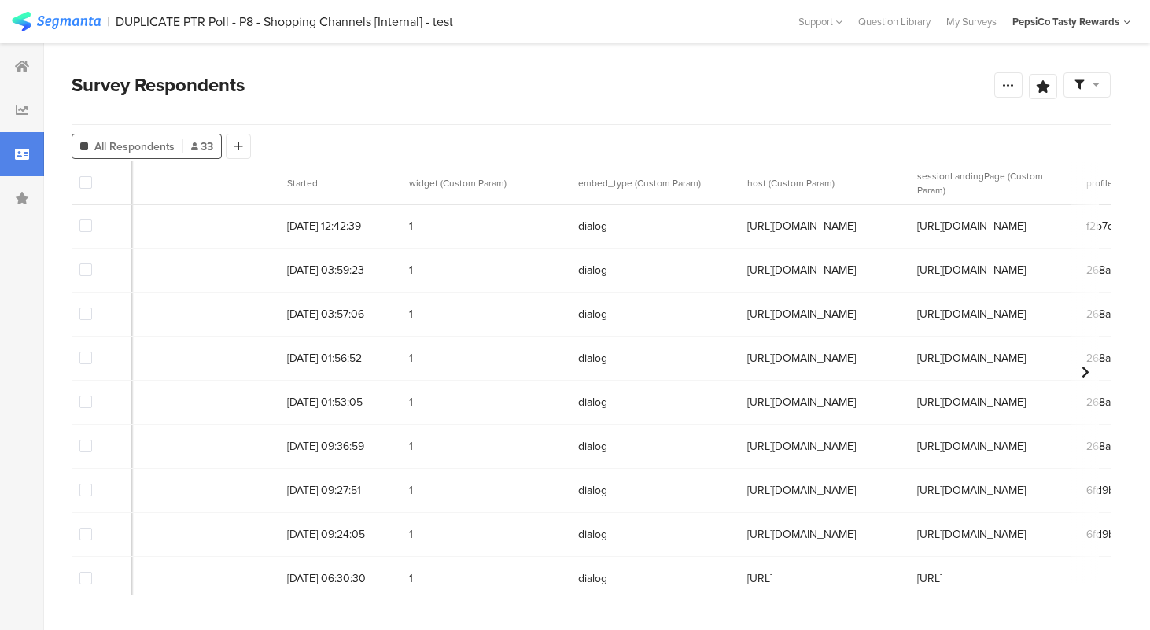
scroll to position [1, 0]
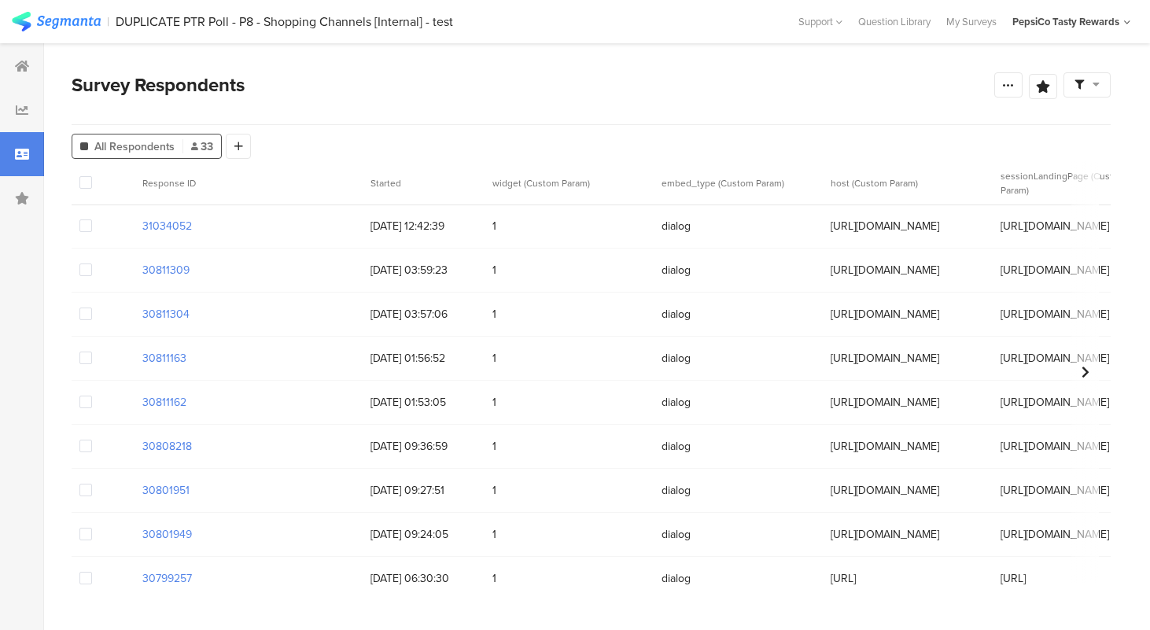
click at [26, 148] on icon at bounding box center [22, 154] width 14 height 13
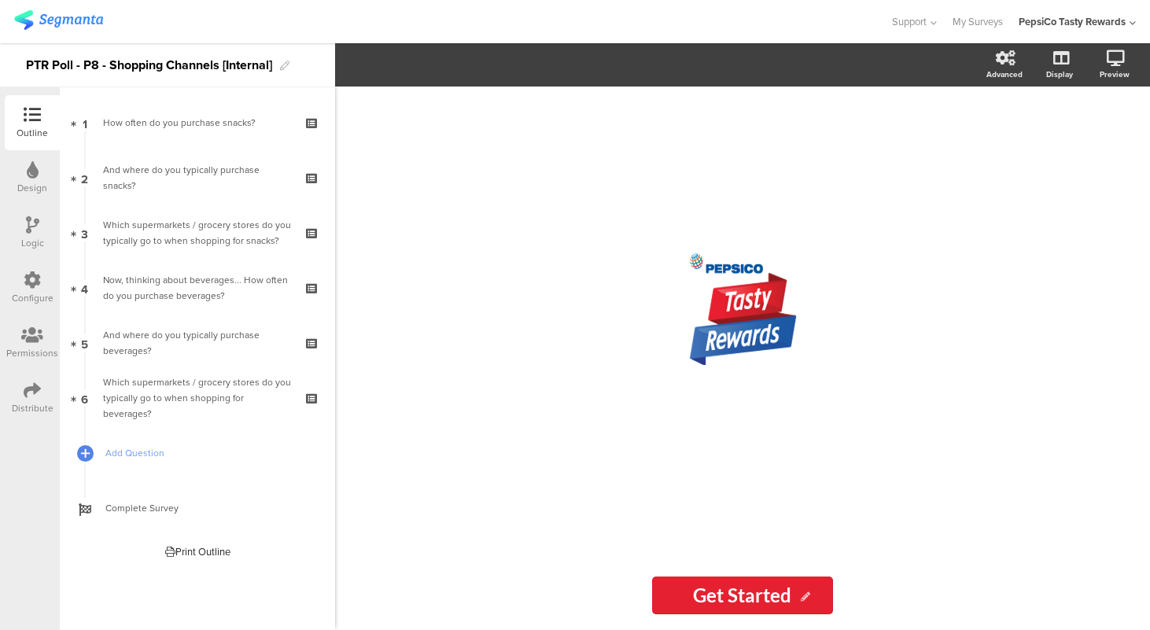
click at [25, 404] on div "Distribute" at bounding box center [33, 408] width 42 height 14
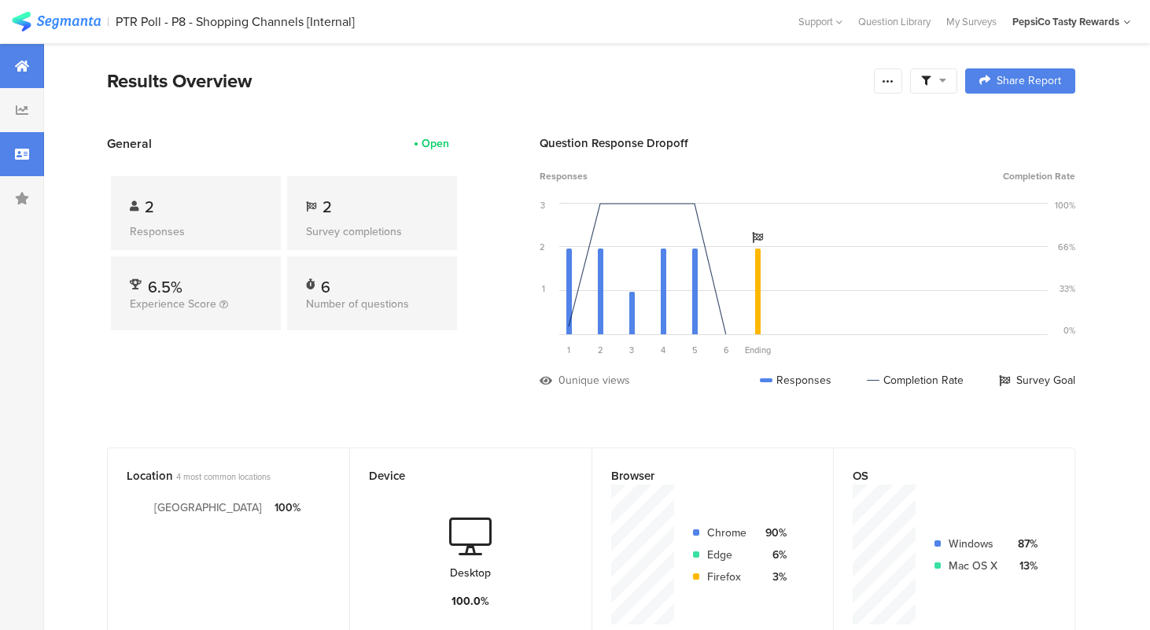
click at [24, 156] on icon at bounding box center [22, 154] width 14 height 13
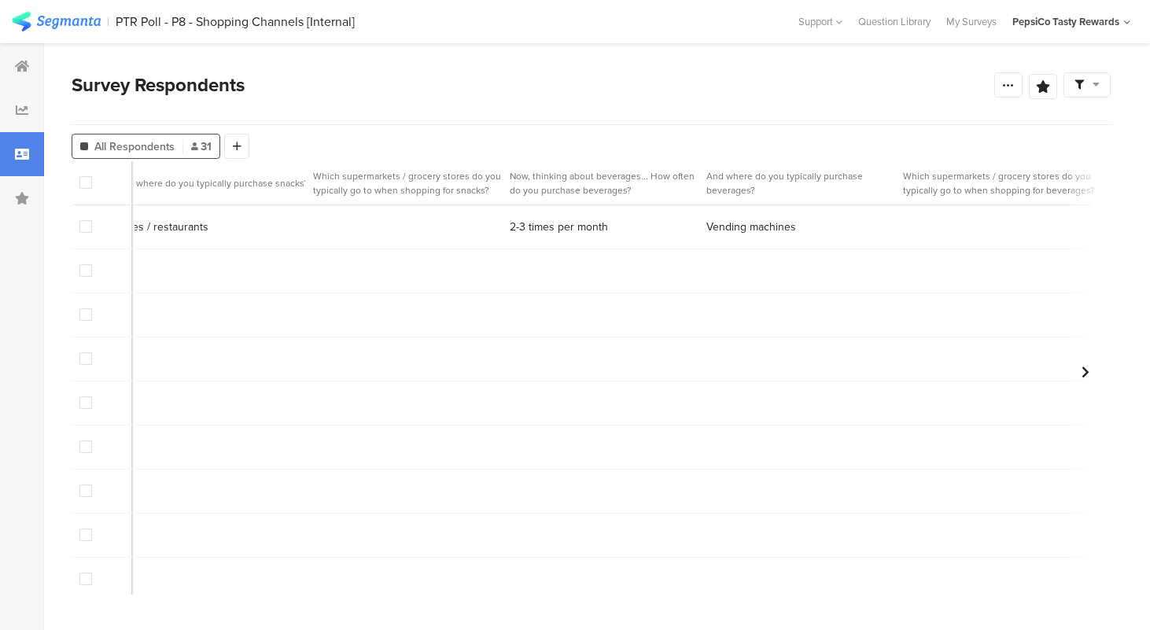
scroll to position [0, 1794]
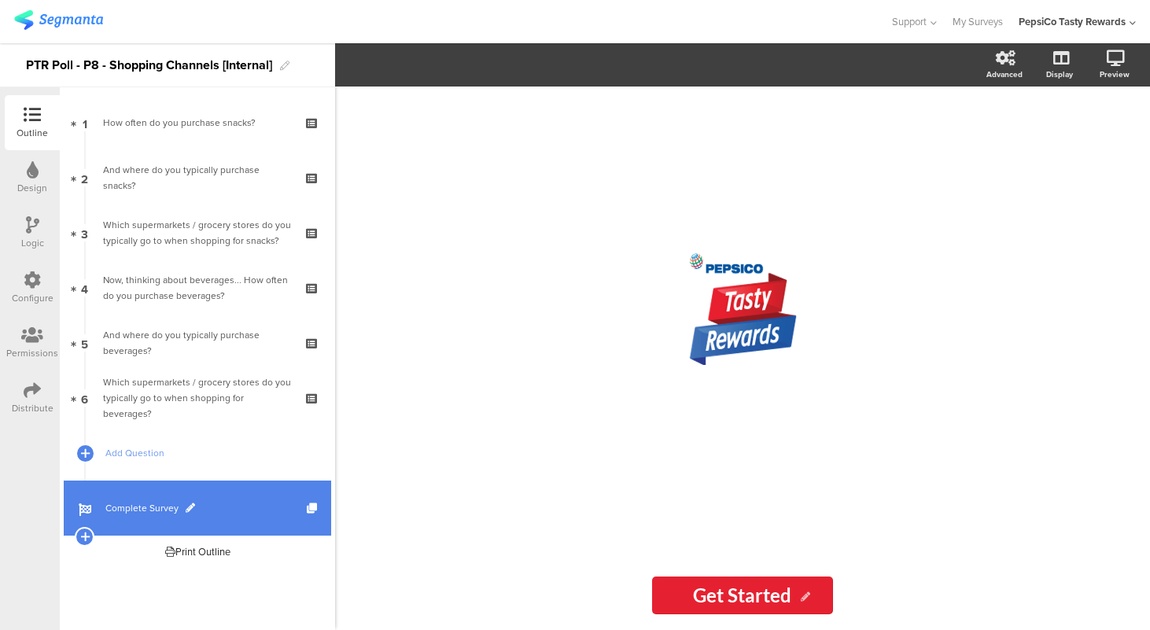
click at [162, 503] on span "Complete Survey" at bounding box center [205, 508] width 201 height 16
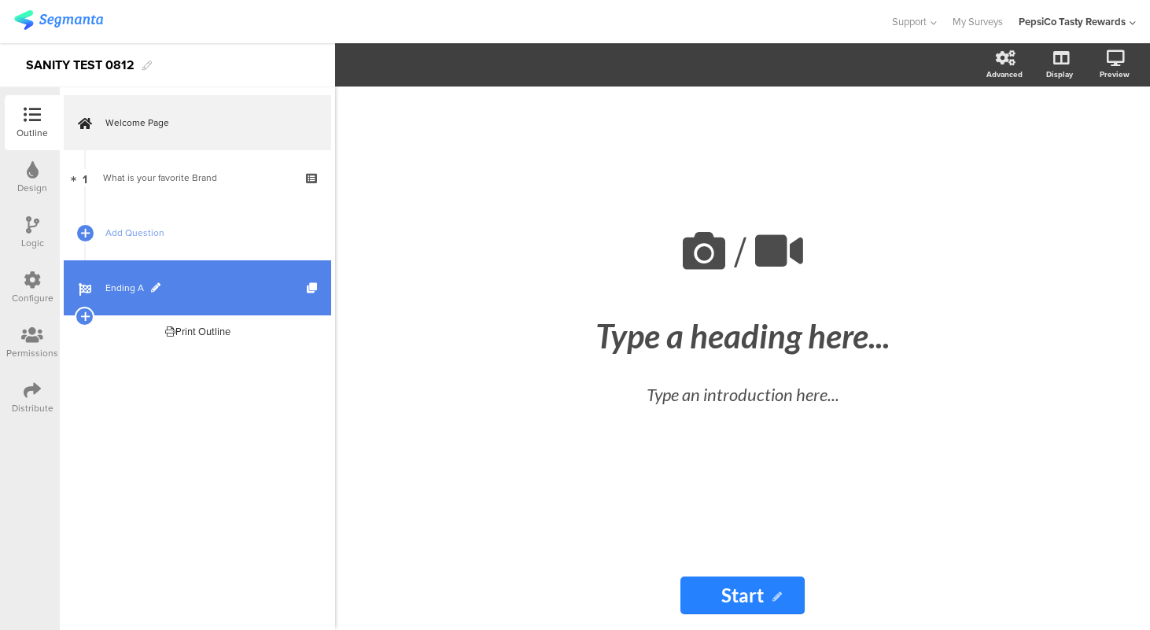
click at [147, 276] on link "Ending A" at bounding box center [197, 287] width 267 height 55
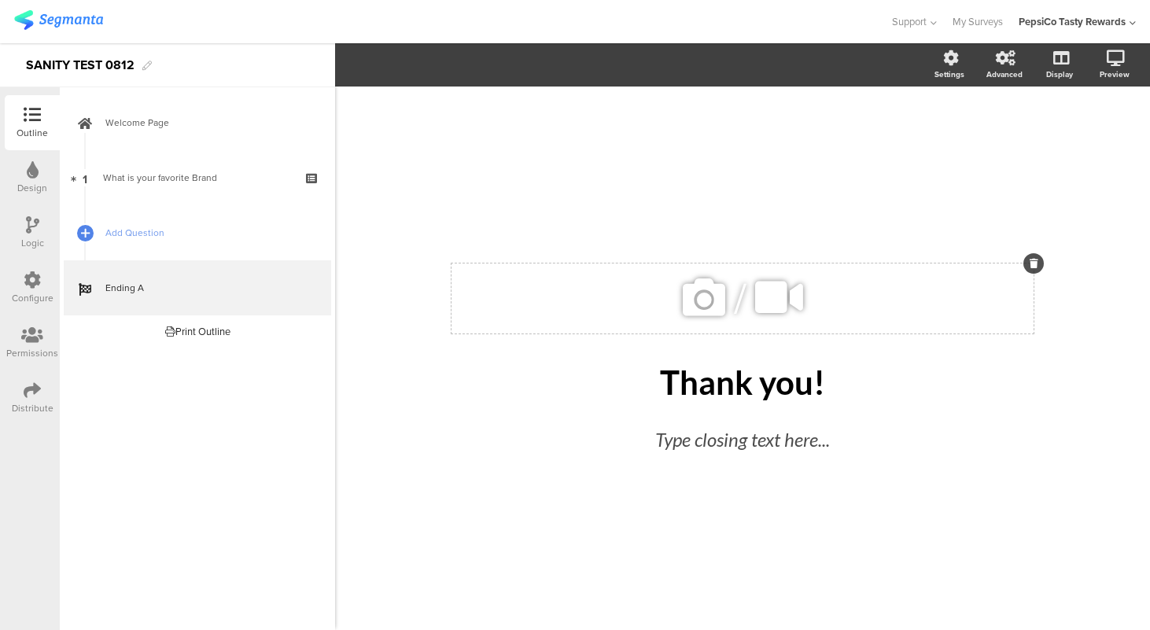
click at [702, 300] on icon at bounding box center [703, 297] width 53 height 53
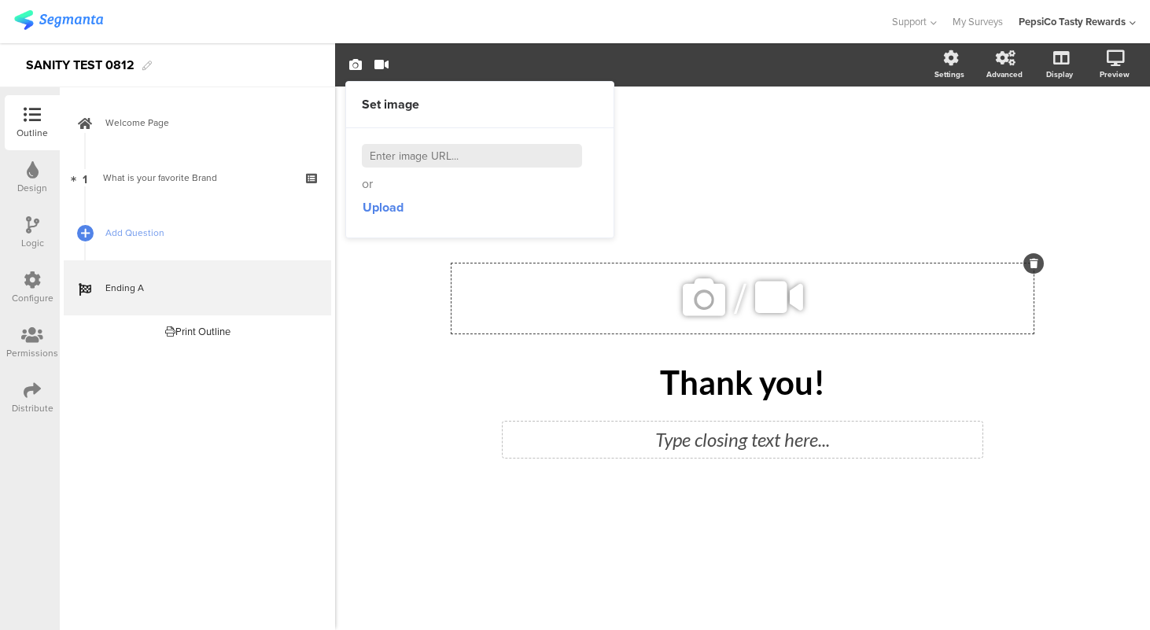
click at [717, 442] on div "Type closing text here..." at bounding box center [743, 440] width 480 height 36
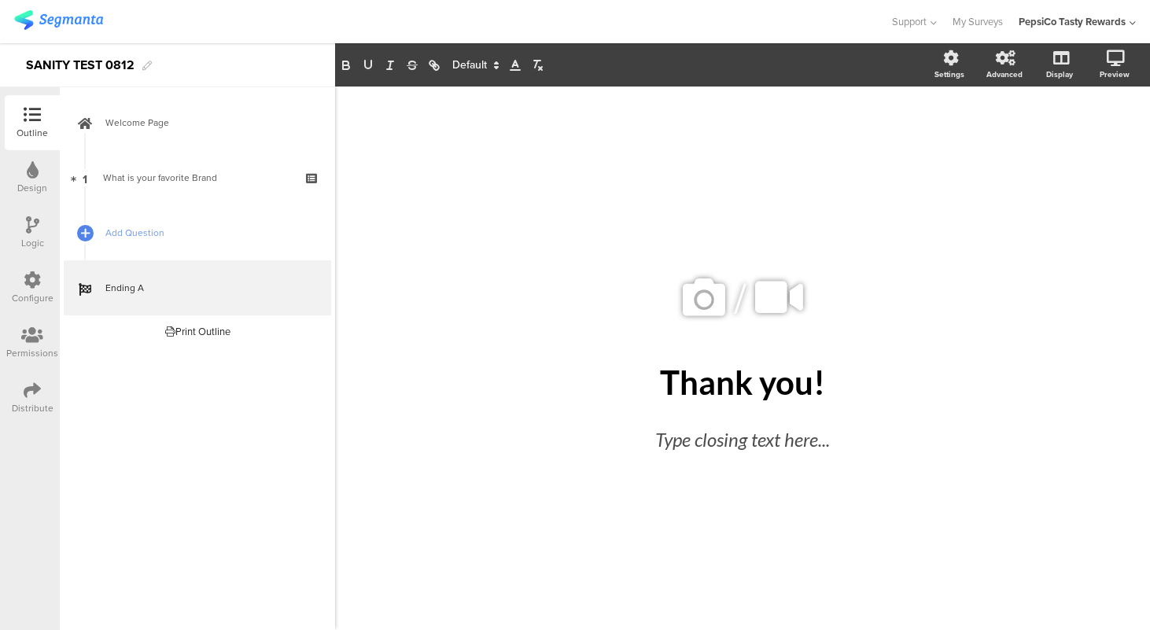
click at [39, 184] on div "Design" at bounding box center [32, 188] width 30 height 14
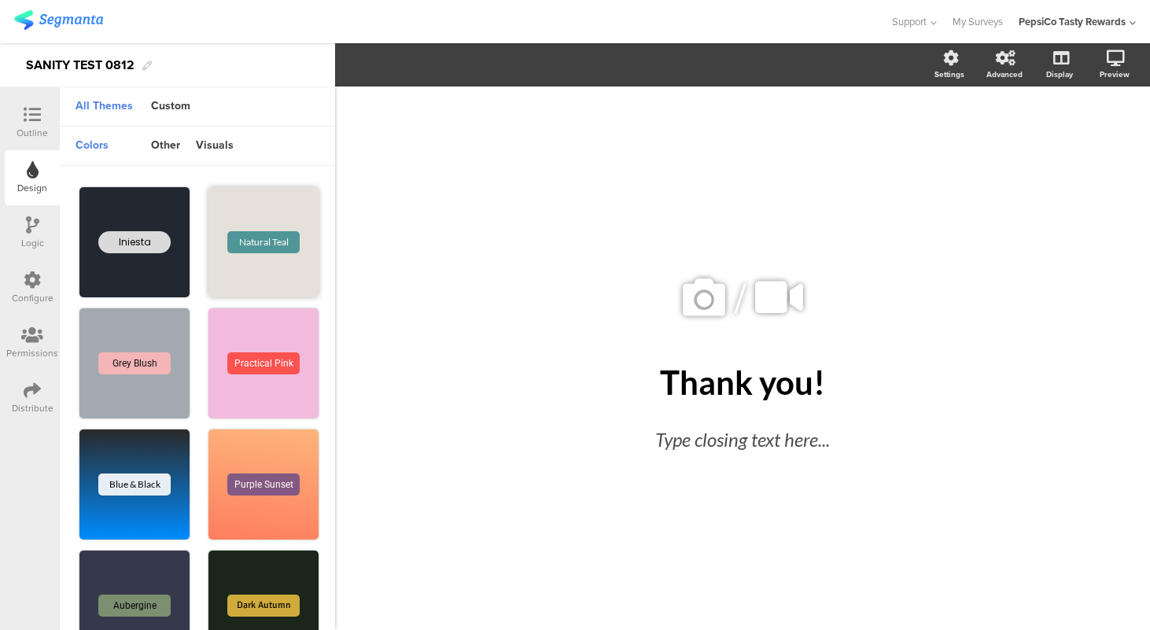
click at [290, 229] on div "Natural Teal" at bounding box center [263, 242] width 110 height 110
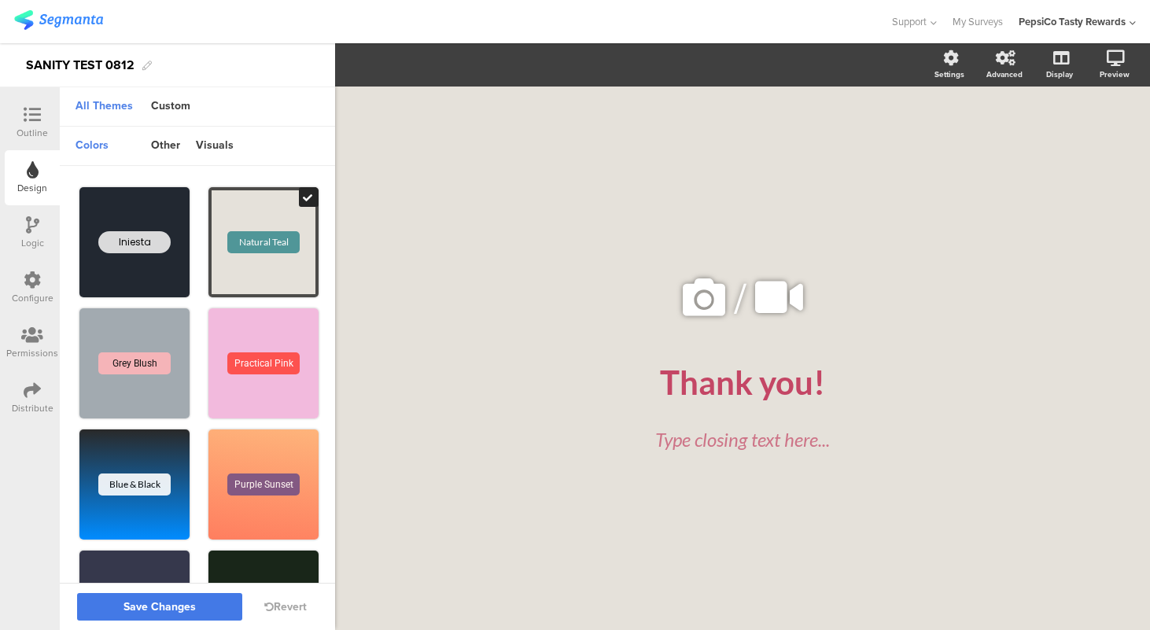
click at [157, 607] on span "Save Changes" at bounding box center [160, 607] width 72 height 0
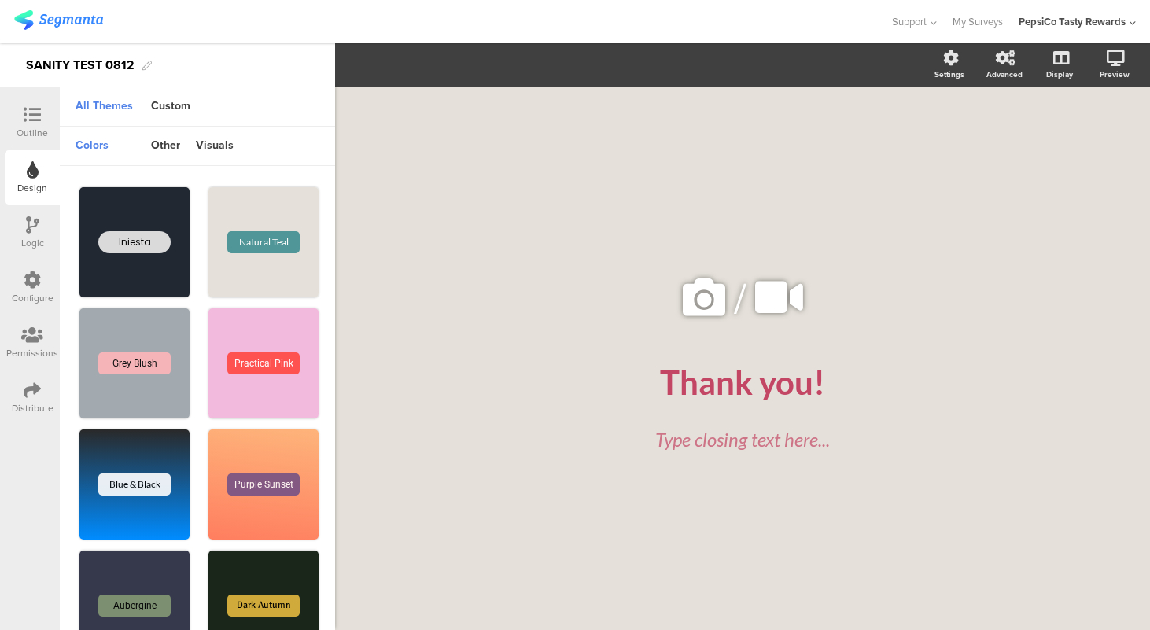
click at [29, 404] on div "Distribute" at bounding box center [33, 408] width 42 height 14
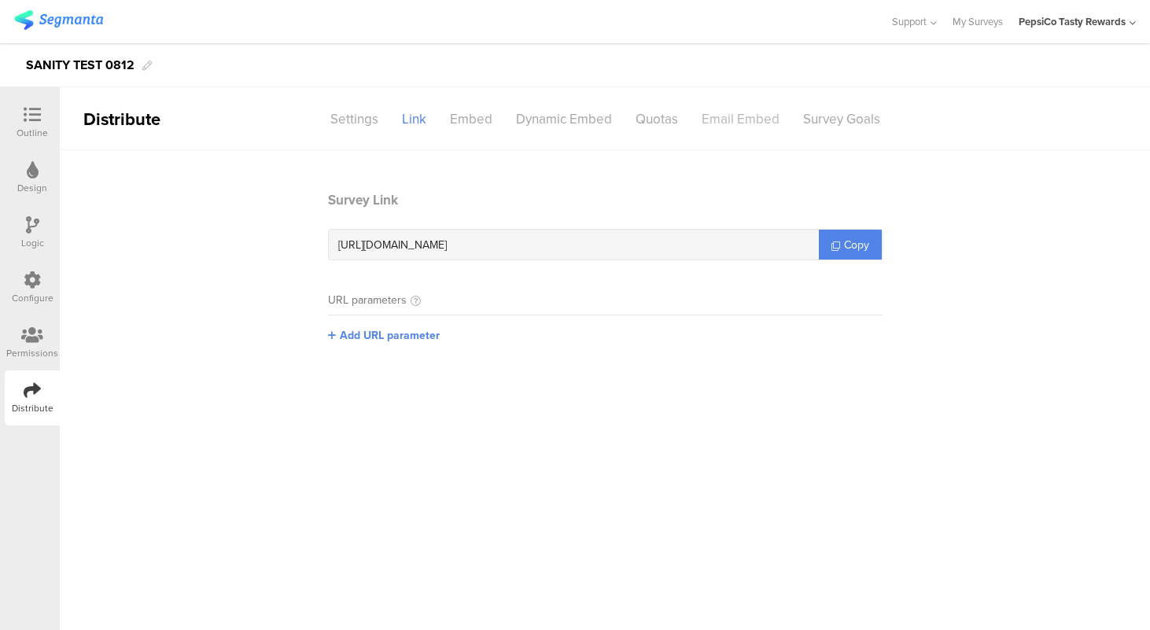
click at [740, 113] on div "Email Embed" at bounding box center [740, 119] width 101 height 28
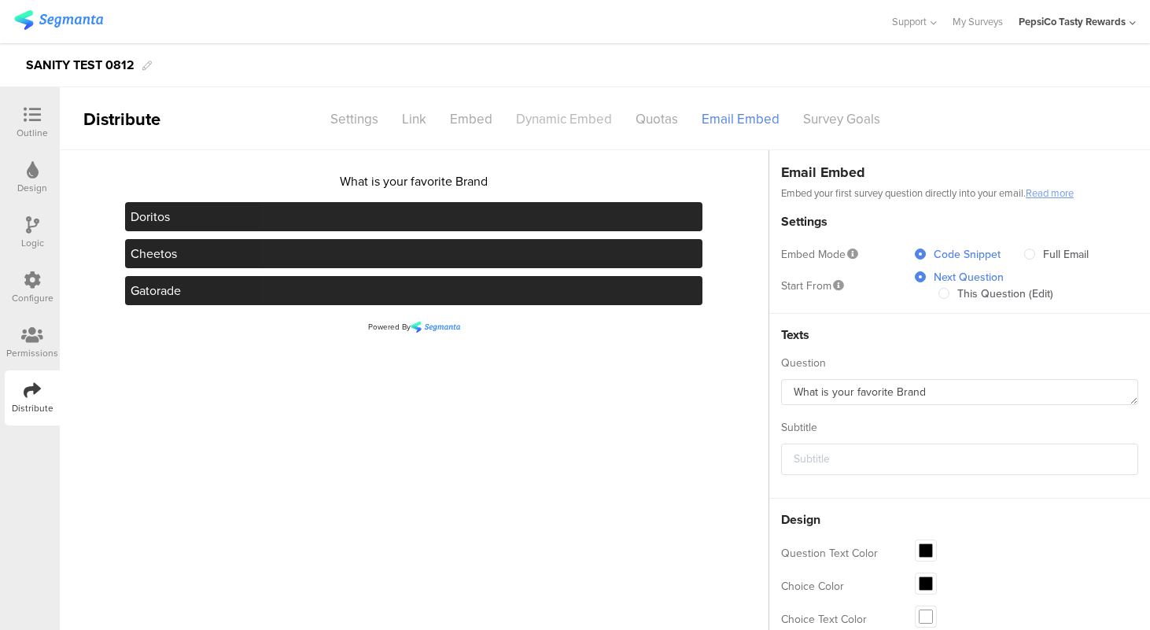
click at [557, 120] on div "Dynamic Embed" at bounding box center [564, 119] width 120 height 28
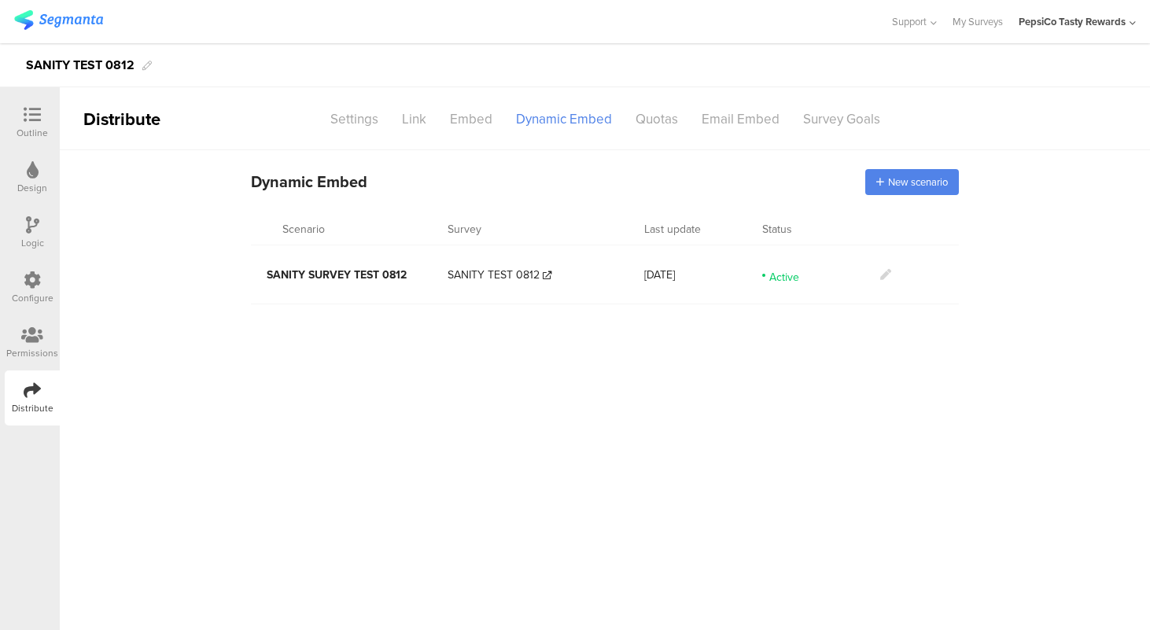
click at [887, 275] on icon at bounding box center [885, 274] width 11 height 11
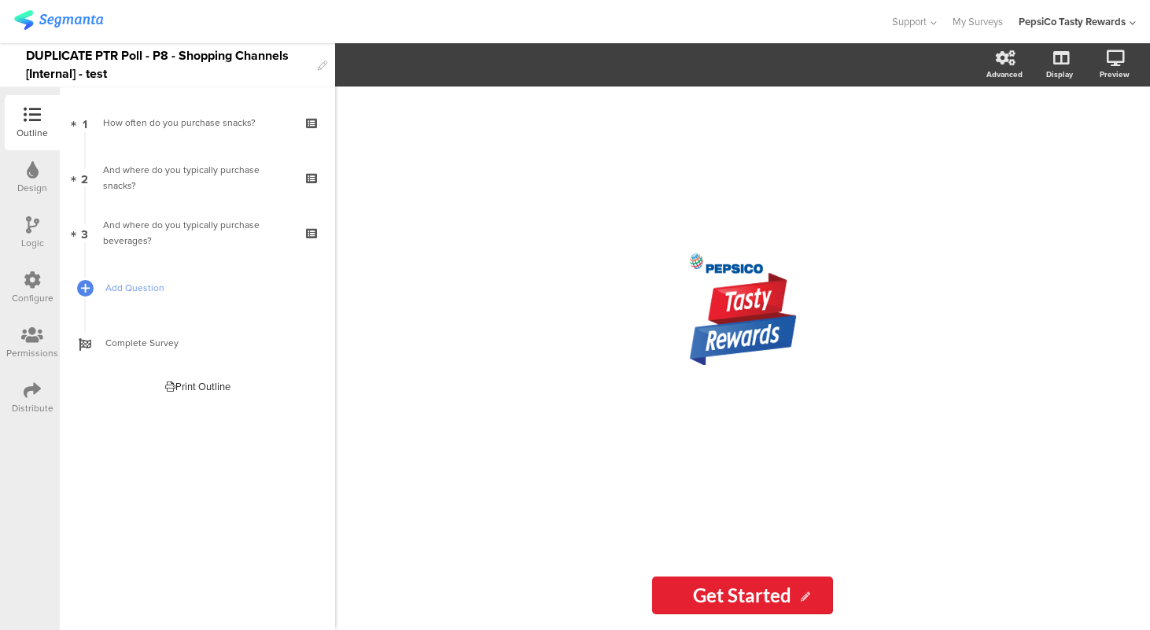
click at [42, 401] on div "Distribute" at bounding box center [33, 408] width 42 height 14
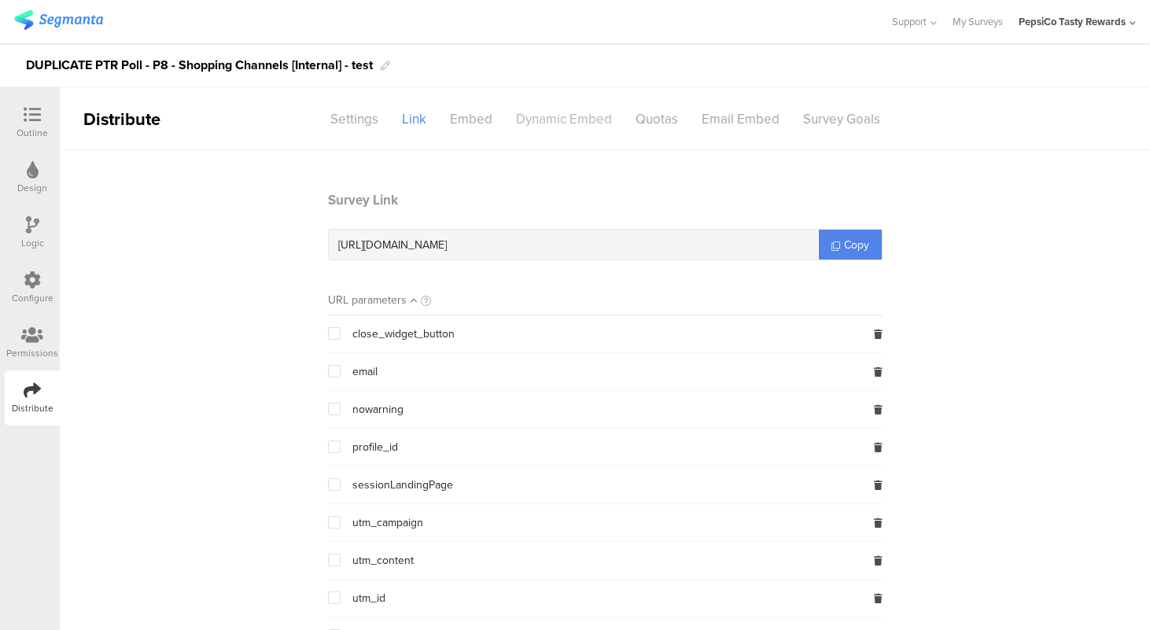
click at [583, 119] on div "Dynamic Embed" at bounding box center [564, 119] width 120 height 28
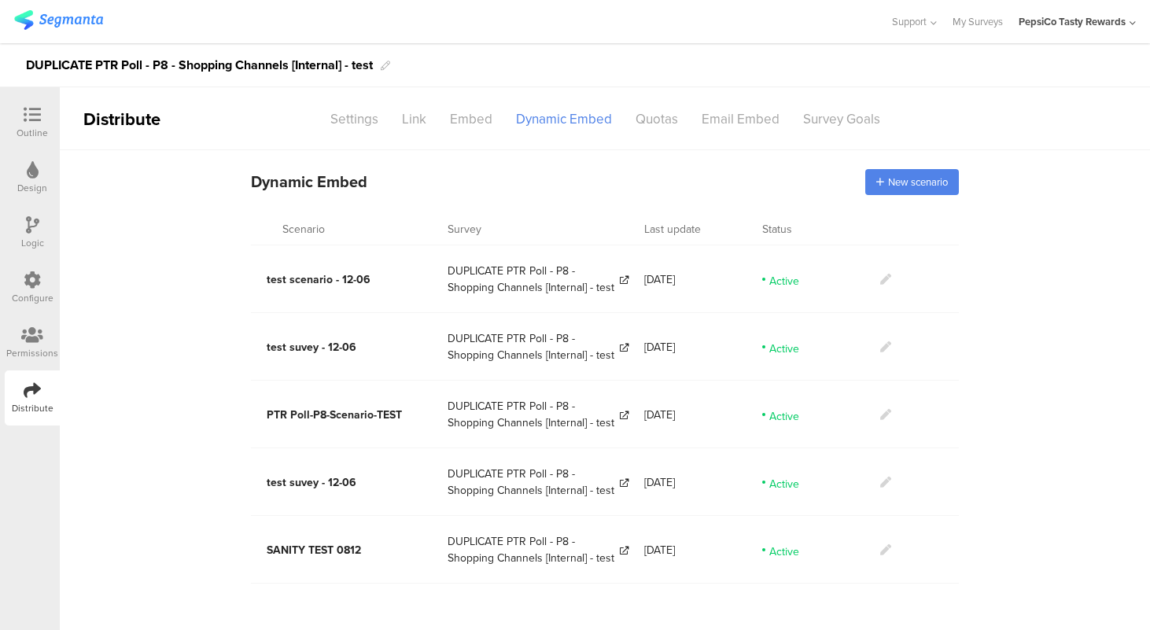
click at [888, 542] on link at bounding box center [885, 550] width 11 height 17
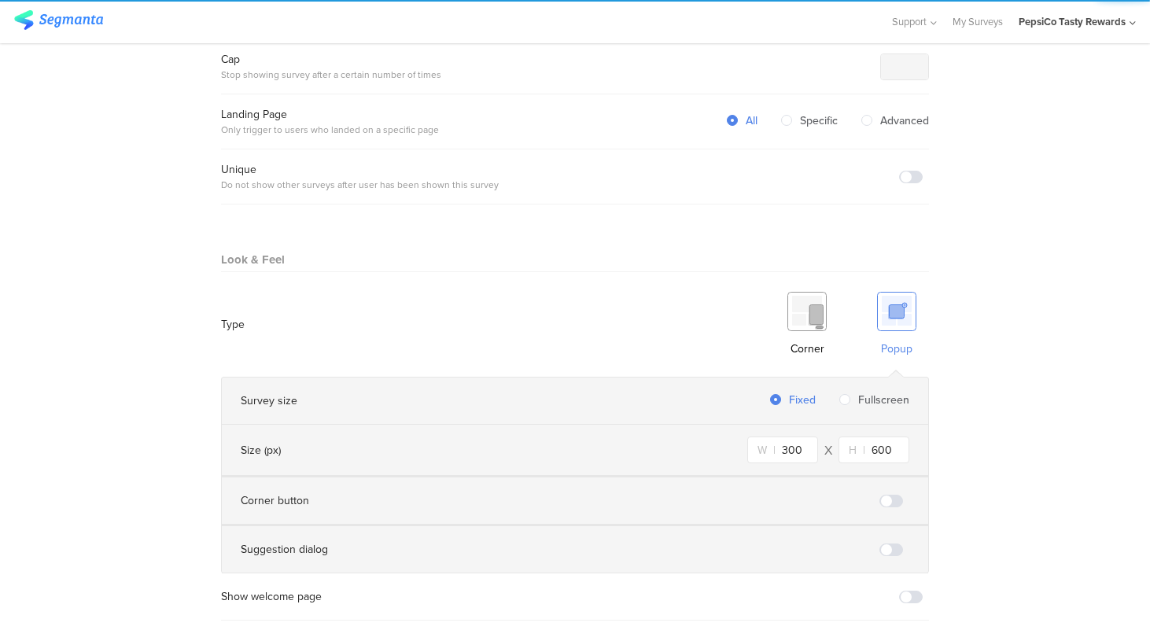
scroll to position [938, 0]
